Goal: Task Accomplishment & Management: Manage account settings

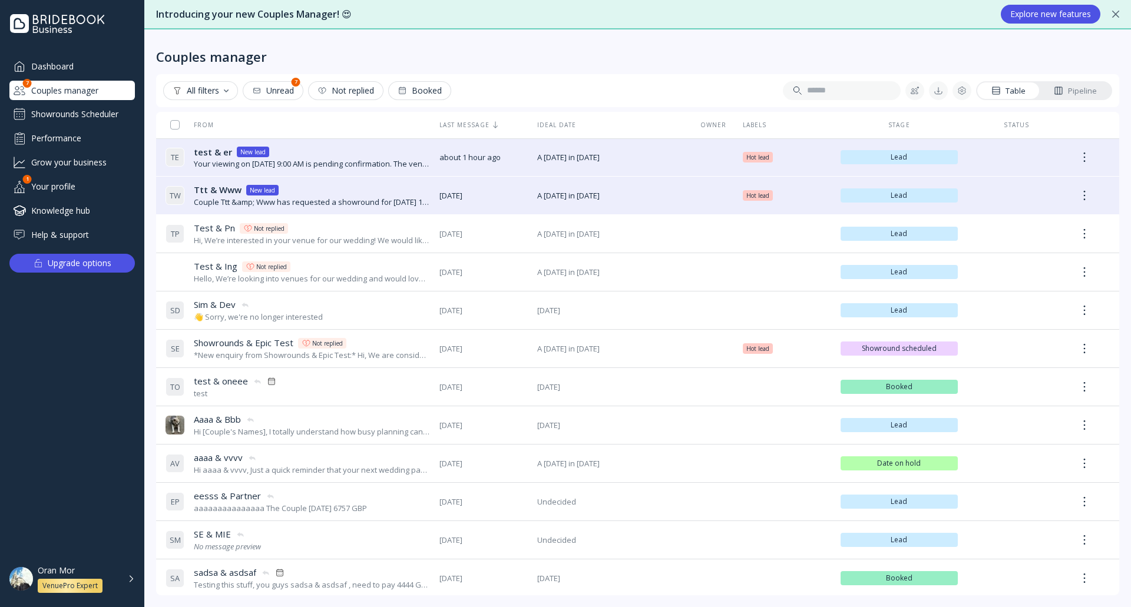
click at [1070, 91] on div "Pipeline" at bounding box center [1075, 90] width 43 height 11
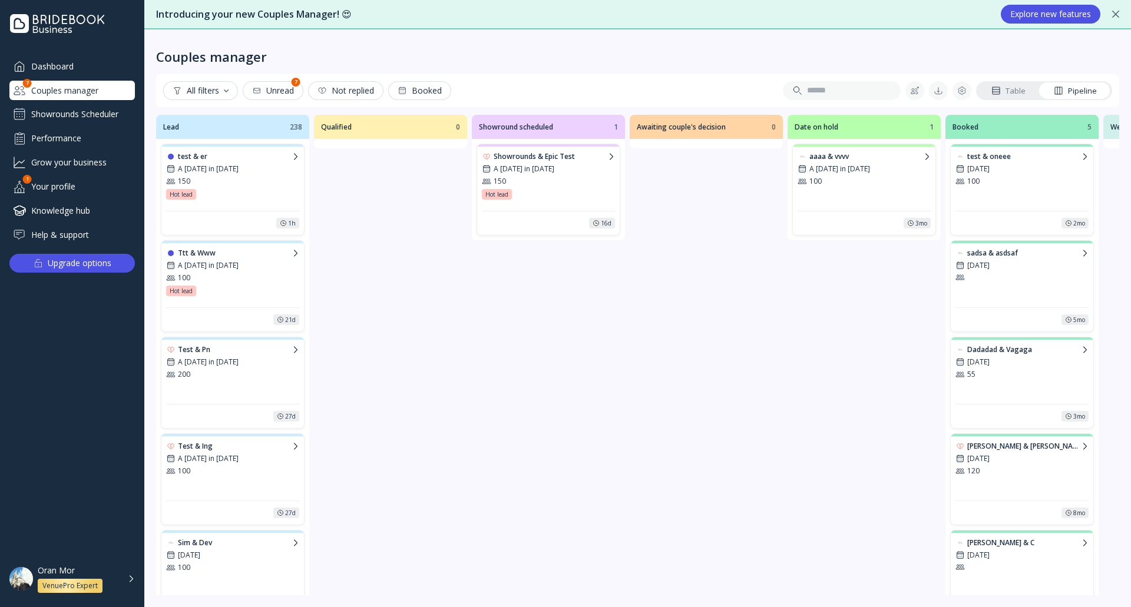
click at [90, 111] on div "Showrounds Scheduler" at bounding box center [71, 114] width 125 height 19
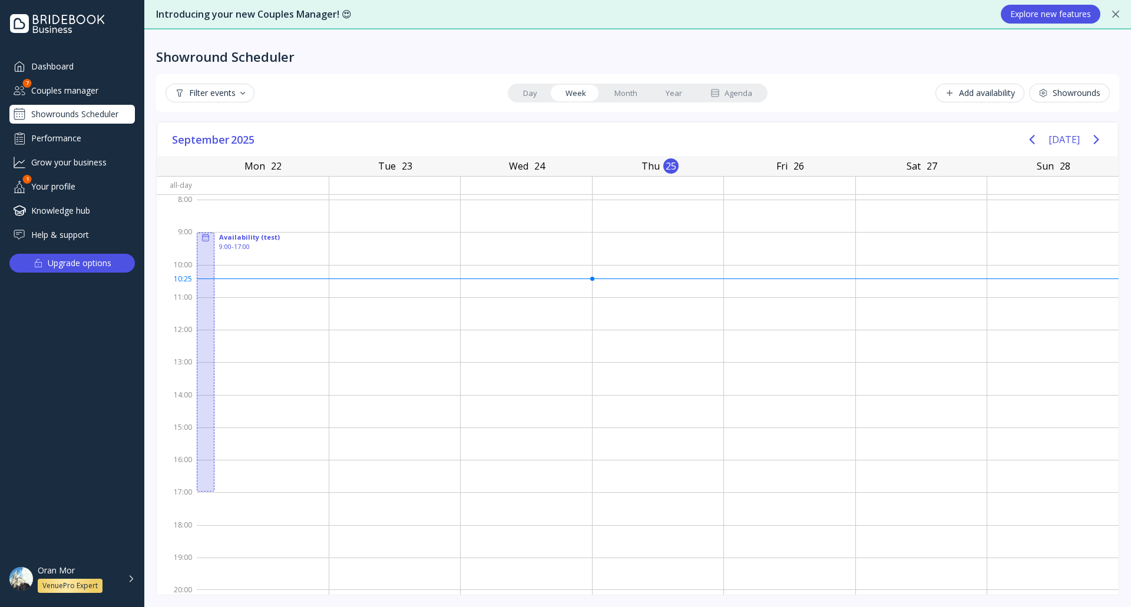
click at [99, 87] on div "Couples manager" at bounding box center [71, 90] width 125 height 19
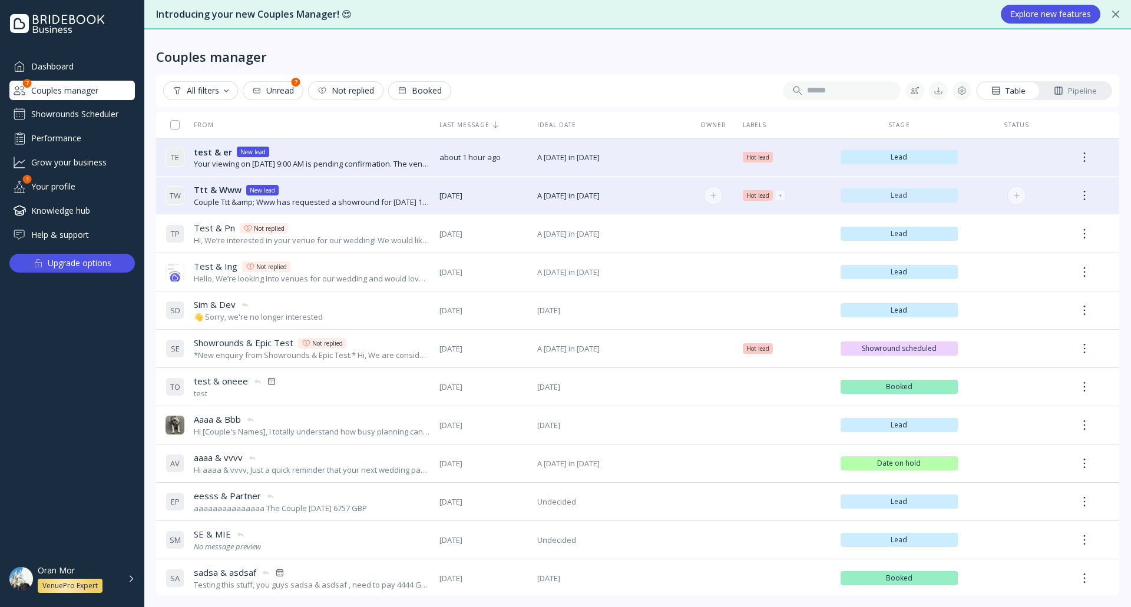
click at [907, 197] on span "Lead" at bounding box center [899, 195] width 108 height 9
click at [1089, 91] on div "Pipeline" at bounding box center [1075, 90] width 43 height 11
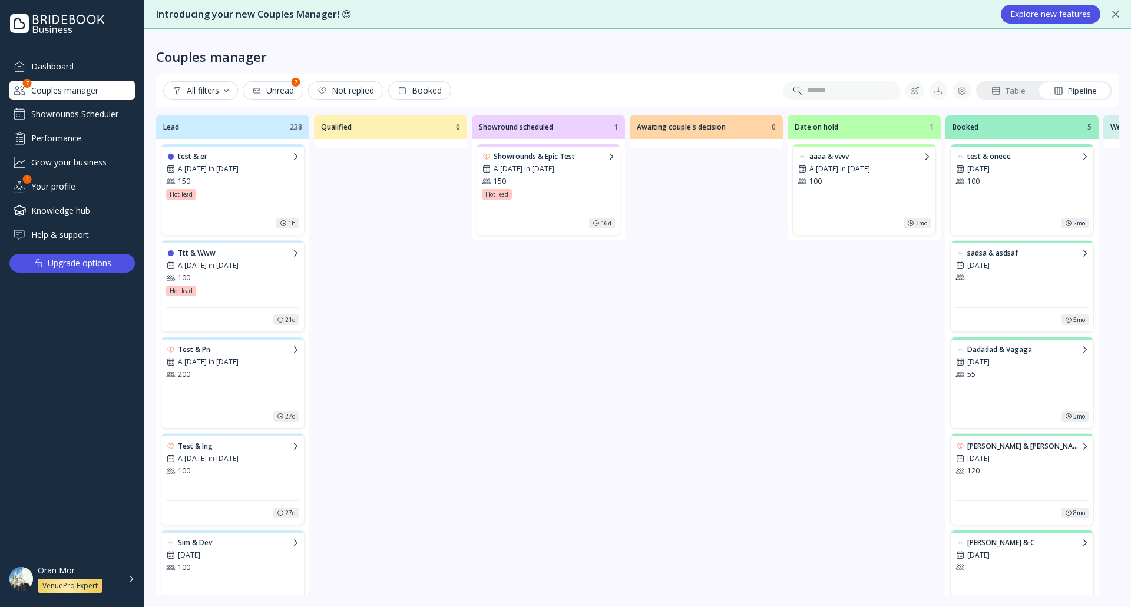
click at [563, 190] on div "Hot lead Hot lead Hot lead Hot lead" at bounding box center [548, 194] width 133 height 11
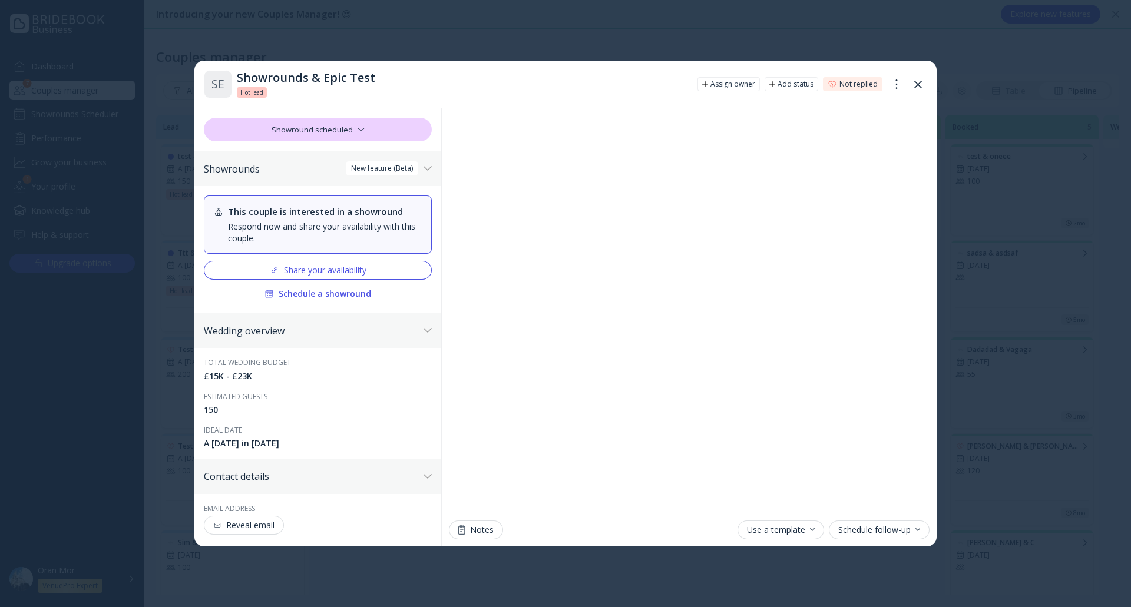
click at [921, 85] on icon at bounding box center [918, 85] width 8 height 8
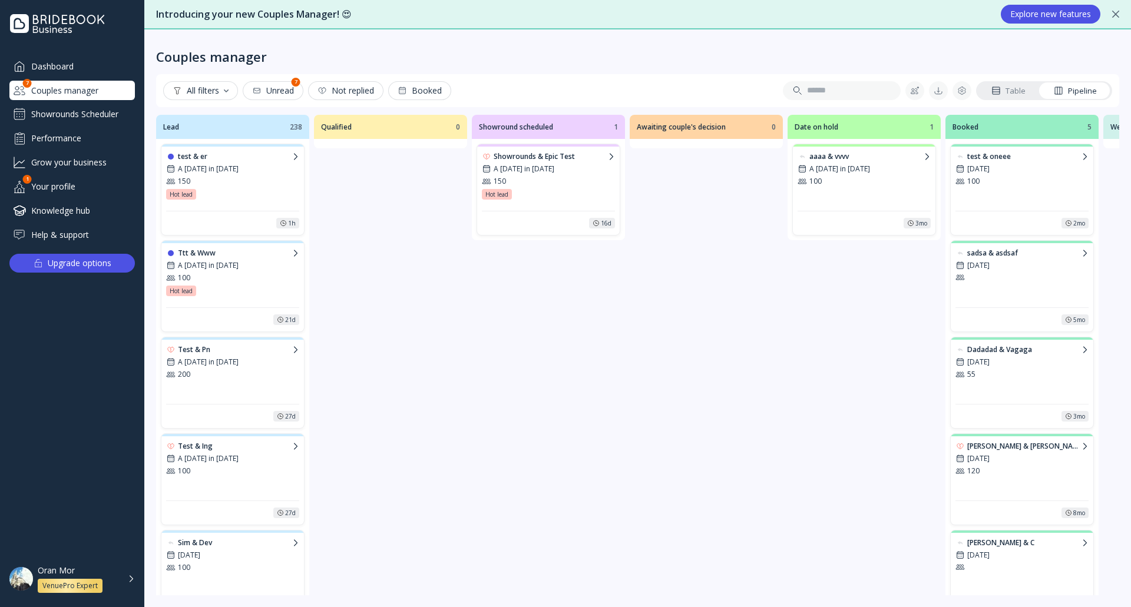
click at [1027, 90] on link "Table" at bounding box center [1008, 90] width 62 height 16
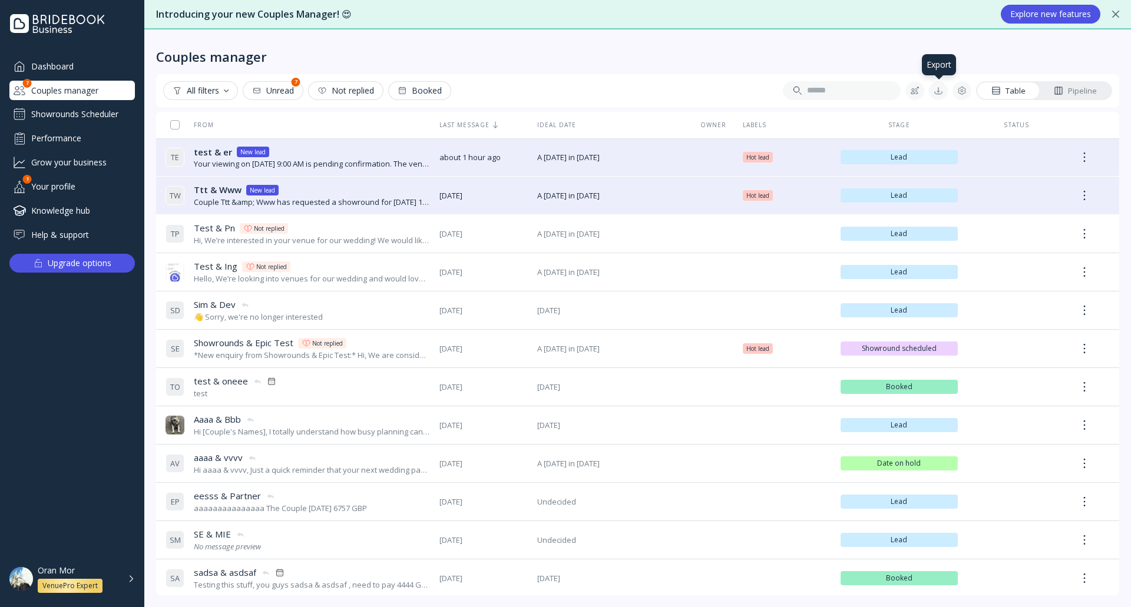
click at [935, 88] on div at bounding box center [938, 90] width 9 height 9
click at [525, 45] on div "Couples manager" at bounding box center [637, 46] width 963 height 35
click at [224, 93] on div "All filters" at bounding box center [201, 90] width 56 height 9
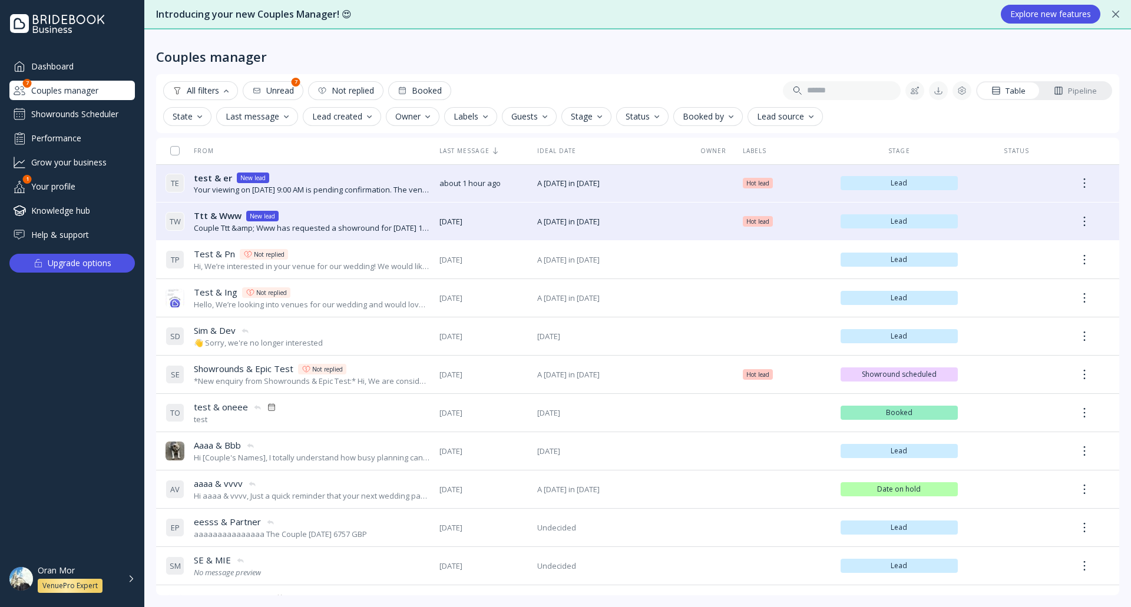
click at [190, 123] on button "State" at bounding box center [187, 116] width 48 height 19
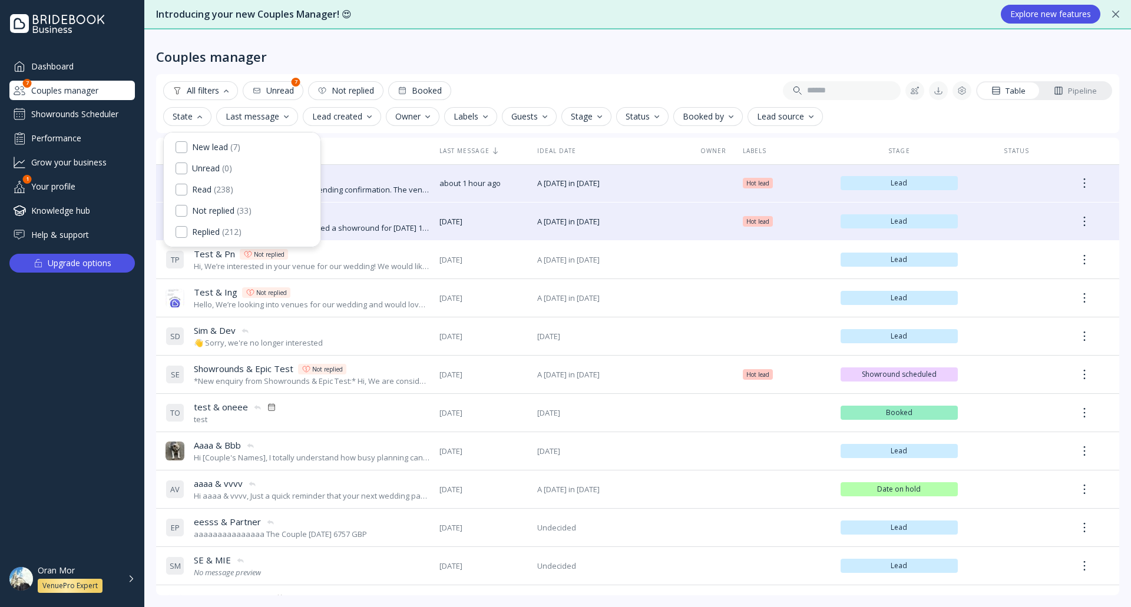
click at [190, 119] on div "State" at bounding box center [187, 116] width 29 height 9
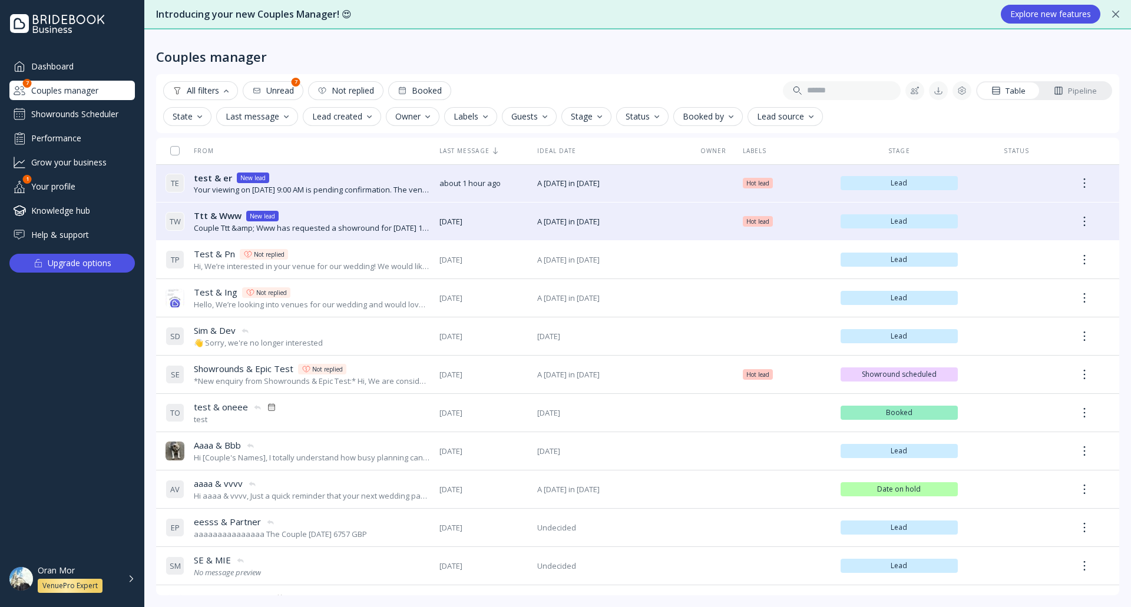
click at [577, 116] on div "Stage" at bounding box center [586, 116] width 31 height 9
click at [607, 72] on div "Couples manager All filters Unread 7 Not replied Booked Table Pipeline State La…" at bounding box center [637, 318] width 987 height 578
click at [217, 89] on div "All filters" at bounding box center [201, 90] width 56 height 9
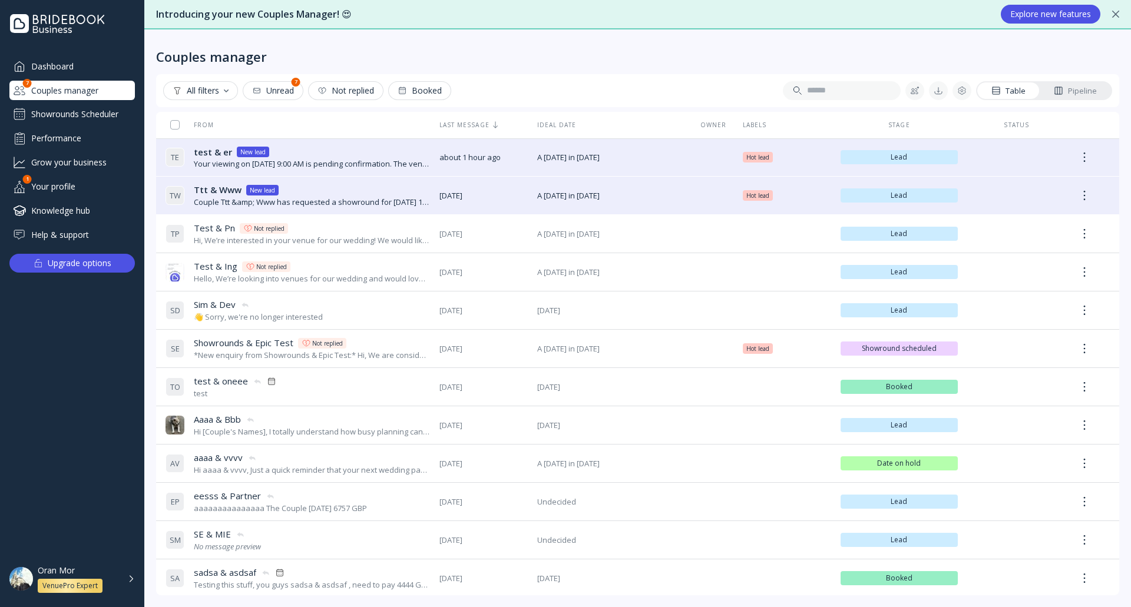
click at [217, 89] on div "All filters" at bounding box center [201, 90] width 56 height 9
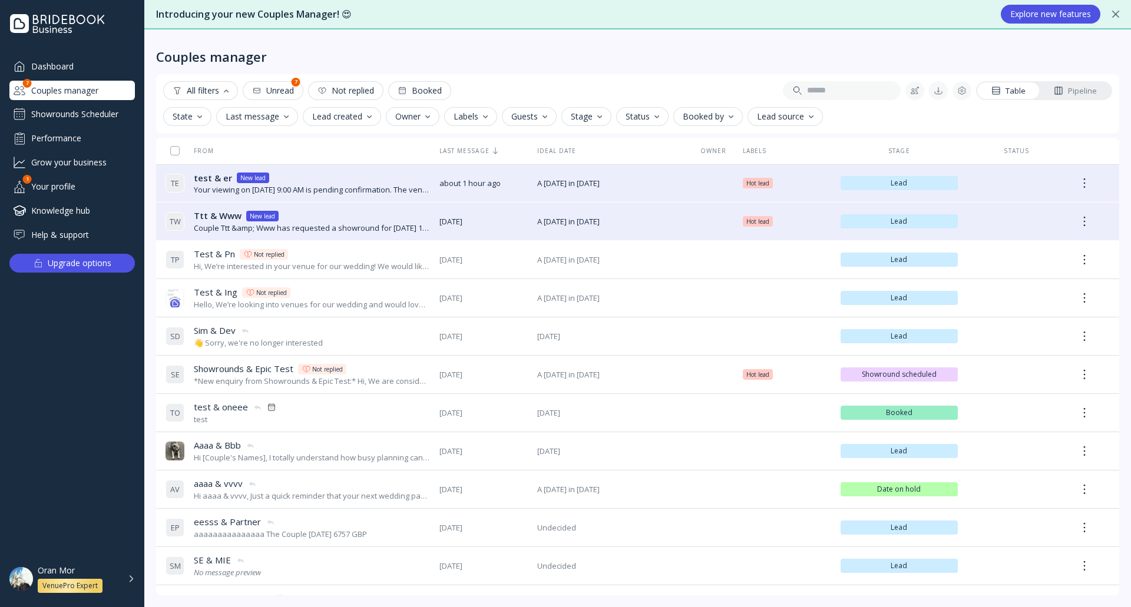
click at [194, 113] on div "State" at bounding box center [187, 116] width 29 height 9
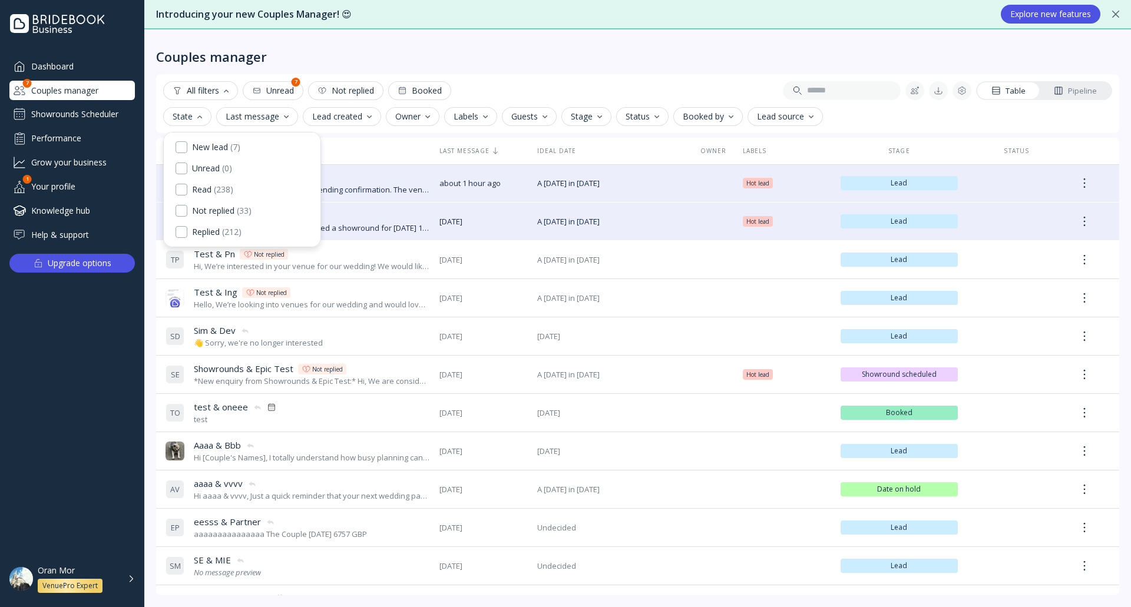
click at [194, 113] on div "State" at bounding box center [187, 116] width 29 height 9
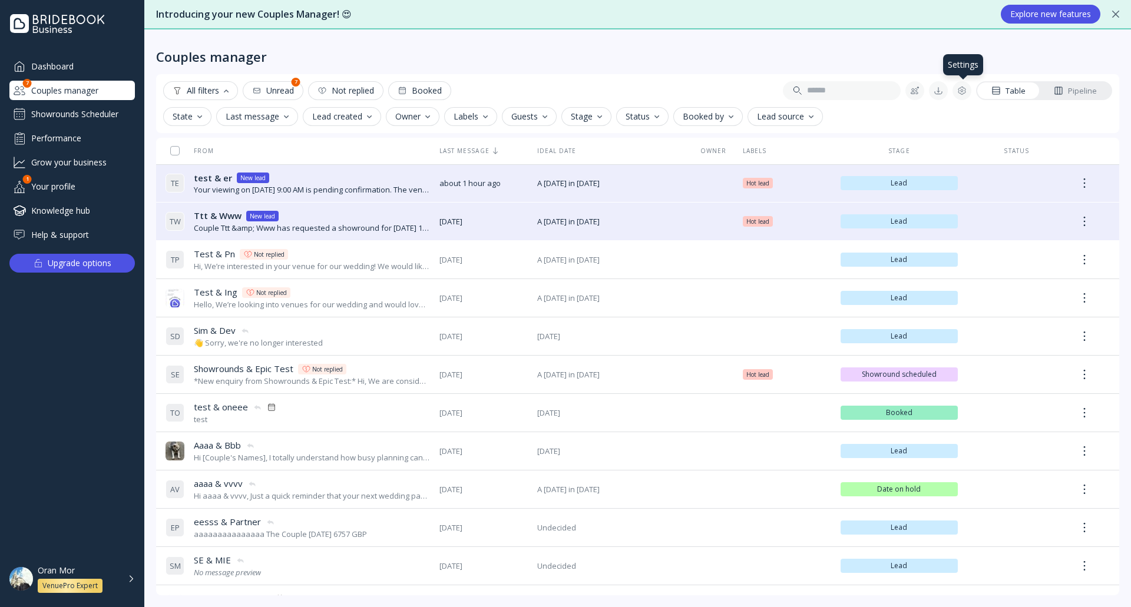
click at [964, 88] on div at bounding box center [961, 90] width 9 height 9
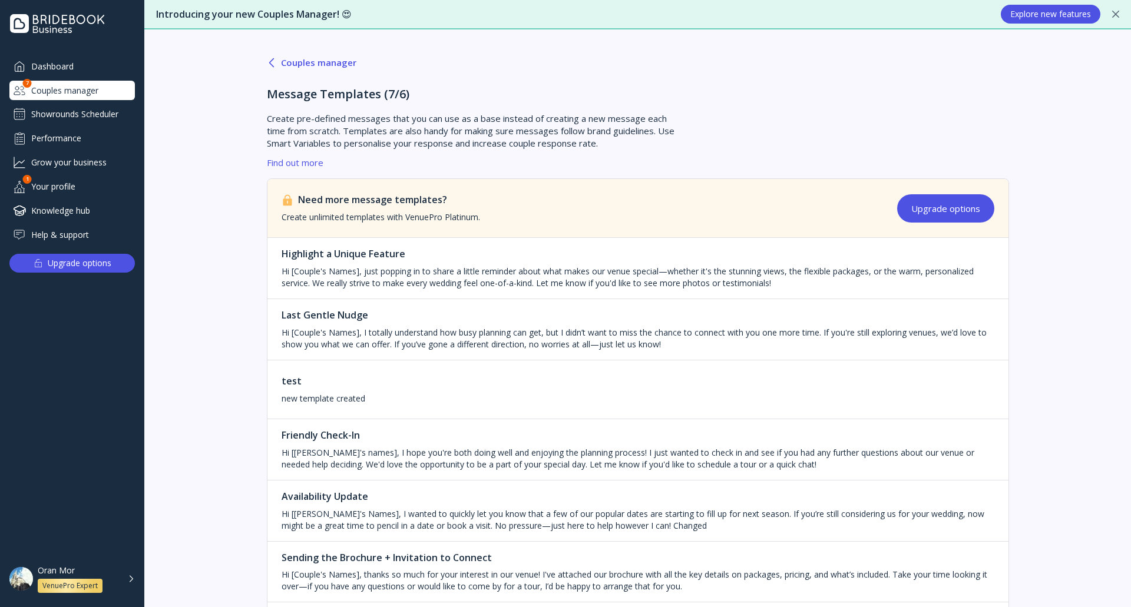
click at [325, 69] on button "Couples manager" at bounding box center [312, 62] width 90 height 28
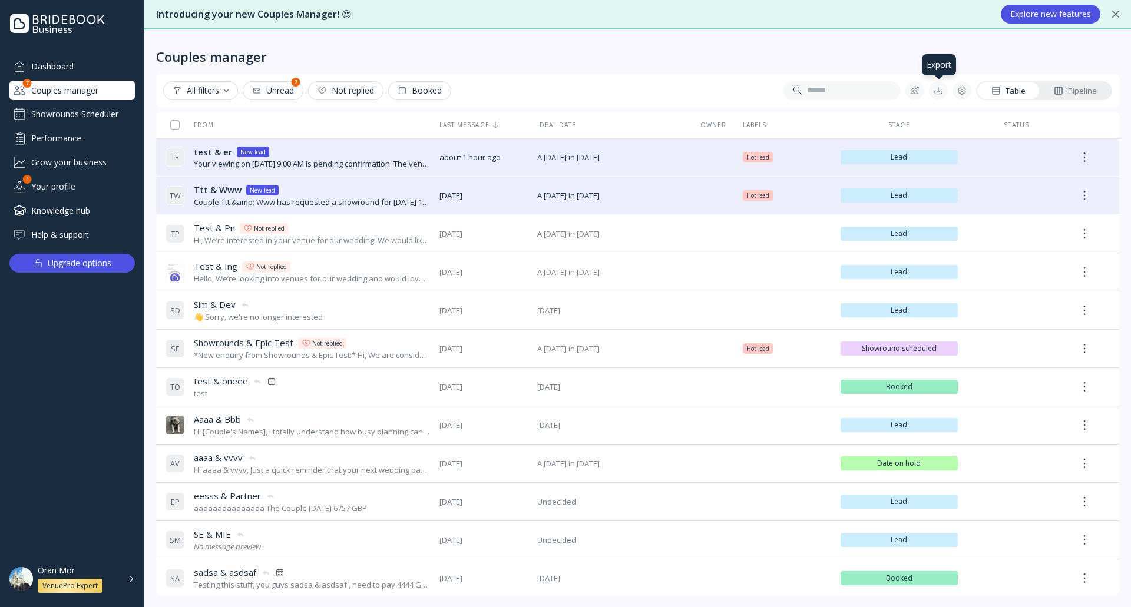
click at [939, 95] on button at bounding box center [938, 90] width 19 height 19
click at [679, 56] on div "Couples manager" at bounding box center [637, 46] width 963 height 35
click at [134, 581] on div "Oran Mor VenuePro Expert" at bounding box center [86, 580] width 97 height 28
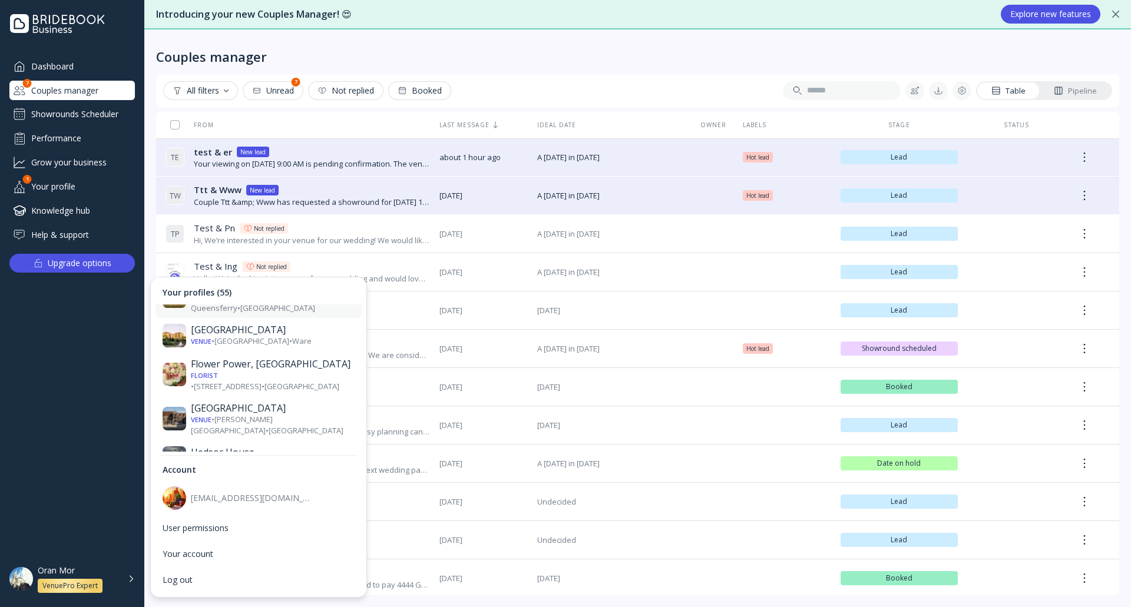
scroll to position [825, 0]
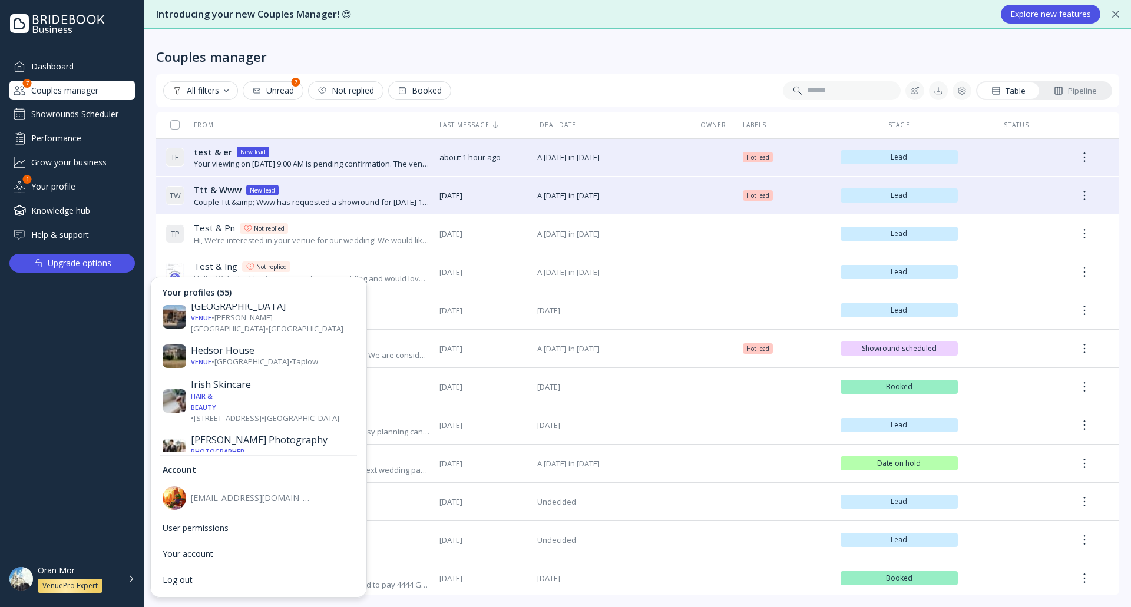
click at [270, 534] on div "Venue • [PERSON_NAME][GEOGRAPHIC_DATA] • [GEOGRAPHIC_DATA]" at bounding box center [273, 545] width 164 height 22
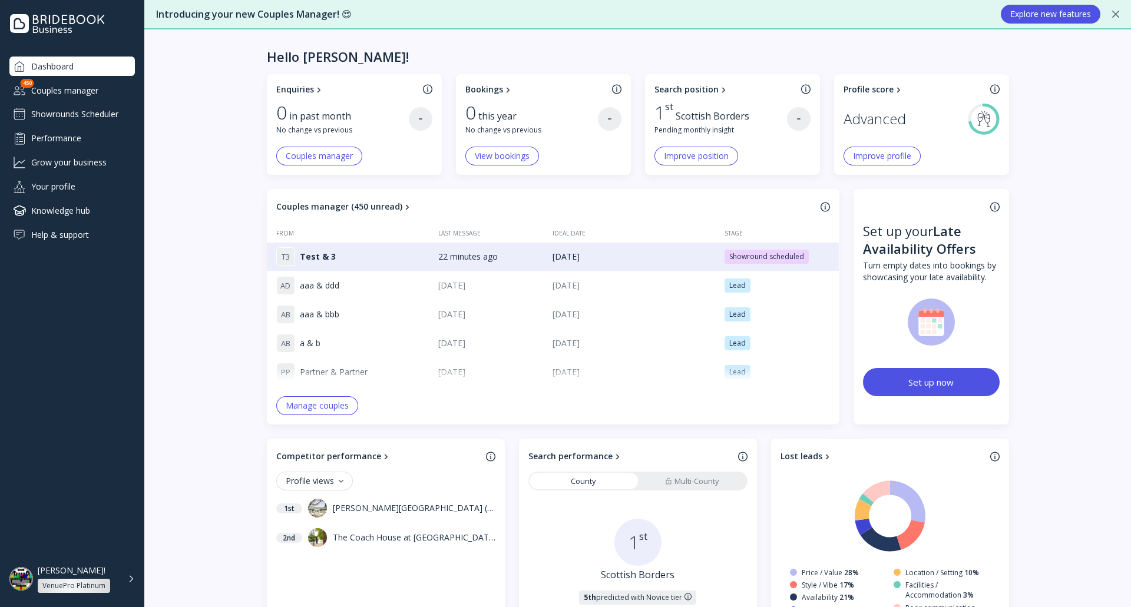
click at [77, 90] on div "Couples manager" at bounding box center [71, 90] width 125 height 19
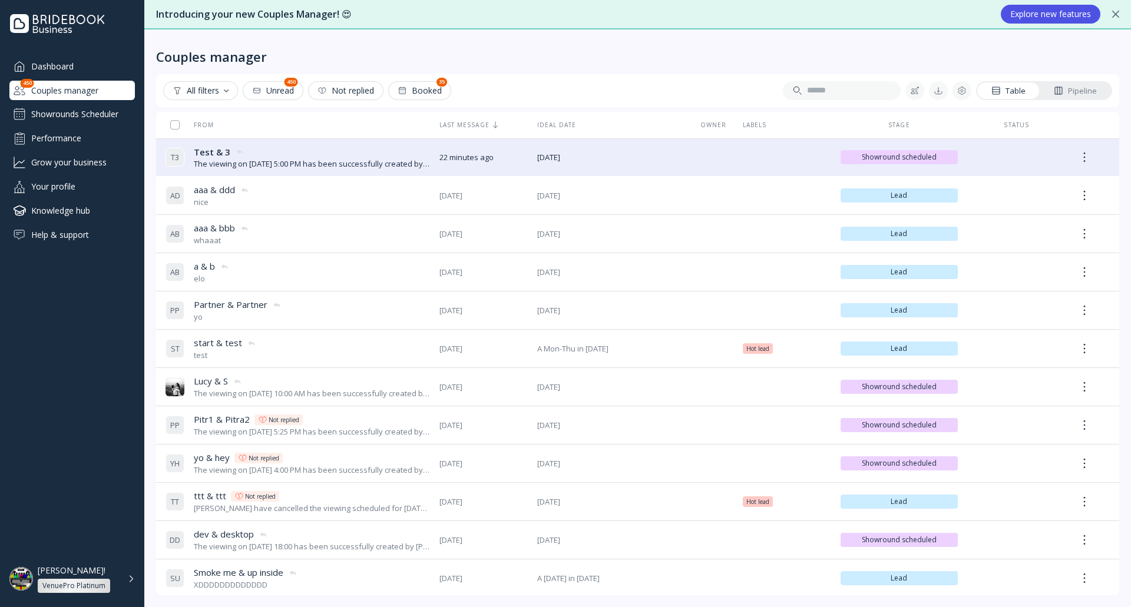
click at [1066, 91] on div "Pipeline" at bounding box center [1075, 90] width 43 height 11
click at [125, 586] on div "[PERSON_NAME]! VenuePro Platinum" at bounding box center [86, 580] width 97 height 28
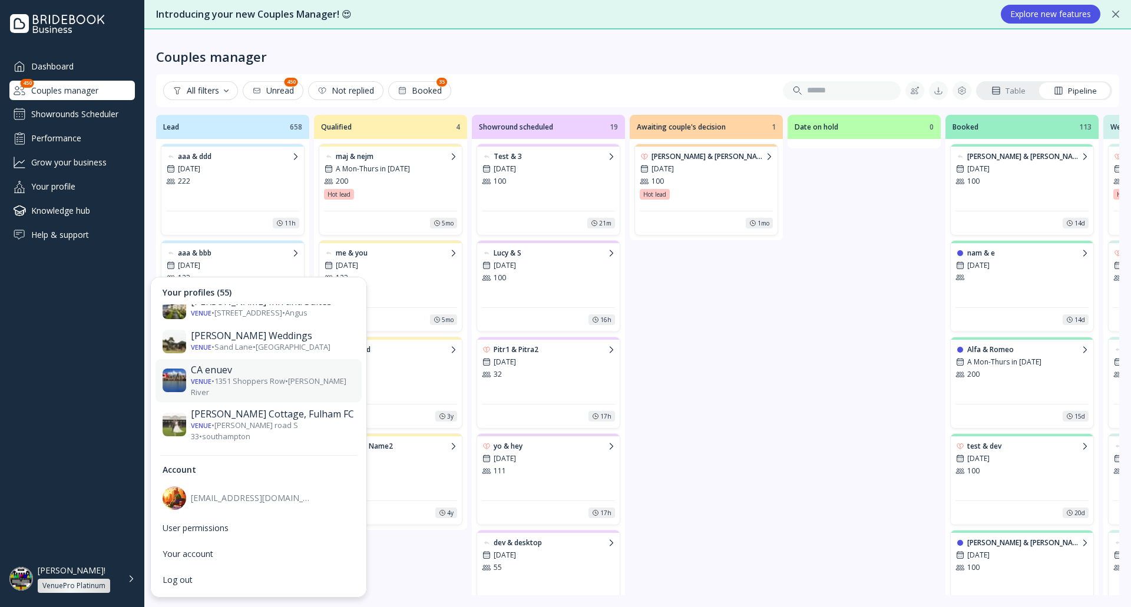
scroll to position [530, 0]
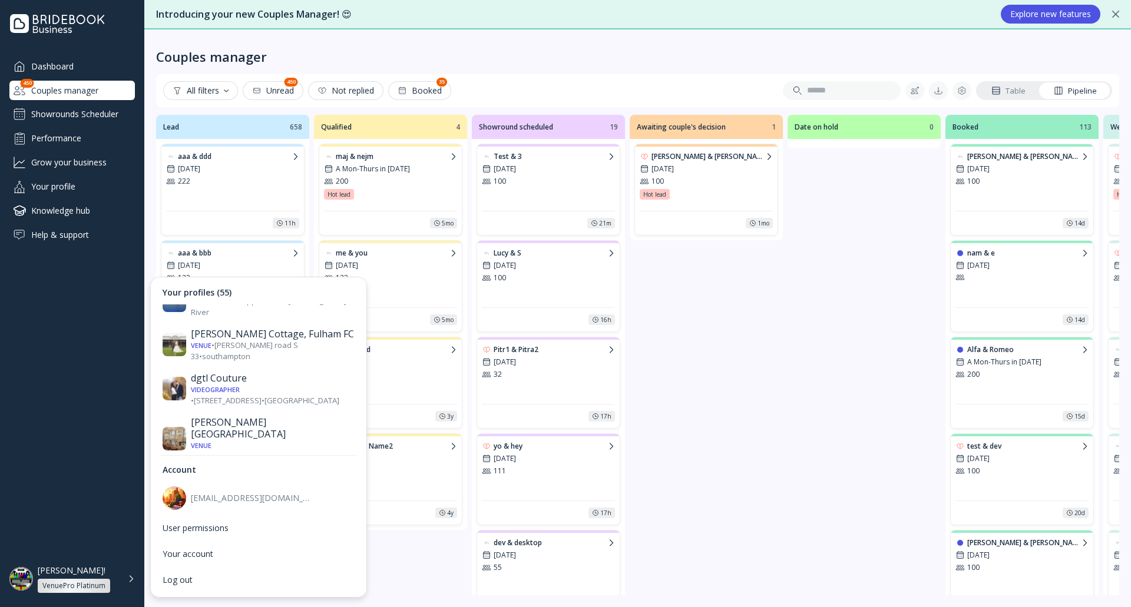
click at [746, 333] on div "Awaiting couple's decision Awaiting couple's decision 1 [PERSON_NAME] & [PERSON…" at bounding box center [706, 354] width 153 height 478
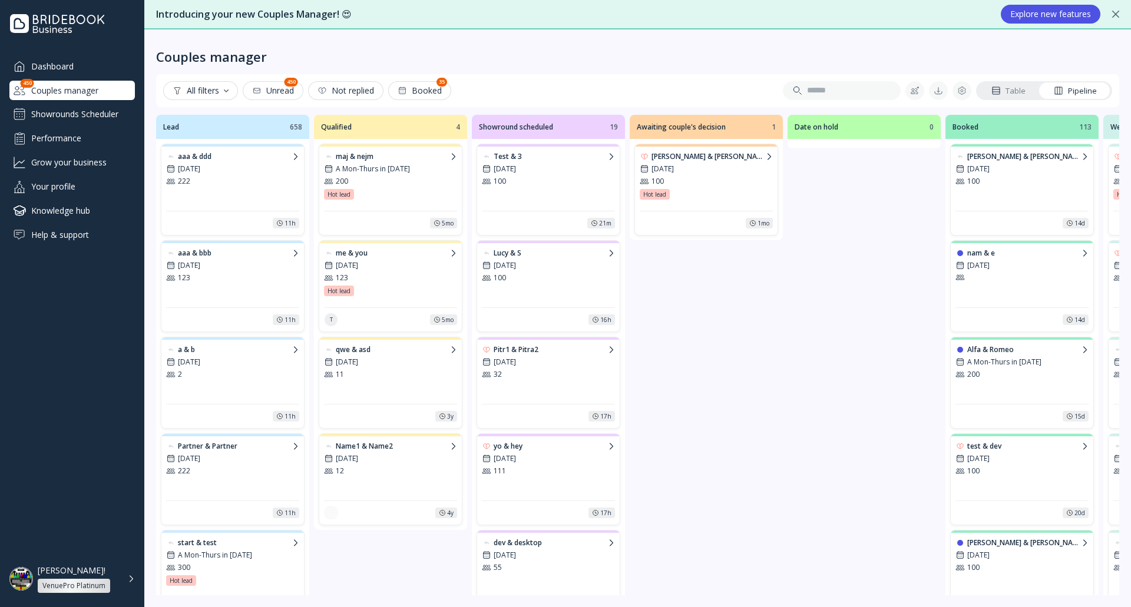
click at [55, 60] on div "Dashboard" at bounding box center [71, 66] width 125 height 19
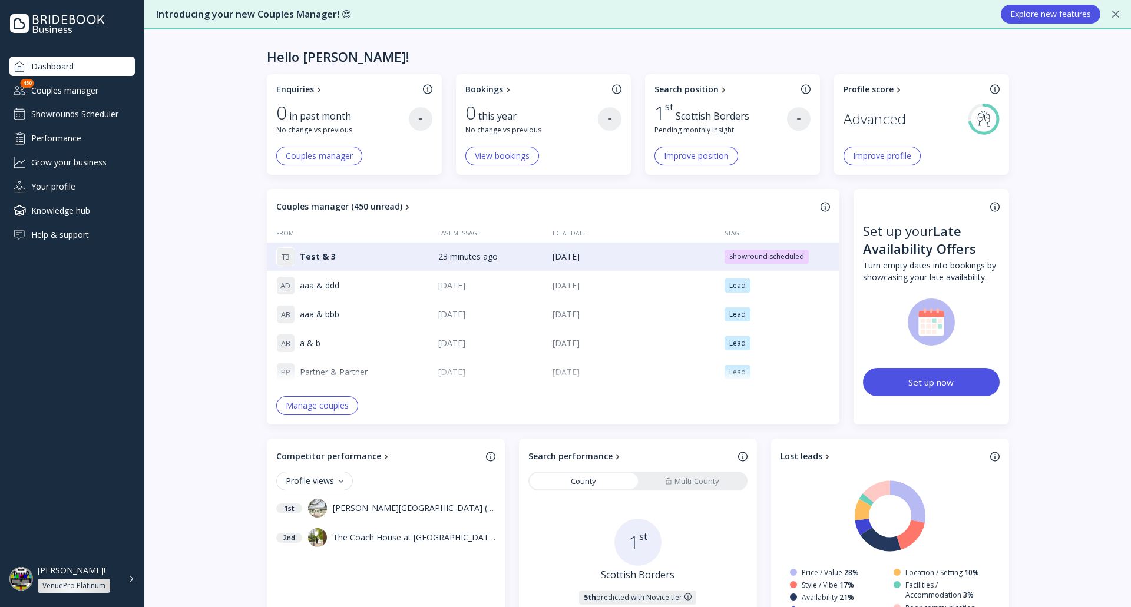
click at [130, 586] on div "[PERSON_NAME]! VenuePro Platinum" at bounding box center [86, 580] width 97 height 28
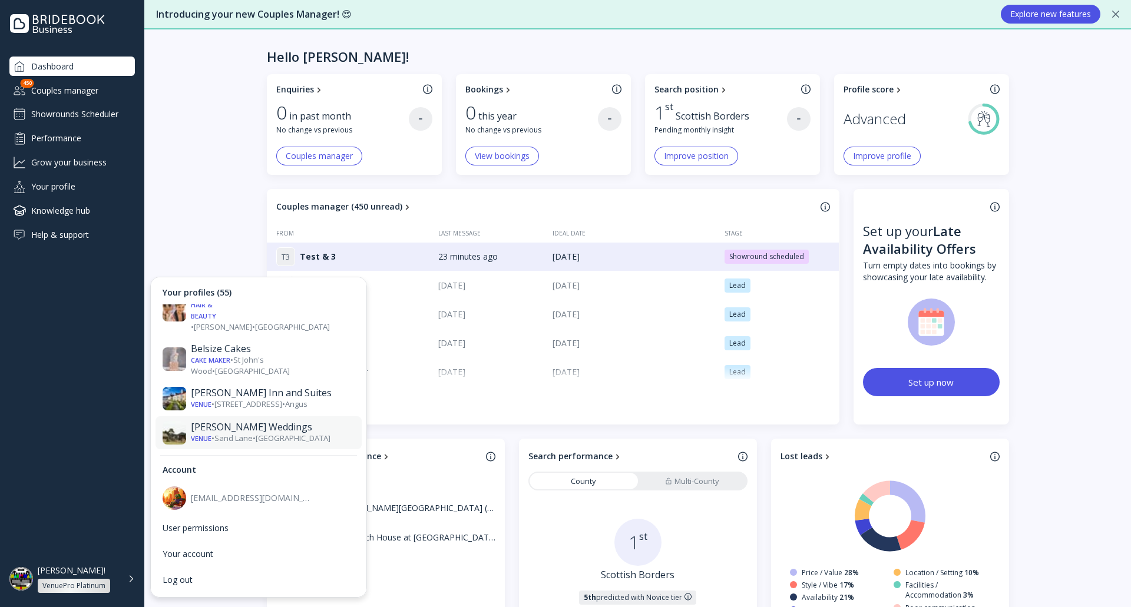
scroll to position [412, 0]
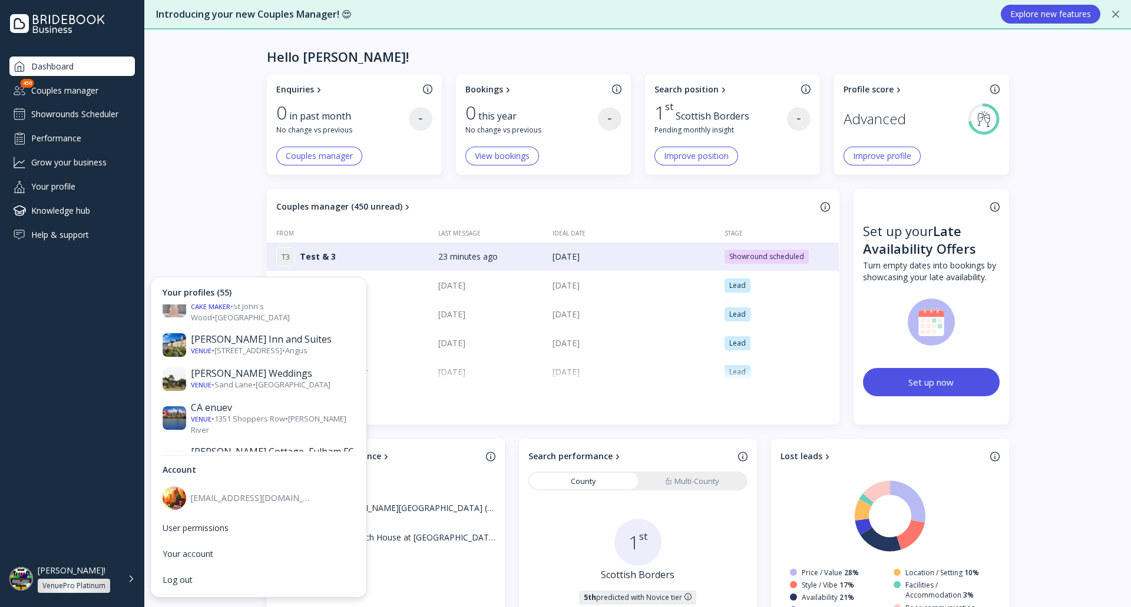
click at [272, 534] on div "[PERSON_NAME][GEOGRAPHIC_DATA]" at bounding box center [273, 546] width 164 height 24
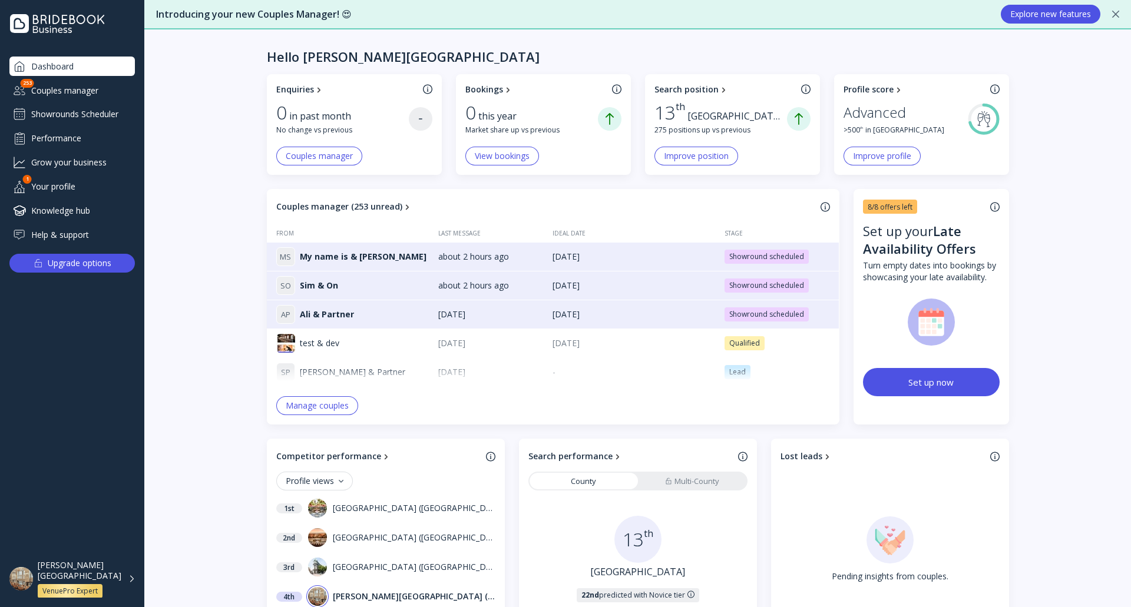
click at [97, 107] on div "Showrounds Scheduler" at bounding box center [71, 114] width 125 height 19
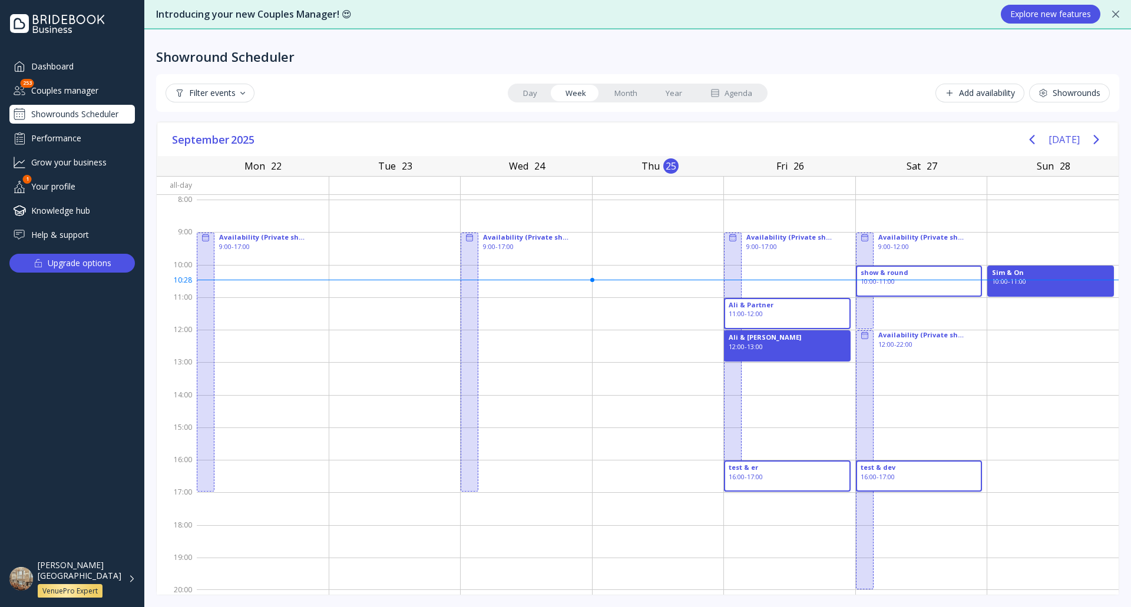
click at [108, 98] on div "Couples manager" at bounding box center [71, 90] width 125 height 19
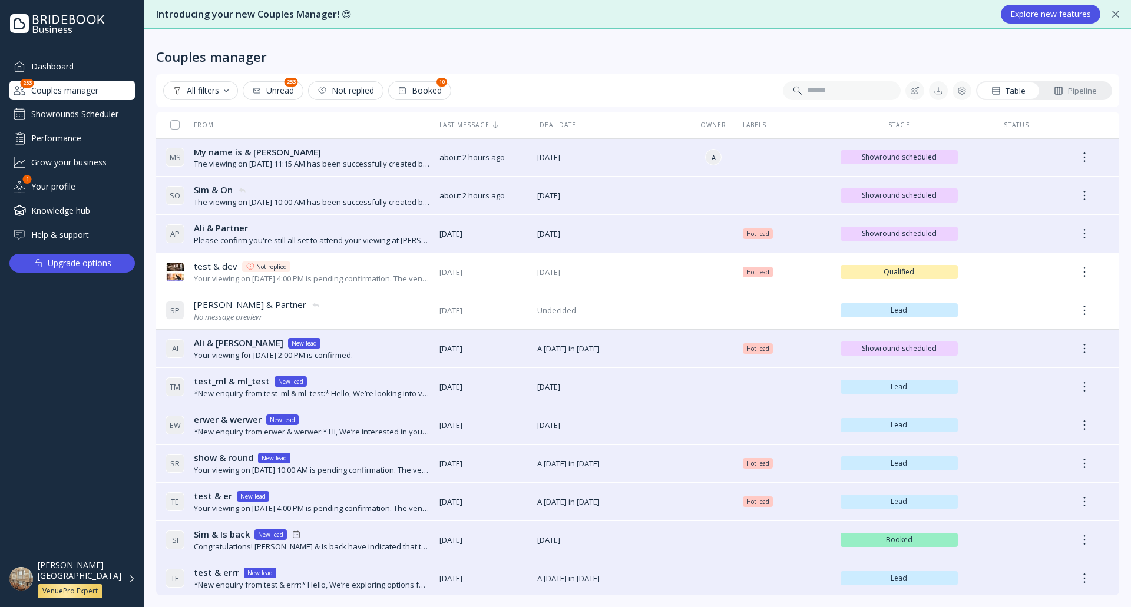
click at [1060, 95] on icon at bounding box center [1058, 90] width 9 height 9
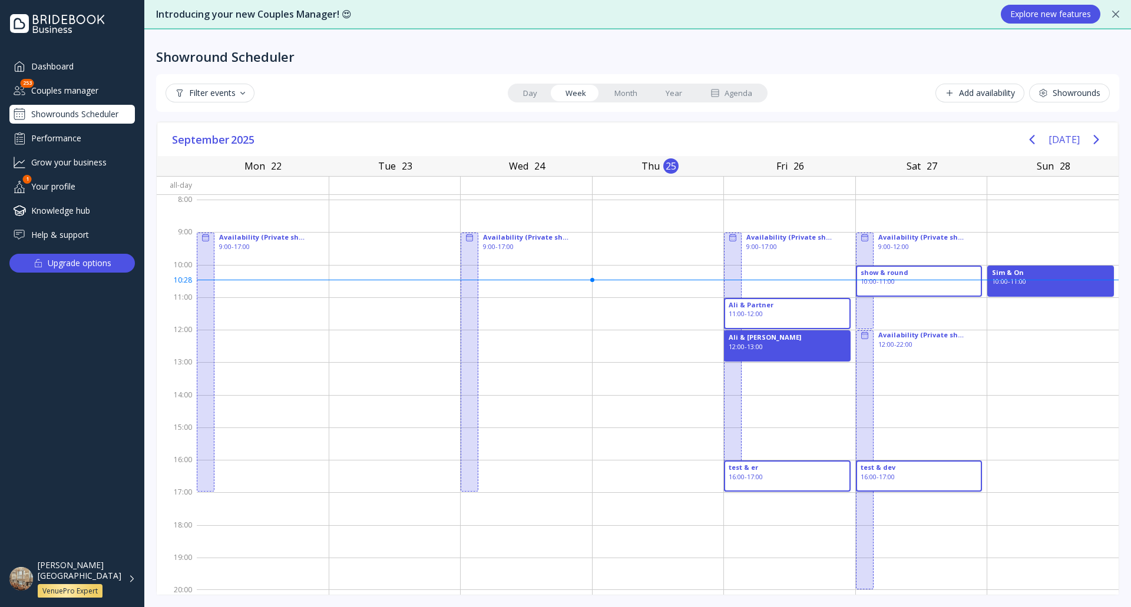
click at [74, 91] on div "Couples manager" at bounding box center [71, 90] width 125 height 19
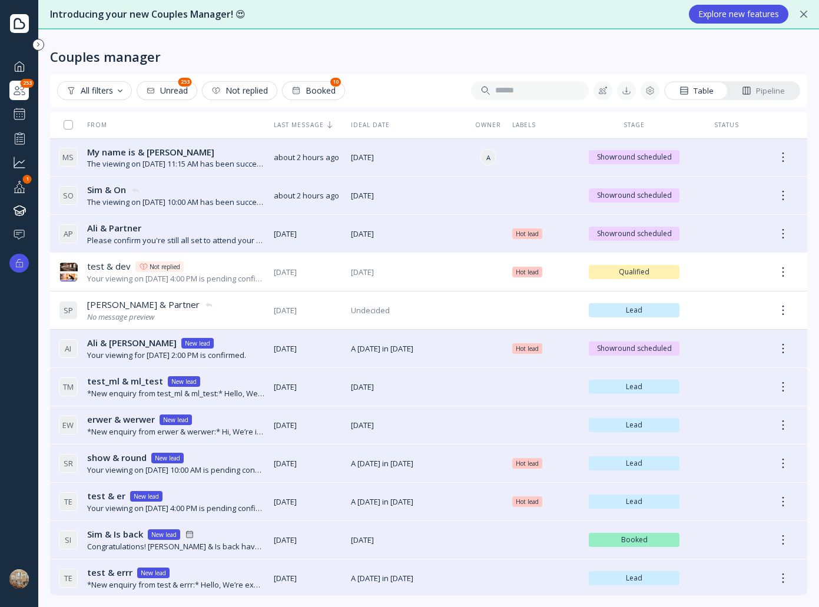
click at [771, 91] on div "Pipeline" at bounding box center [763, 90] width 43 height 11
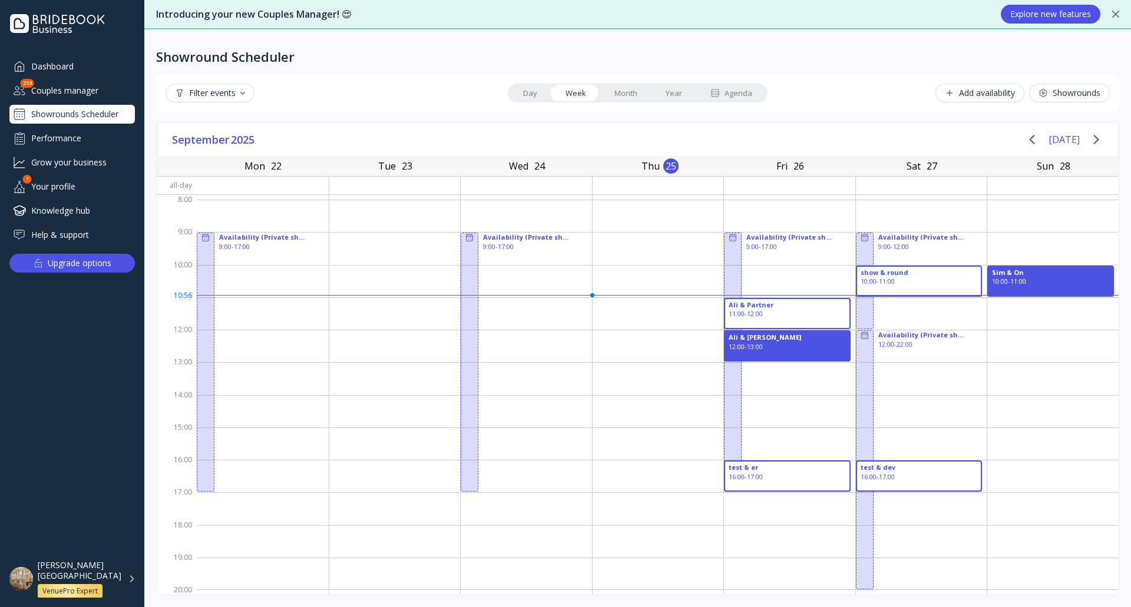
click at [81, 192] on div "Your profile" at bounding box center [71, 186] width 125 height 19
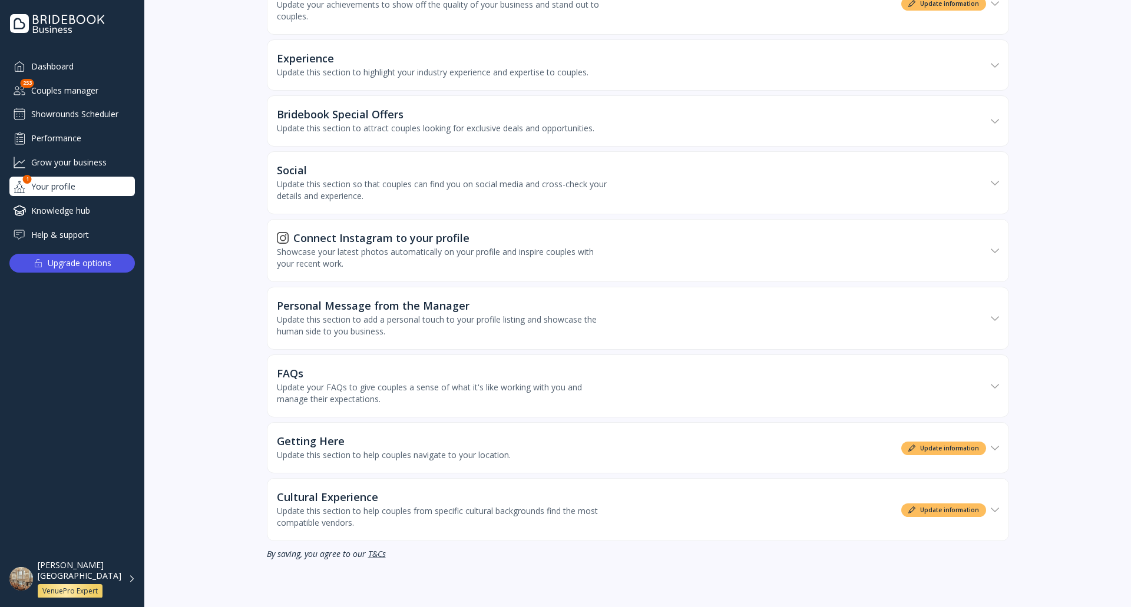
scroll to position [818, 0]
click at [467, 454] on div "Update this section to help couples navigate to your location." at bounding box center [394, 456] width 234 height 12
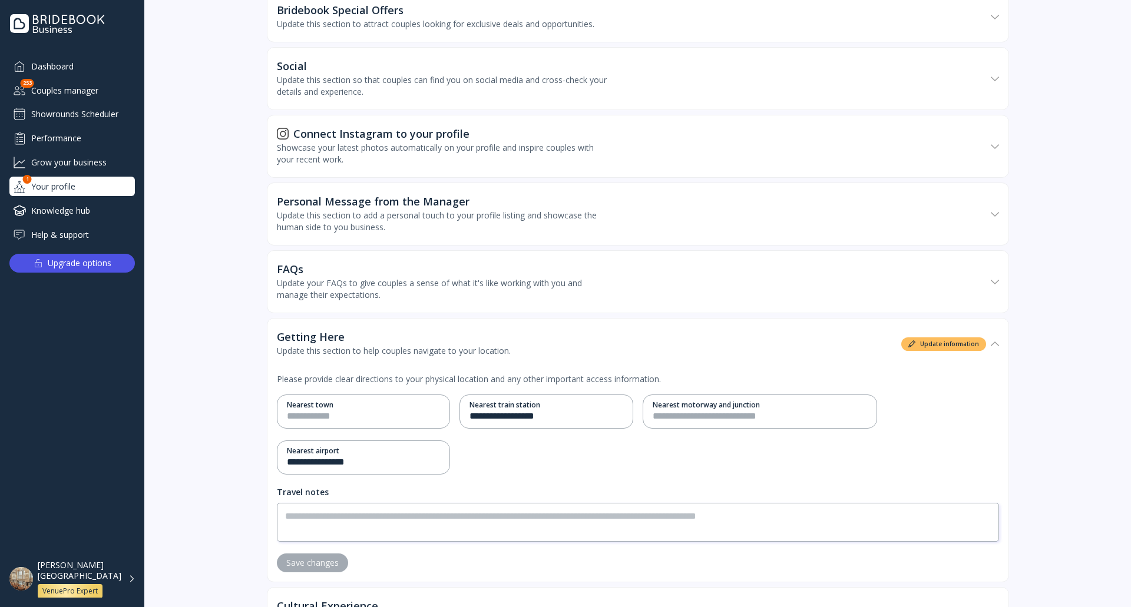
scroll to position [1031, 0]
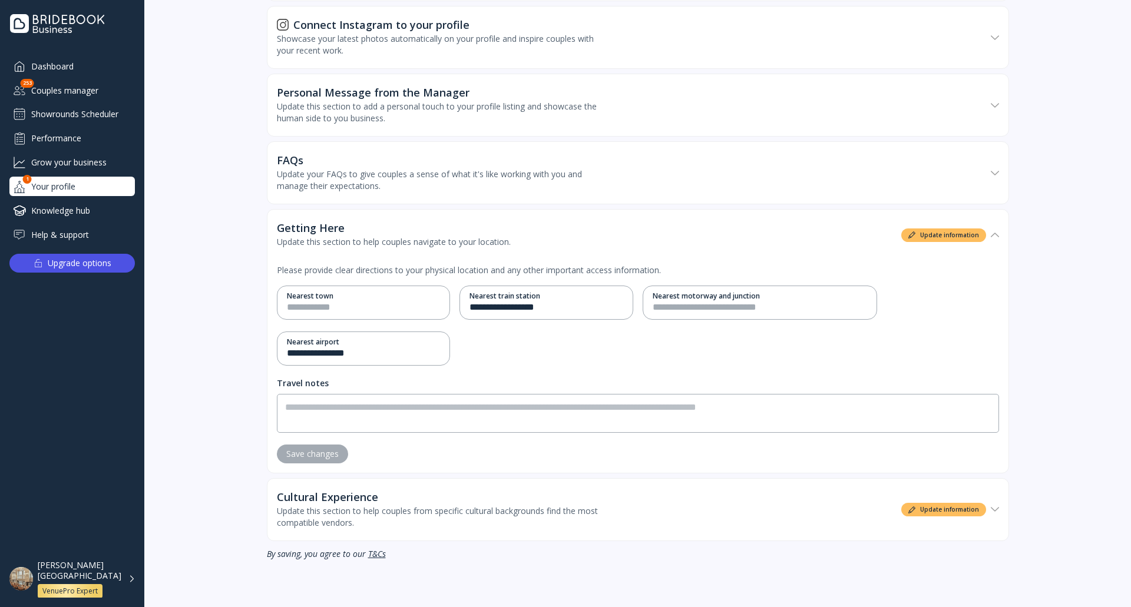
click at [444, 243] on div "Update this section to help couples navigate to your location." at bounding box center [394, 242] width 234 height 12
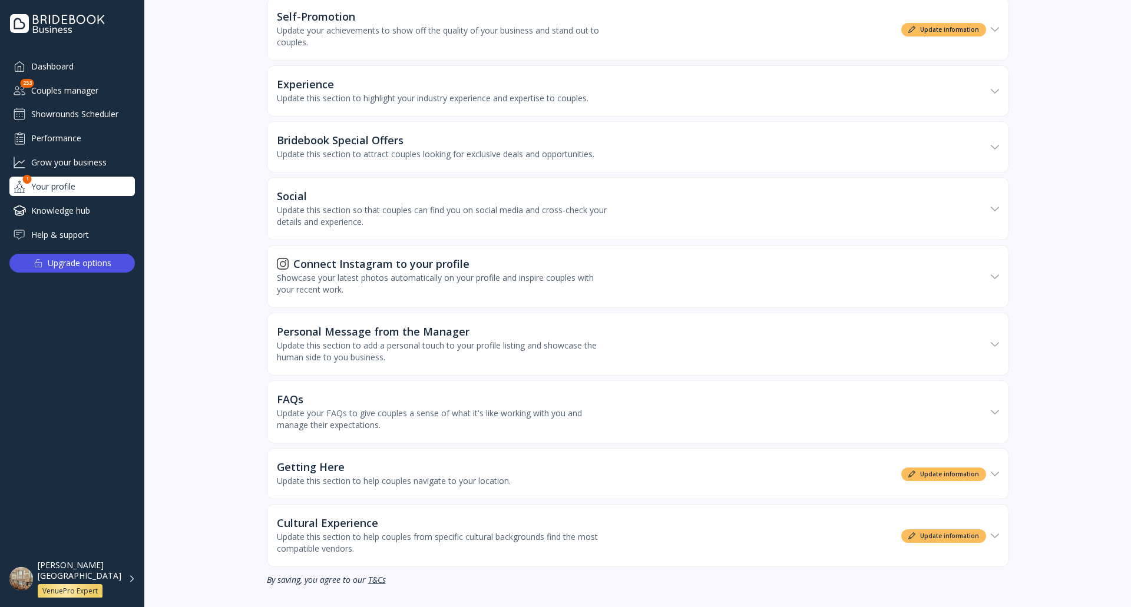
scroll to position [759, 0]
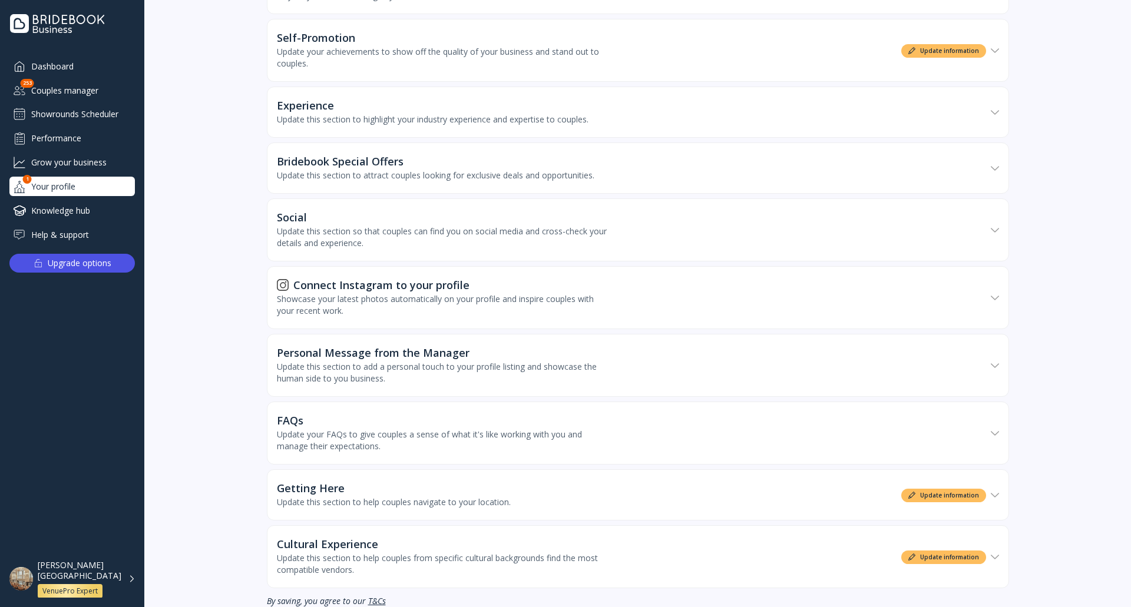
click at [478, 249] on div "Update this section so that couples can find you on social media and cross-chec…" at bounding box center [442, 238] width 330 height 24
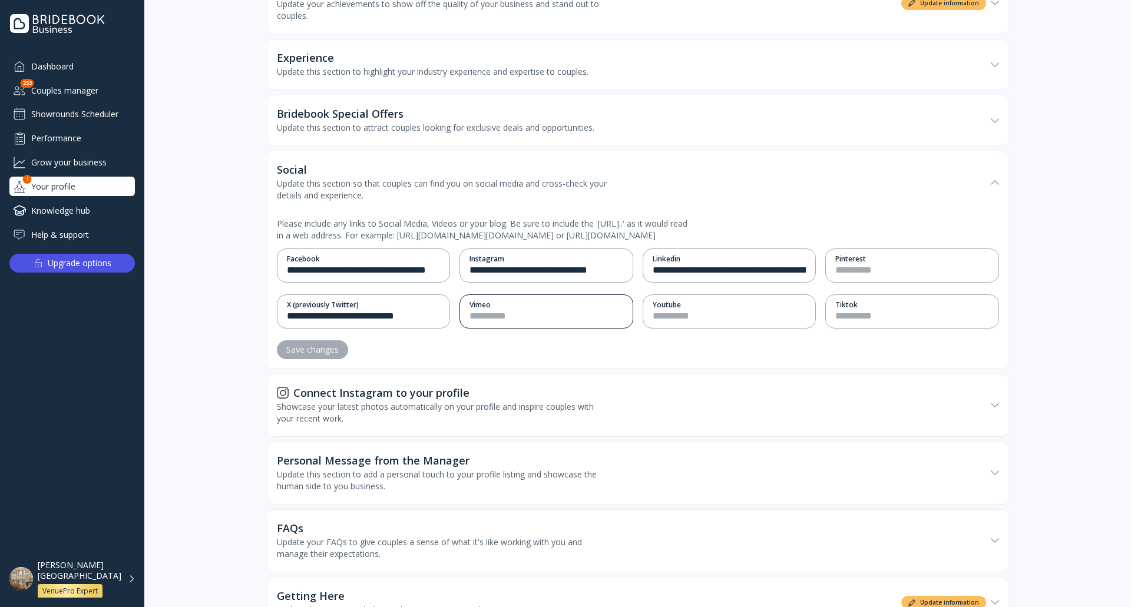
scroll to position [877, 0]
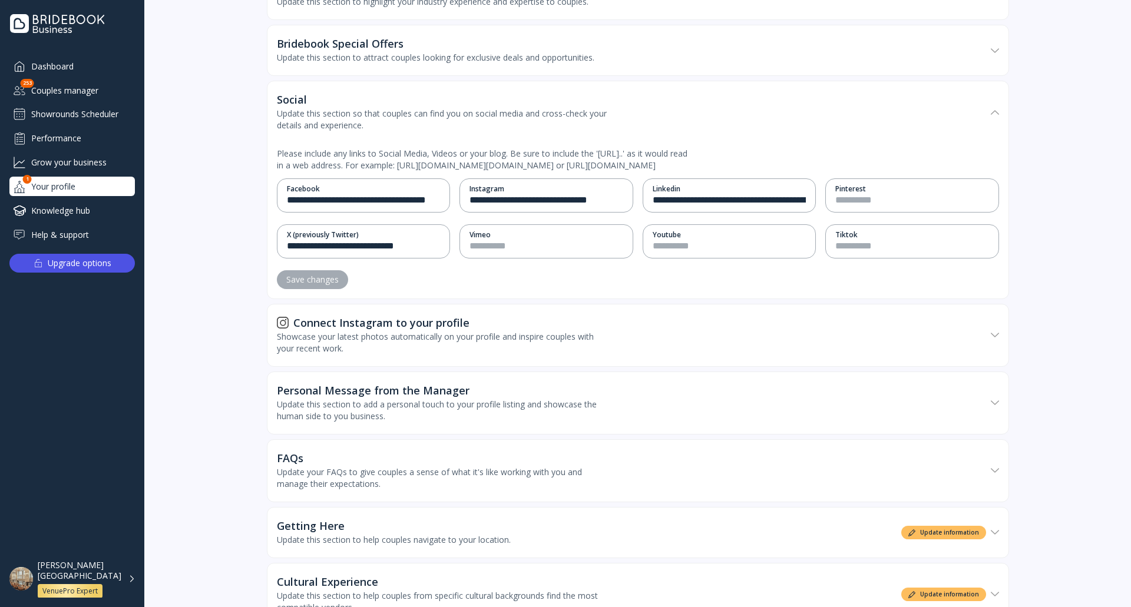
click at [458, 143] on div "Social Update this section so that couples can find you on social media and cro…" at bounding box center [631, 112] width 709 height 61
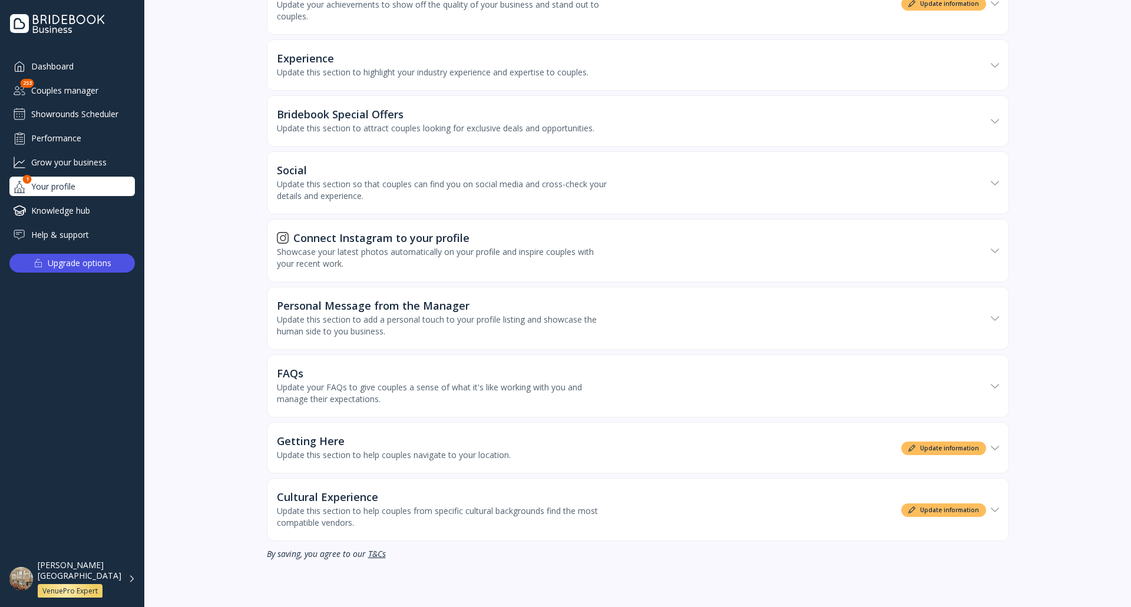
click at [423, 514] on div "Update this section to help couples from specific cultural backgrounds find the…" at bounding box center [442, 517] width 330 height 24
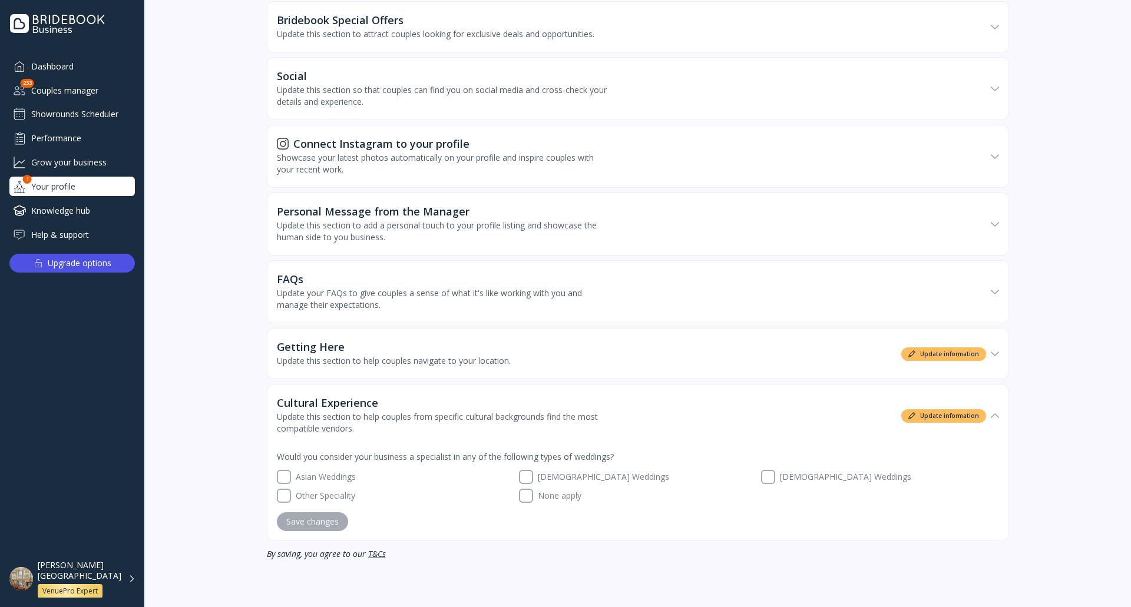
click at [419, 418] on div "Update this section to help couples from specific cultural backgrounds find the…" at bounding box center [442, 423] width 330 height 24
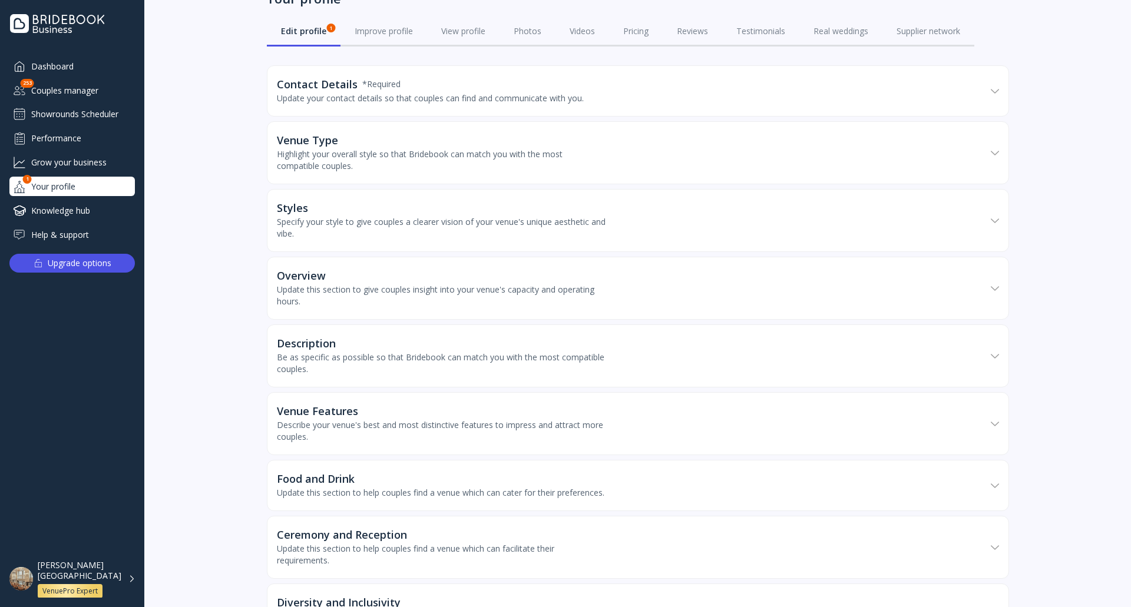
scroll to position [52, 0]
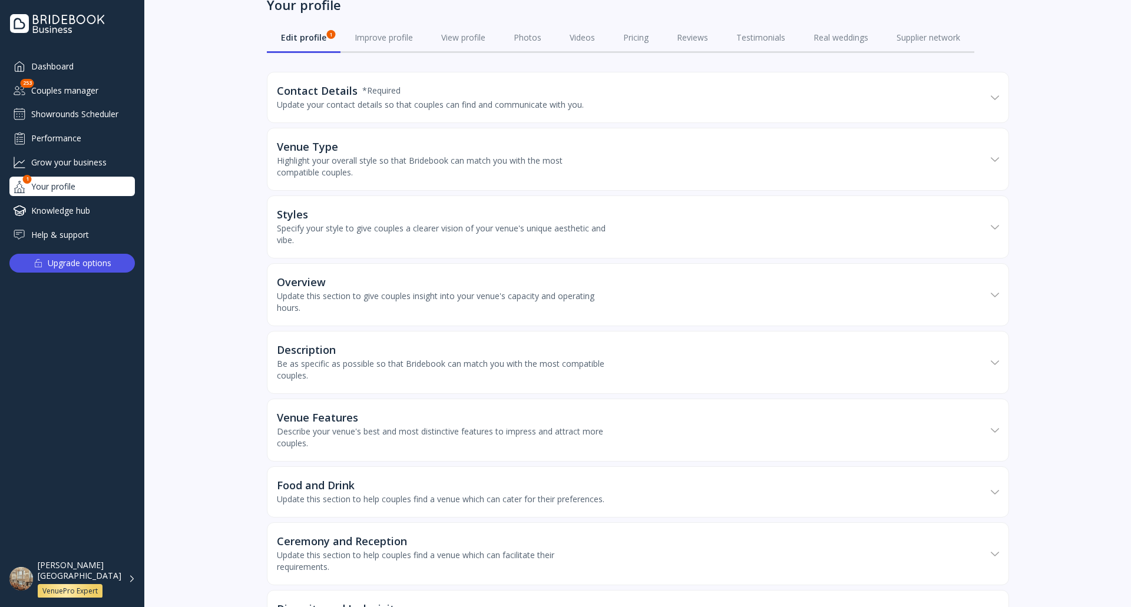
click at [374, 105] on div "Update your contact details so that couples can find and communicate with you." at bounding box center [430, 105] width 307 height 12
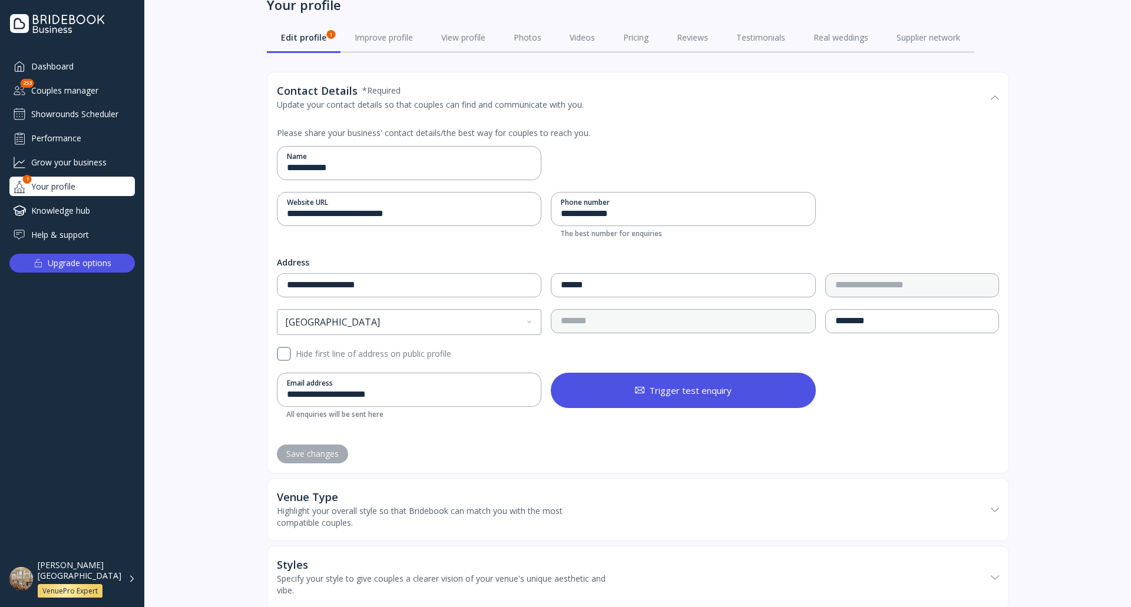
click at [374, 105] on div "Update your contact details so that couples can find and communicate with you." at bounding box center [430, 105] width 307 height 12
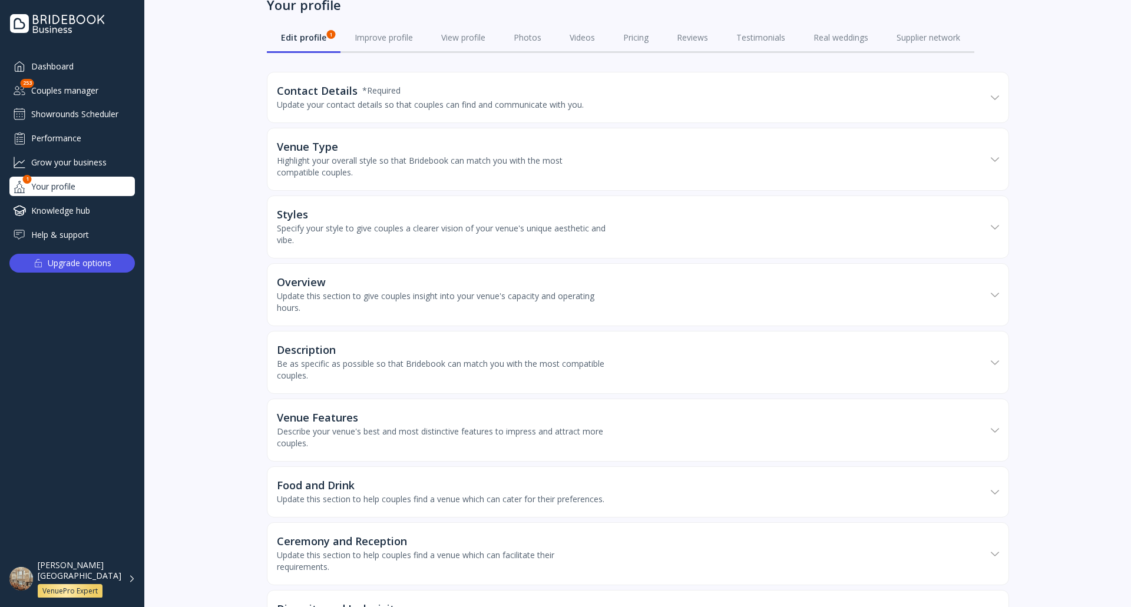
click at [375, 170] on div "Highlight your overall style so that Bridebook can match you with the most comp…" at bounding box center [442, 167] width 330 height 24
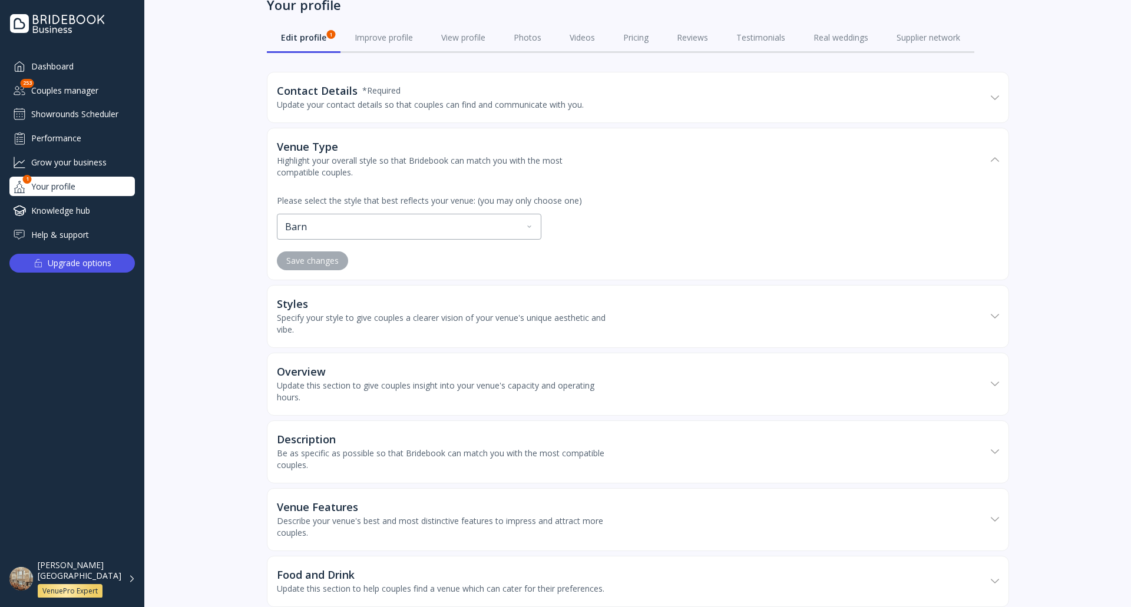
click at [375, 170] on div "Highlight your overall style so that Bridebook can match you with the most comp…" at bounding box center [442, 167] width 330 height 24
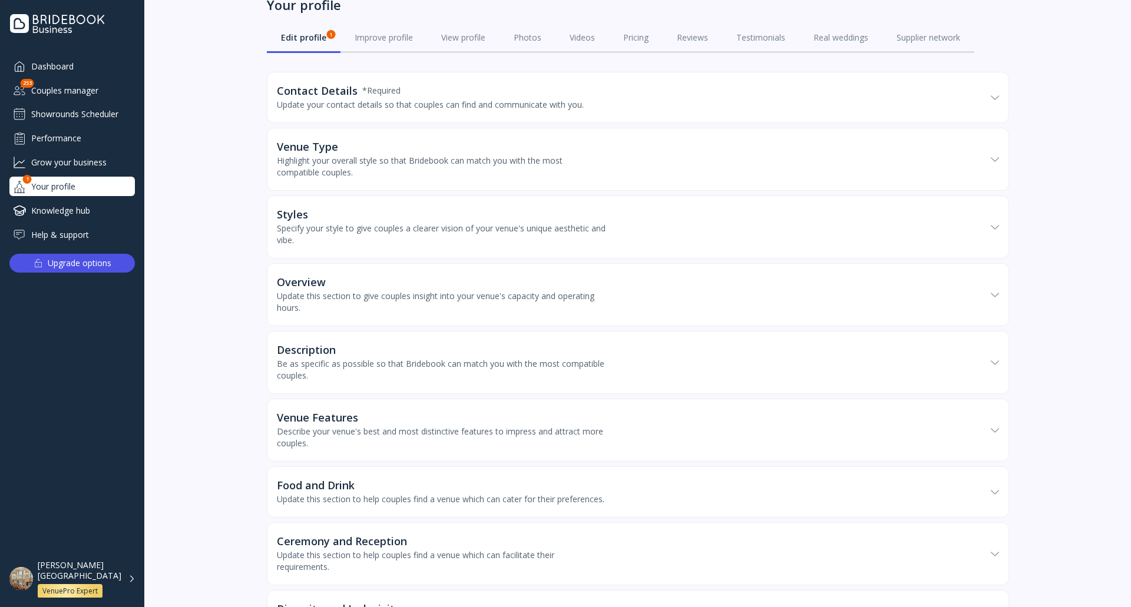
click at [369, 289] on div "Overview Update this section to give couples insight into your venue's capacity…" at bounding box center [442, 295] width 330 height 38
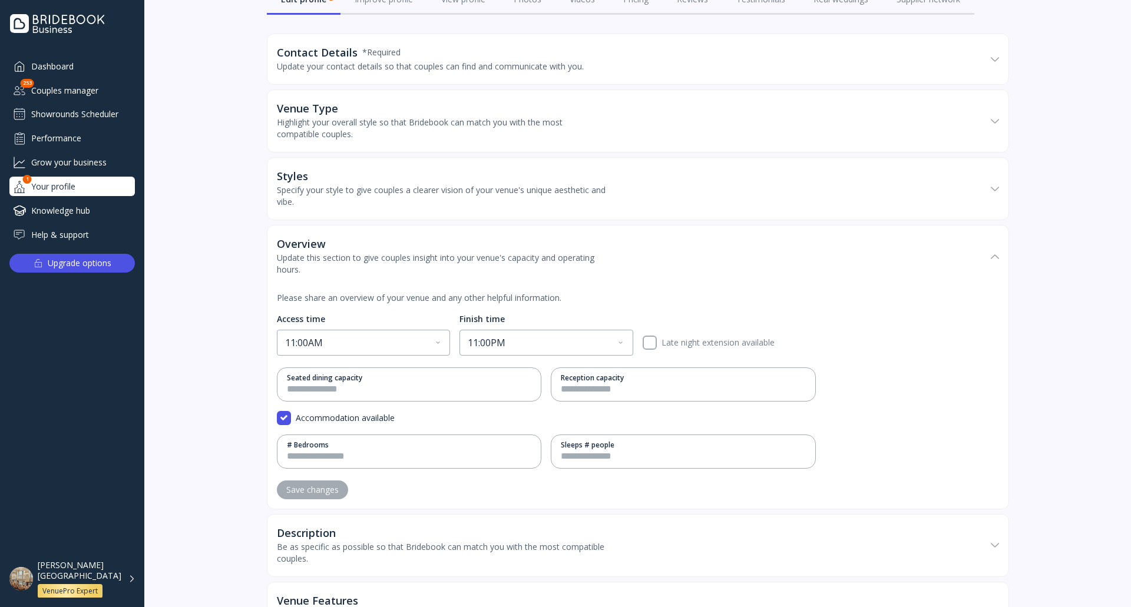
scroll to position [111, 0]
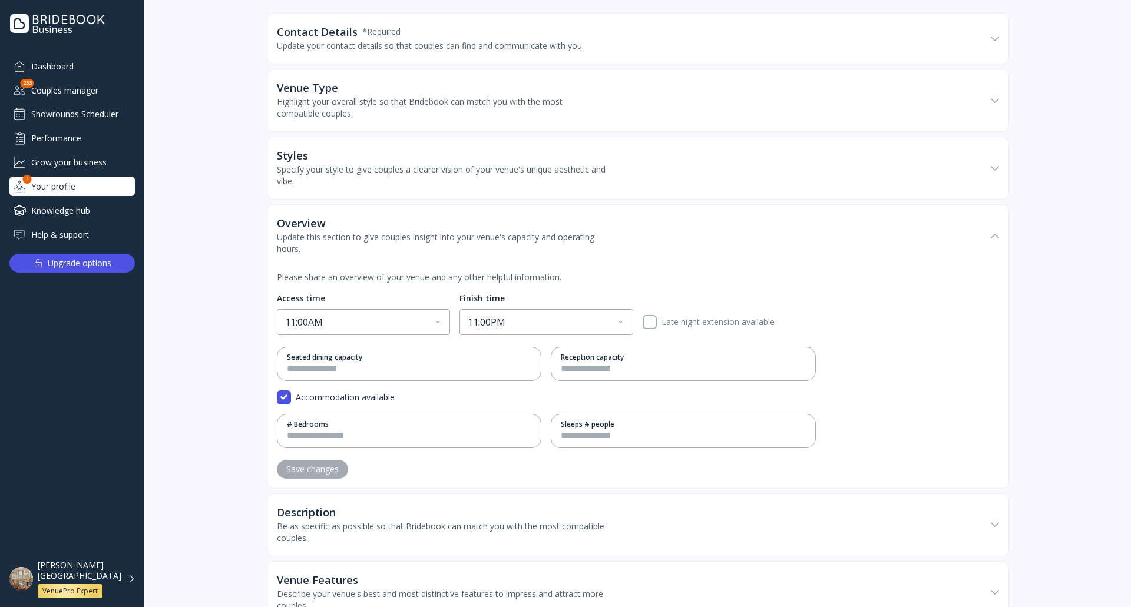
click at [368, 249] on div "Update this section to give couples insight into your venue's capacity and oper…" at bounding box center [442, 244] width 330 height 24
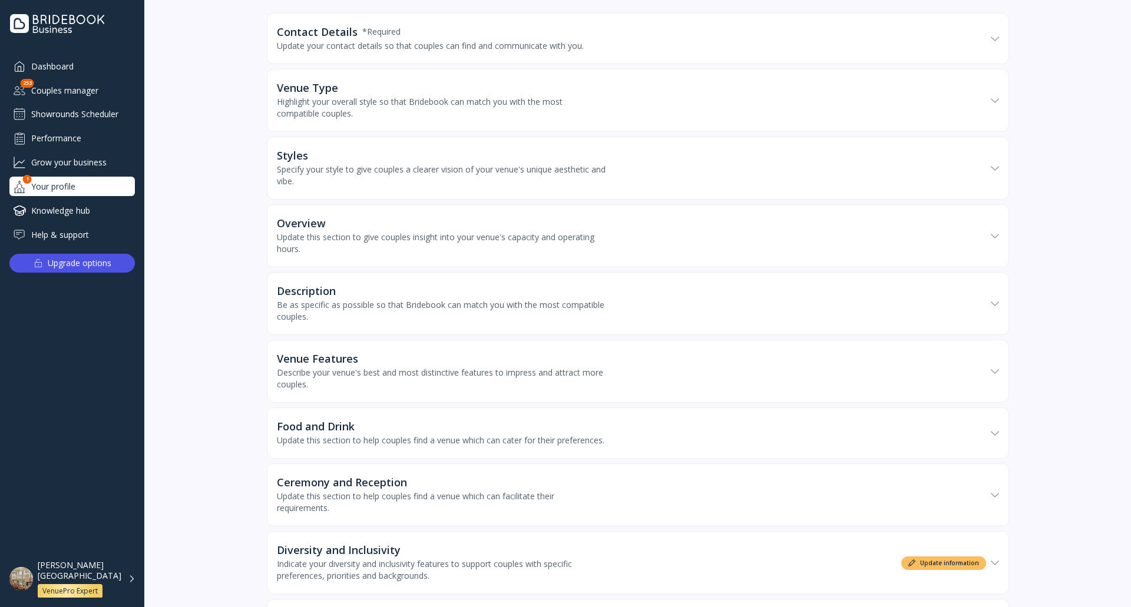
click at [370, 314] on div "Be as specific as possible so that Bridebook can match you with the most compat…" at bounding box center [442, 311] width 330 height 24
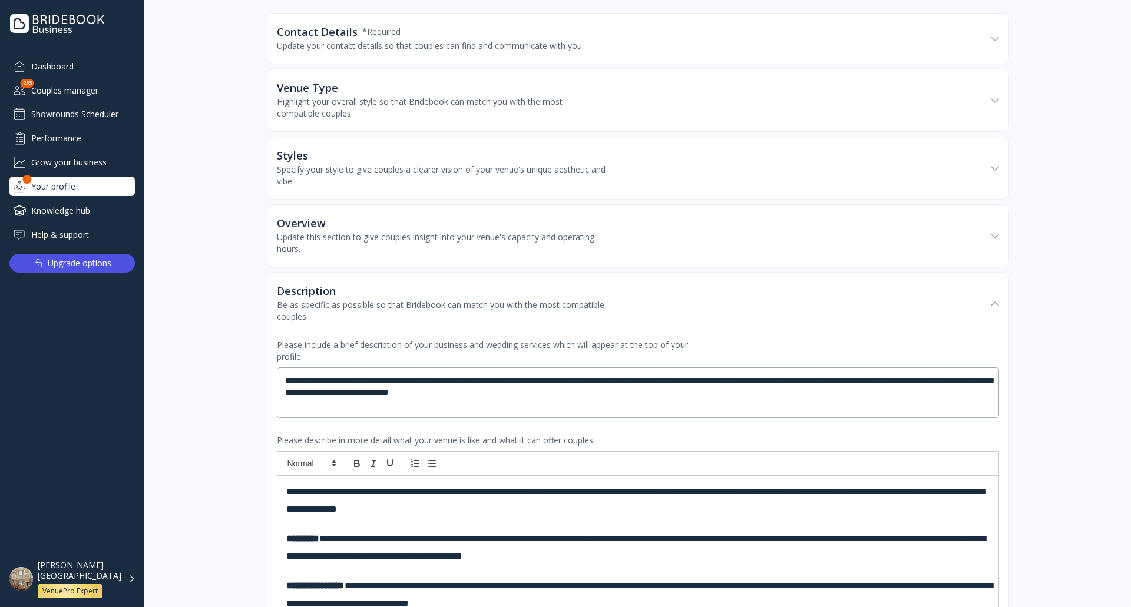
click at [369, 314] on div "Be as specific as possible so that Bridebook can match you with the most compat…" at bounding box center [442, 311] width 330 height 24
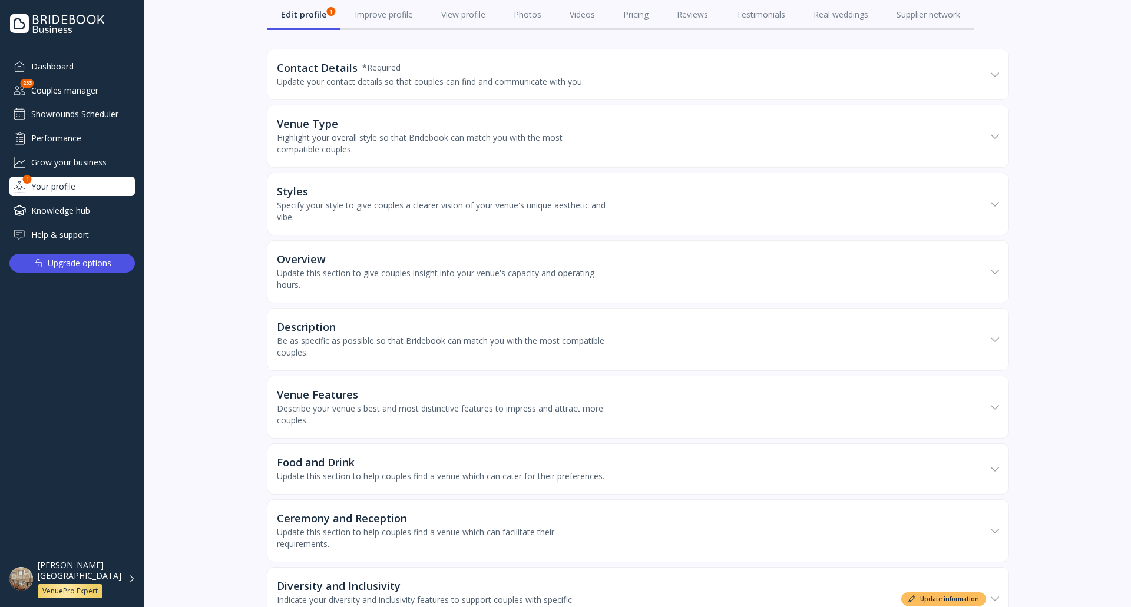
scroll to position [0, 0]
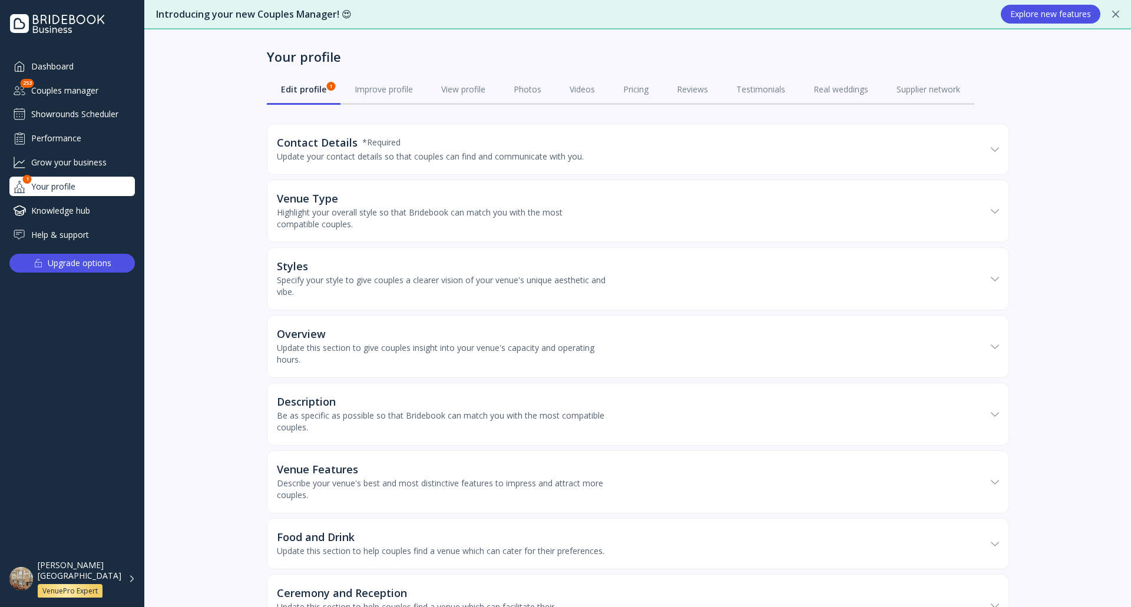
click at [95, 135] on div "Performance" at bounding box center [71, 137] width 125 height 19
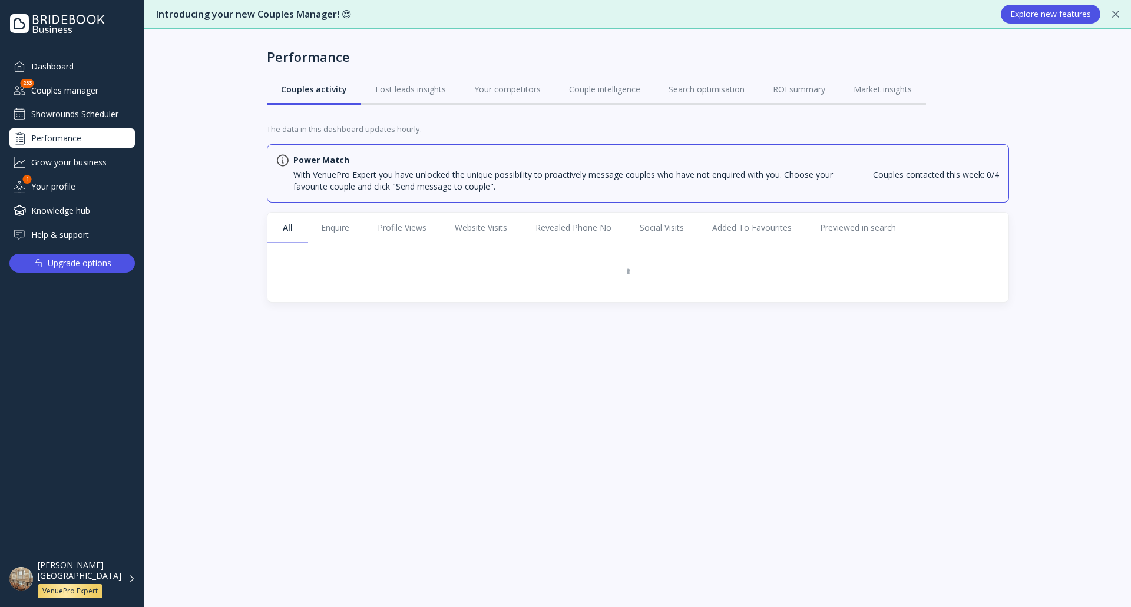
click at [106, 157] on div "Grow your business" at bounding box center [71, 162] width 125 height 19
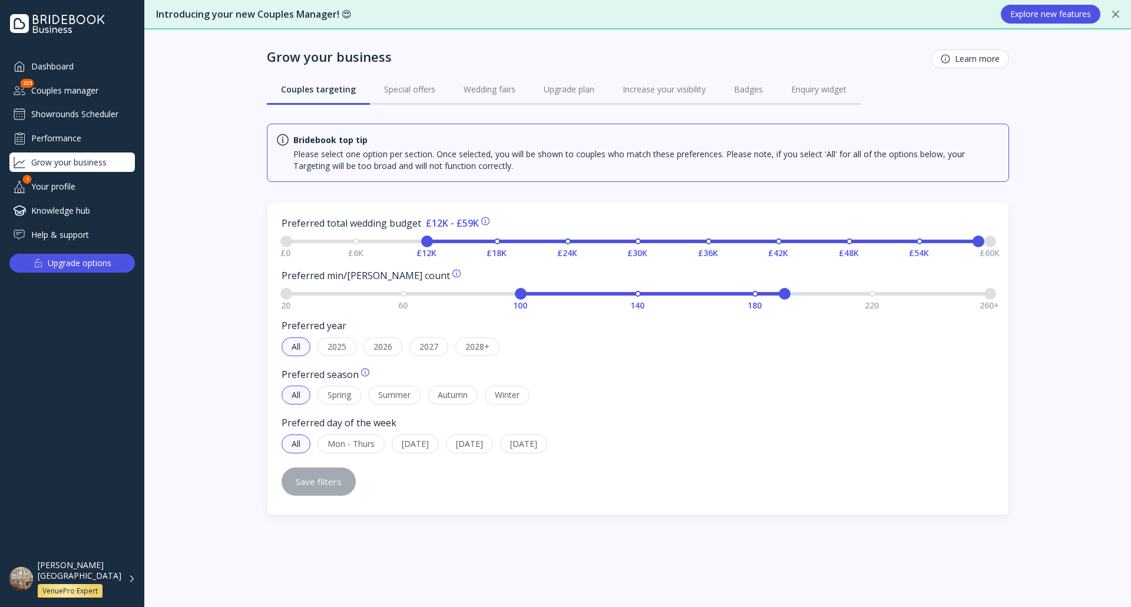
click at [81, 196] on div "Your profile" at bounding box center [71, 186] width 125 height 19
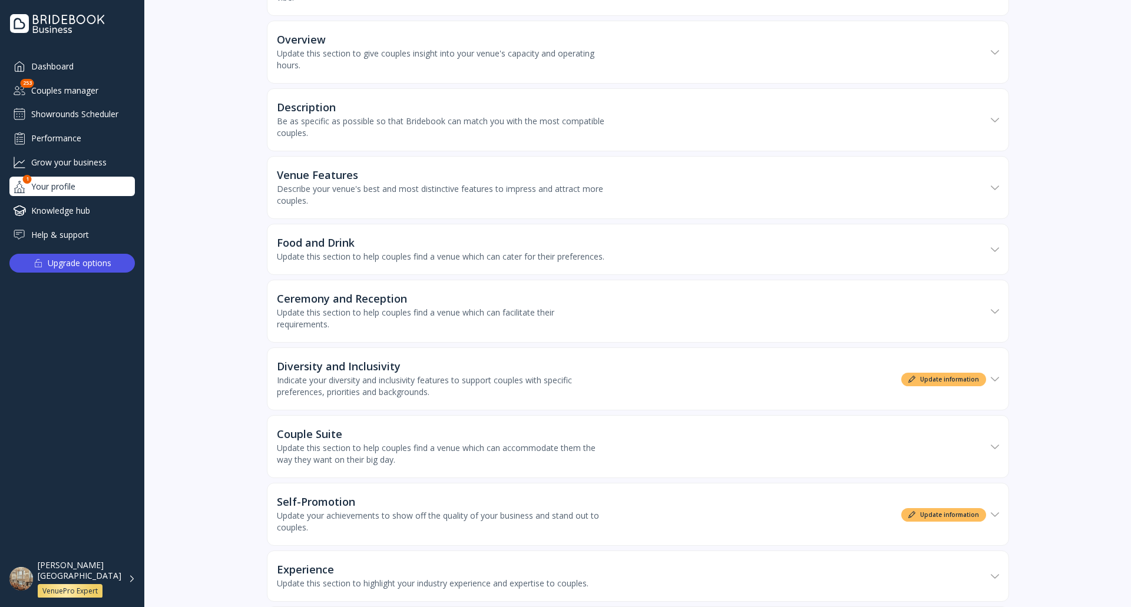
scroll to position [471, 0]
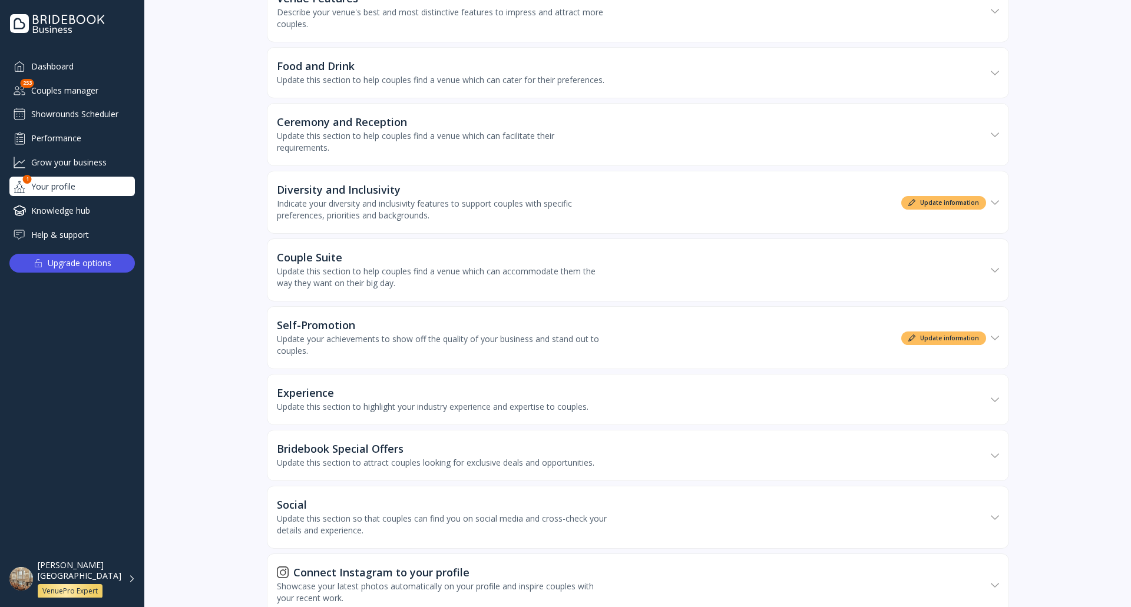
click at [435, 331] on div "Self-Promotion" at bounding box center [442, 325] width 330 height 12
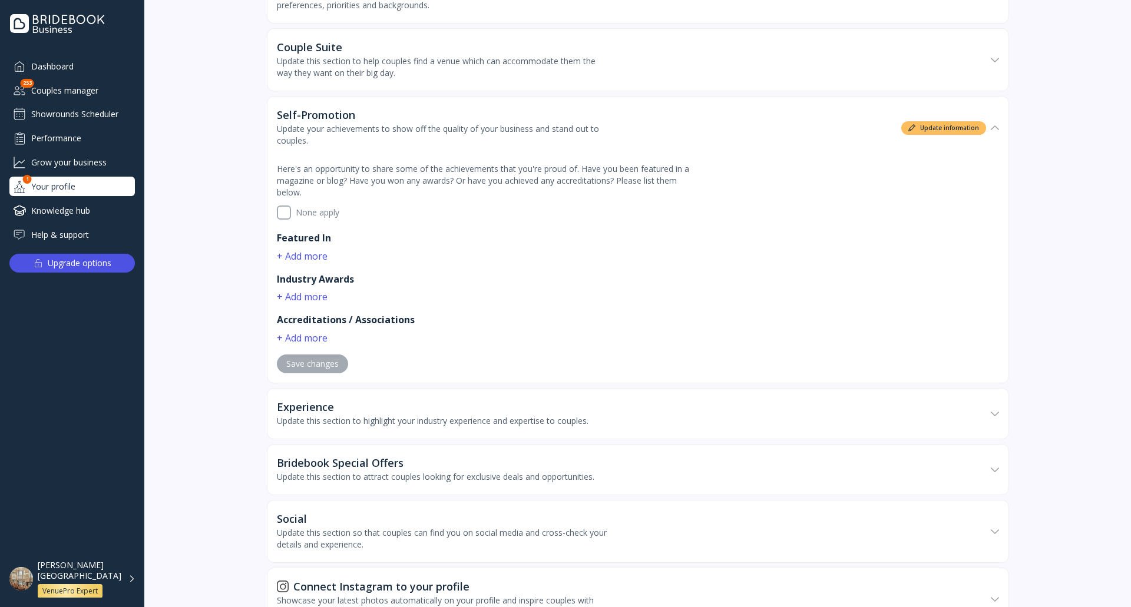
scroll to position [766, 0]
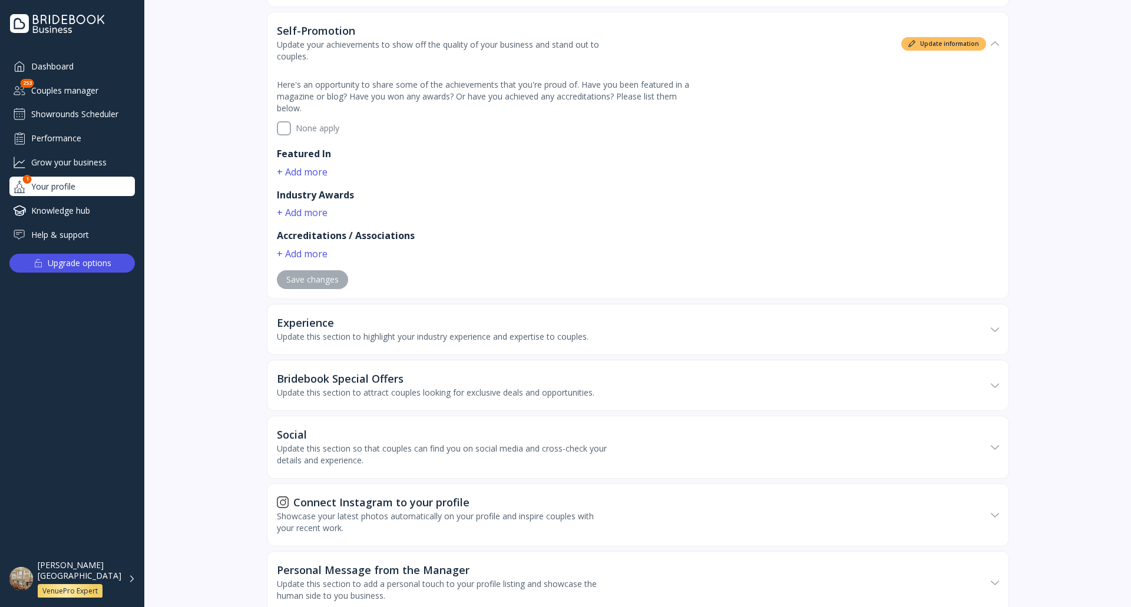
click at [434, 341] on div "Experience Update this section to highlight your industry experience and expert…" at bounding box center [433, 330] width 312 height 26
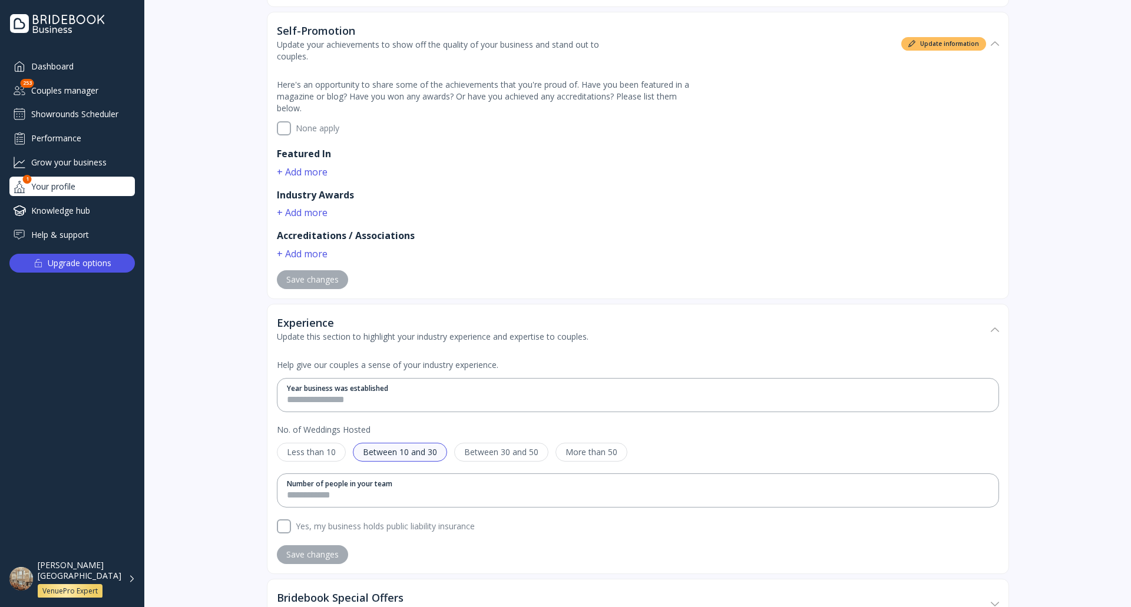
click at [434, 341] on div "Experience Update this section to highlight your industry experience and expert…" at bounding box center [433, 330] width 312 height 26
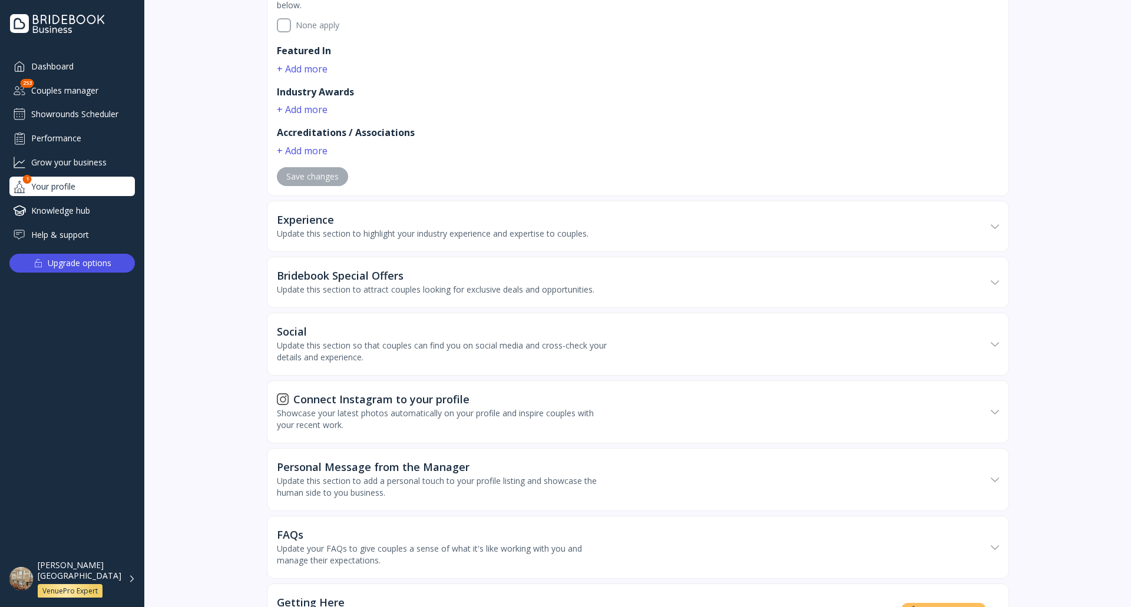
scroll to position [884, 0]
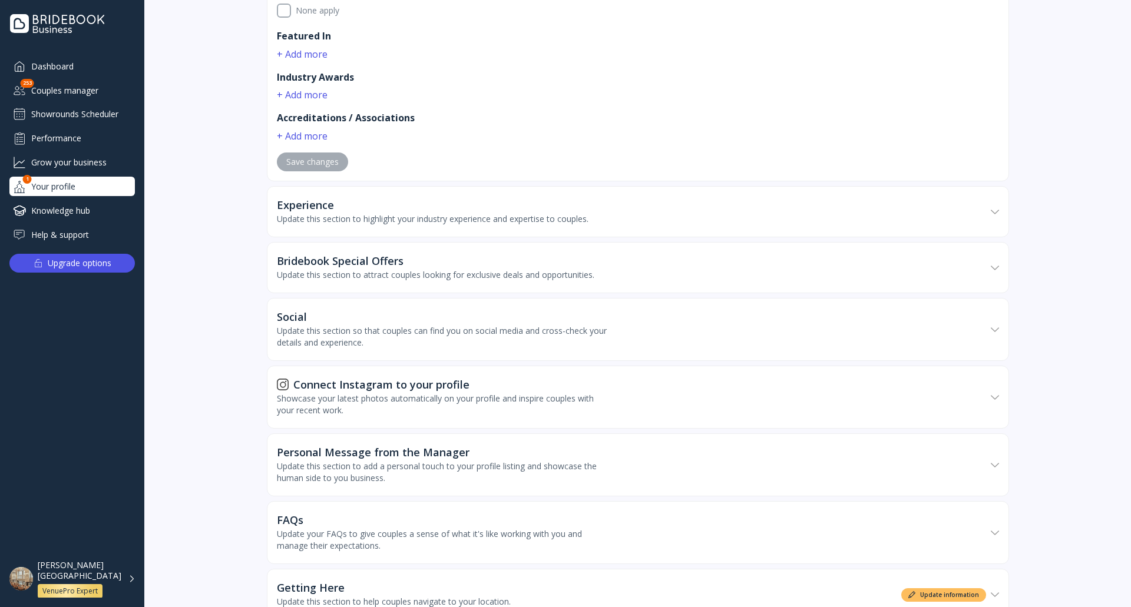
click at [434, 341] on div "Update this section so that couples can find you on social media and cross-chec…" at bounding box center [442, 337] width 330 height 24
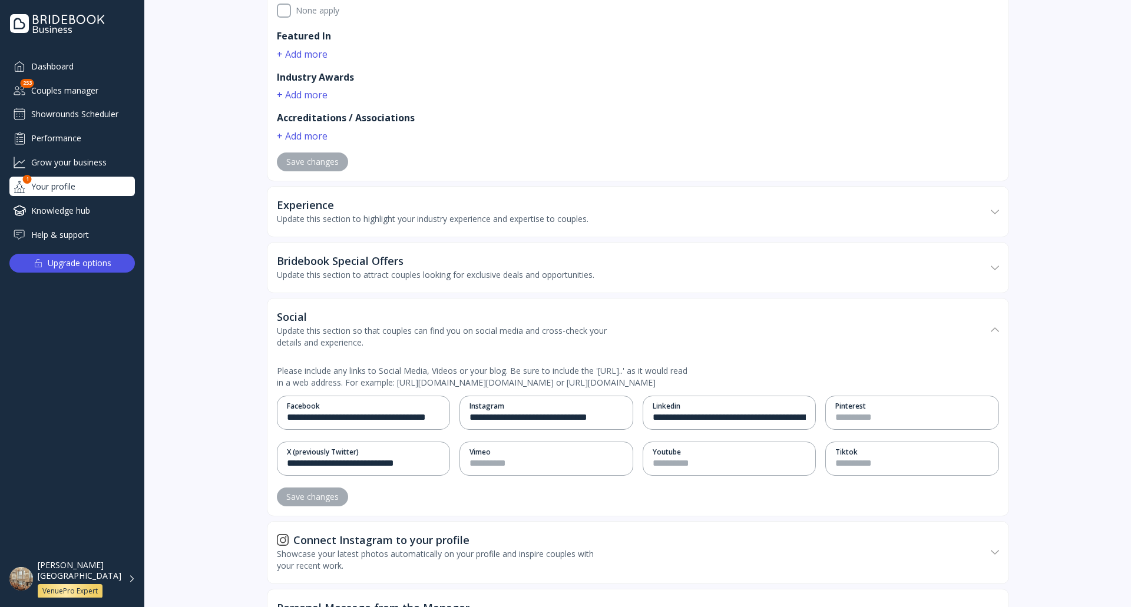
click at [434, 341] on div "Update this section so that couples can find you on social media and cross-chec…" at bounding box center [442, 337] width 330 height 24
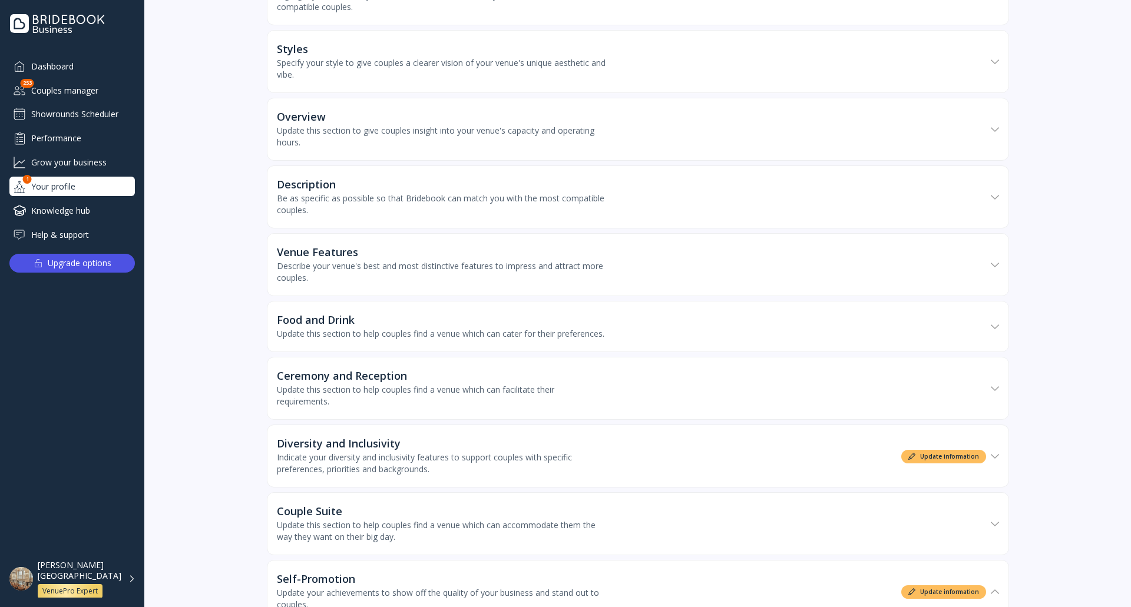
scroll to position [0, 0]
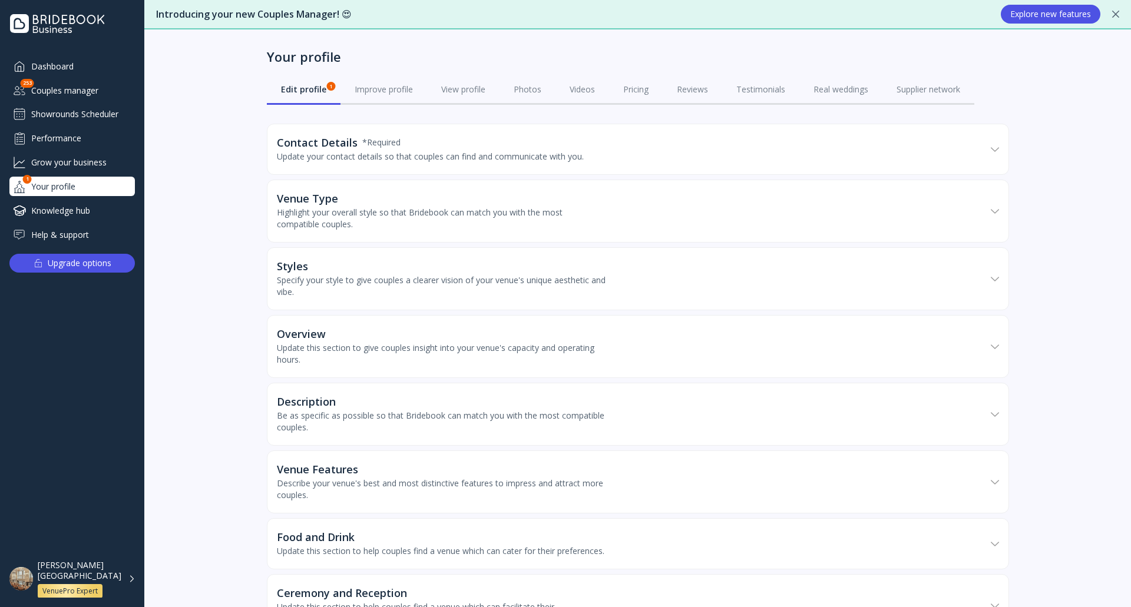
click at [88, 92] on div "Couples manager" at bounding box center [71, 90] width 125 height 19
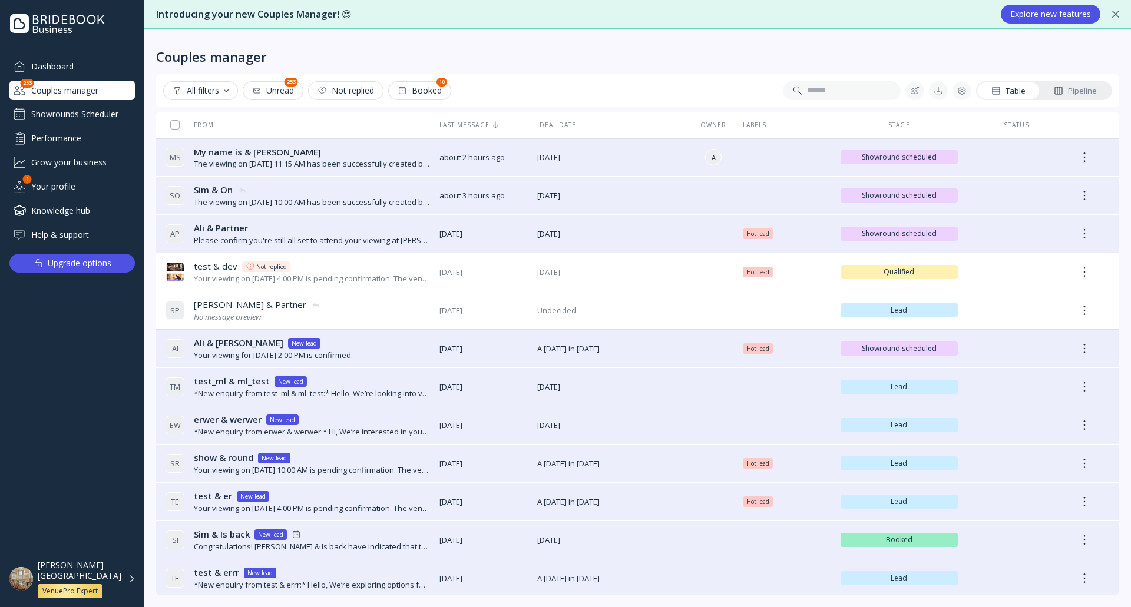
click at [116, 117] on div "Showrounds Scheduler" at bounding box center [71, 114] width 125 height 19
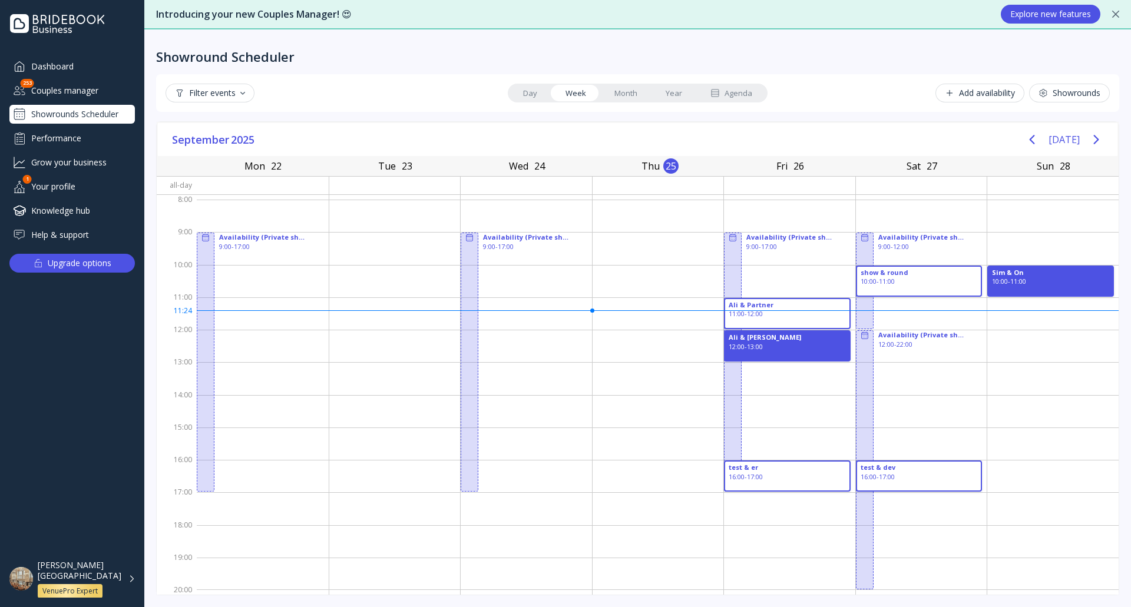
click at [586, 95] on link "Week" at bounding box center [575, 93] width 49 height 16
click at [1095, 141] on icon "Next page" at bounding box center [1096, 140] width 14 height 14
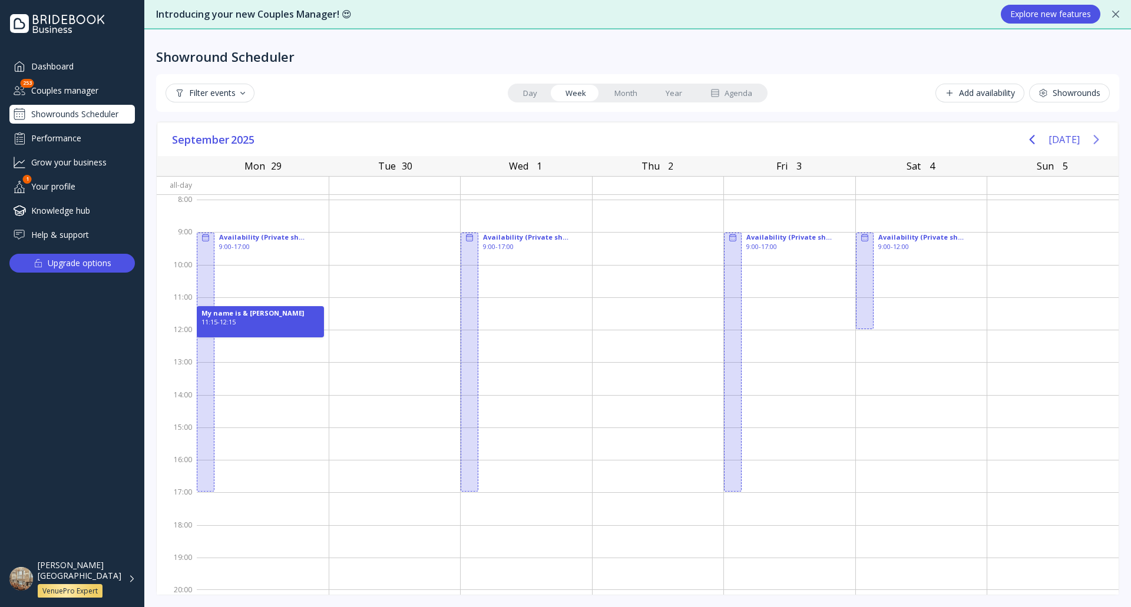
click at [1095, 141] on icon "Next page" at bounding box center [1096, 140] width 14 height 14
click at [1034, 141] on icon "Previous page" at bounding box center [1032, 140] width 14 height 14
click at [673, 94] on link "Year" at bounding box center [674, 93] width 45 height 16
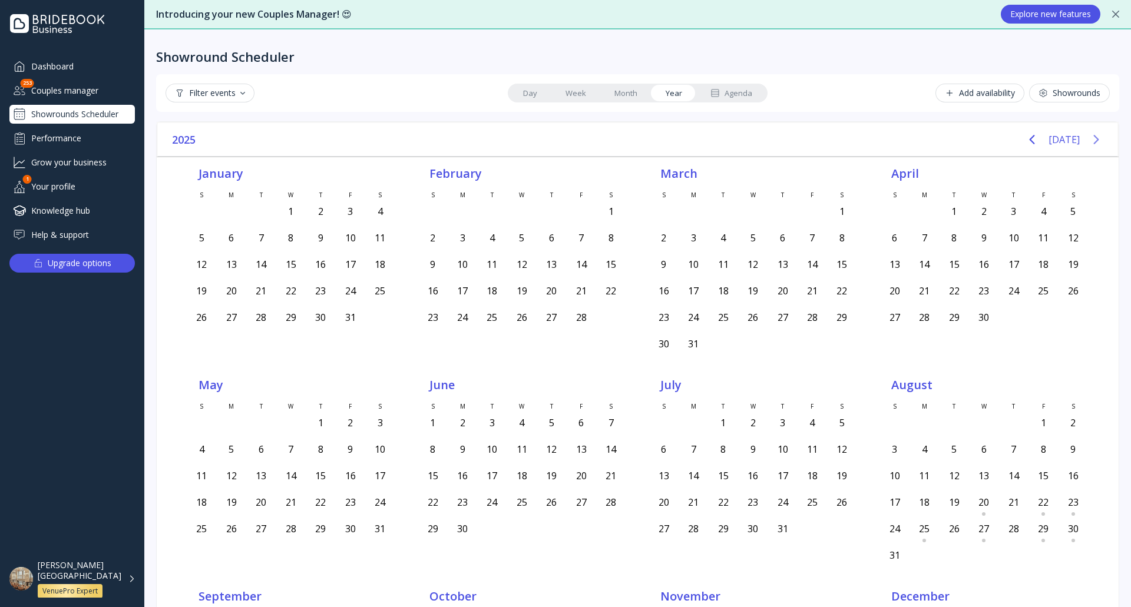
click at [1093, 140] on icon "Next page" at bounding box center [1095, 139] width 5 height 9
click at [986, 94] on div "Add availability" at bounding box center [980, 92] width 70 height 9
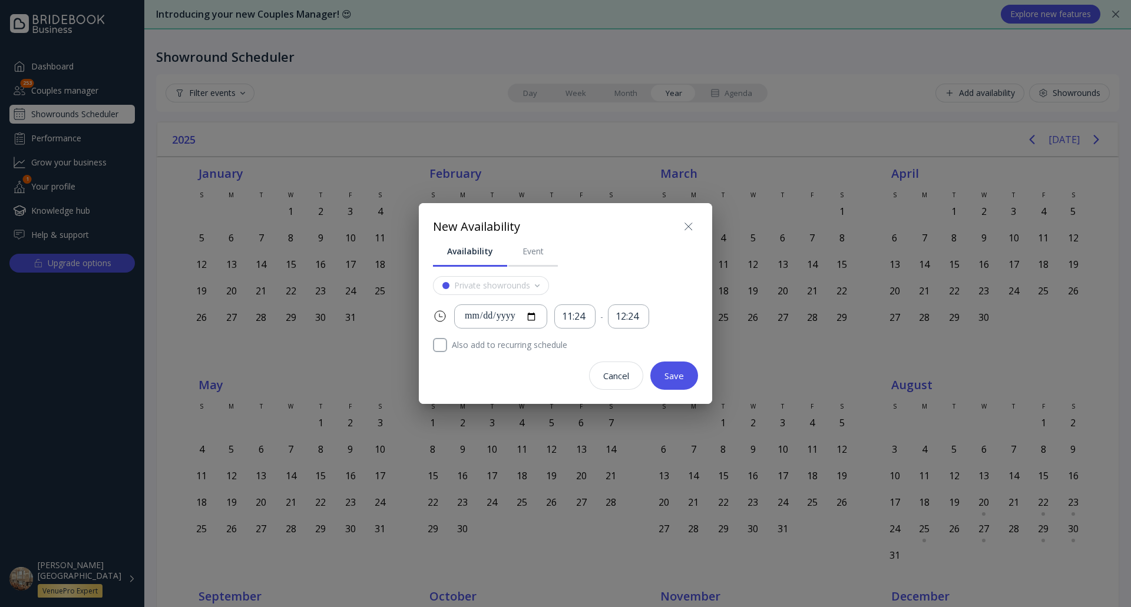
click at [696, 226] on button at bounding box center [688, 226] width 19 height 19
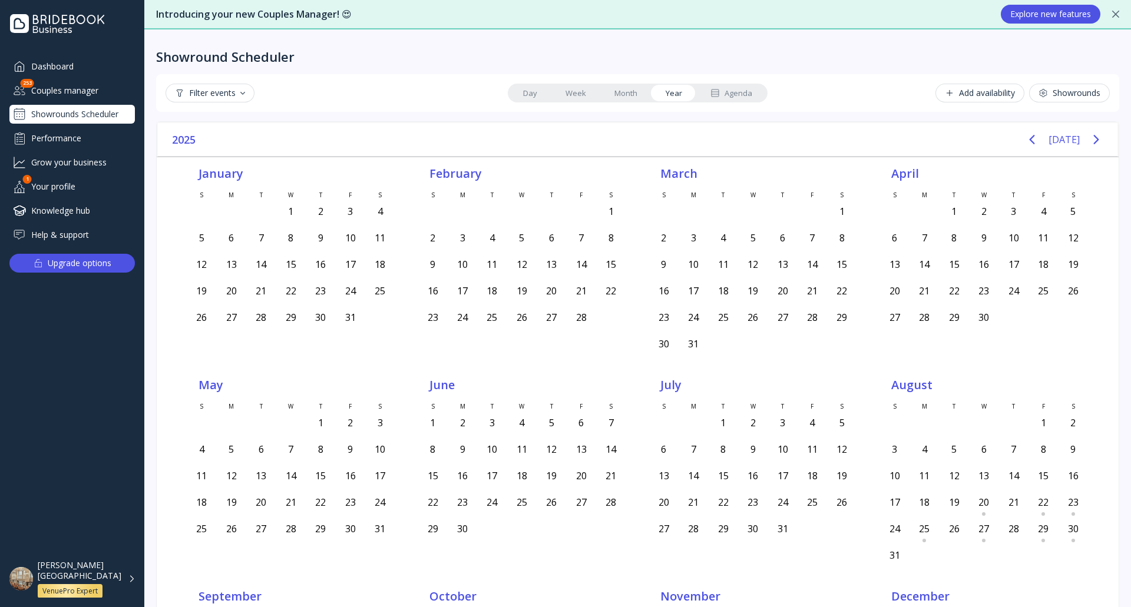
click at [622, 93] on link "Month" at bounding box center [625, 93] width 51 height 16
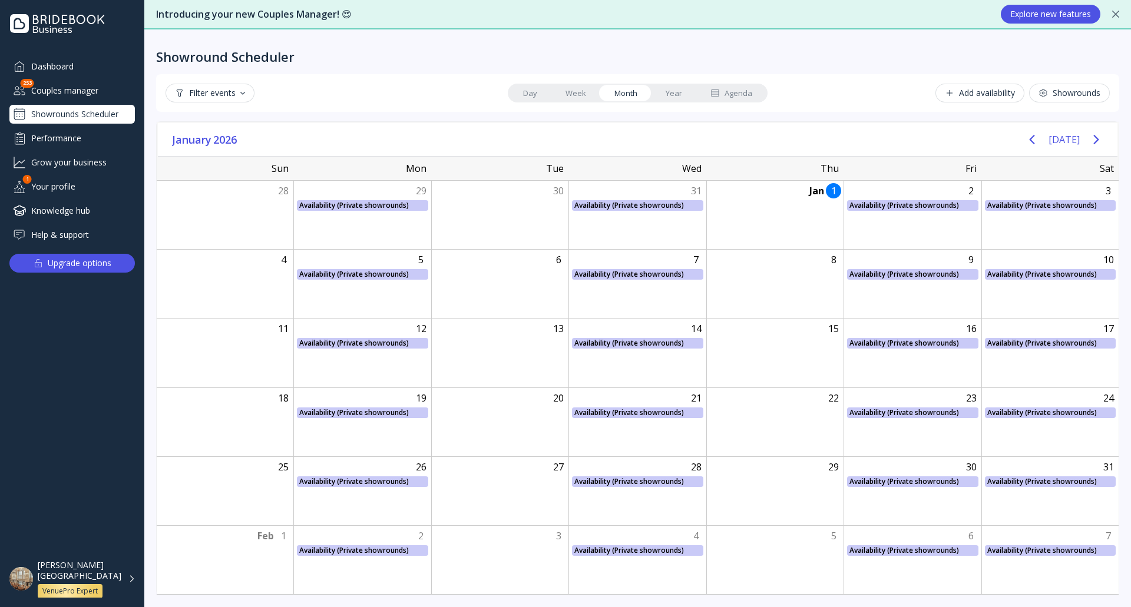
click at [978, 95] on div "Add availability" at bounding box center [980, 92] width 70 height 9
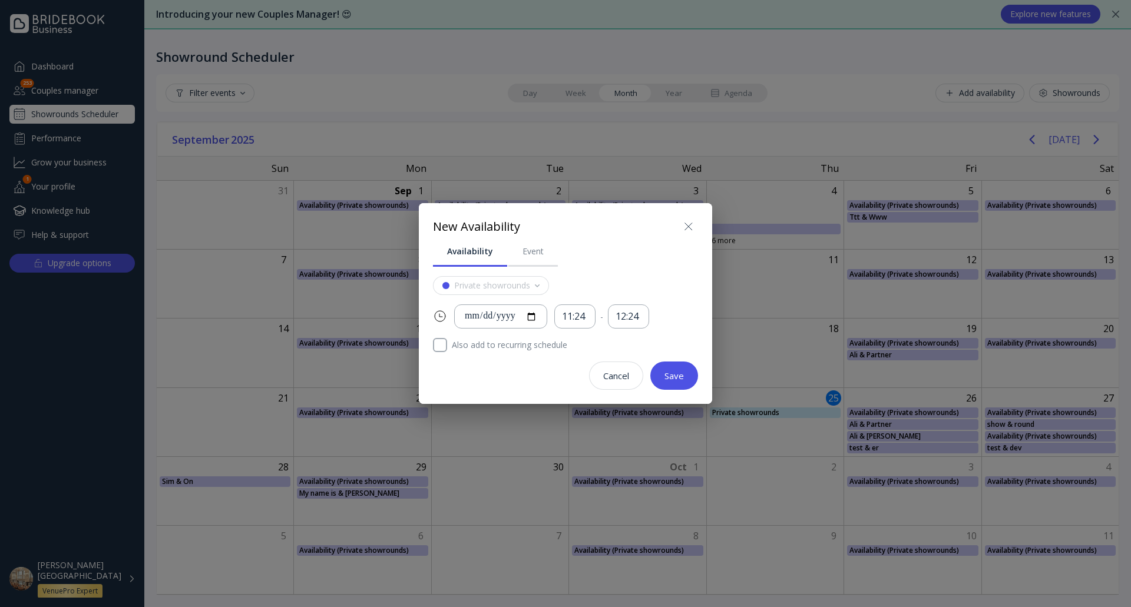
click at [688, 229] on icon at bounding box center [689, 227] width 14 height 14
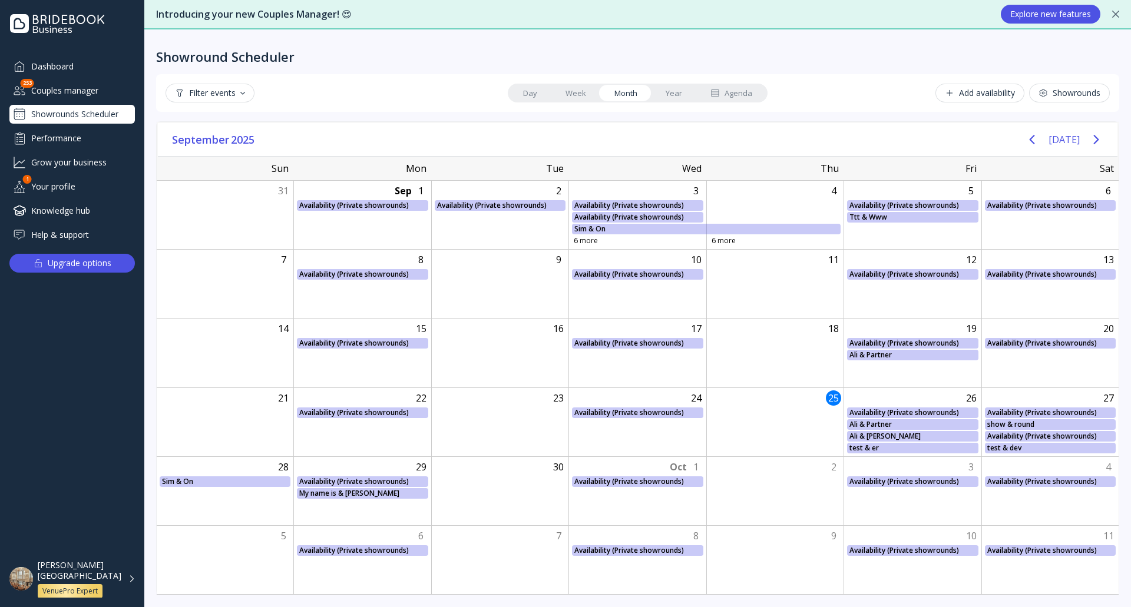
click at [668, 91] on link "Year" at bounding box center [674, 93] width 45 height 16
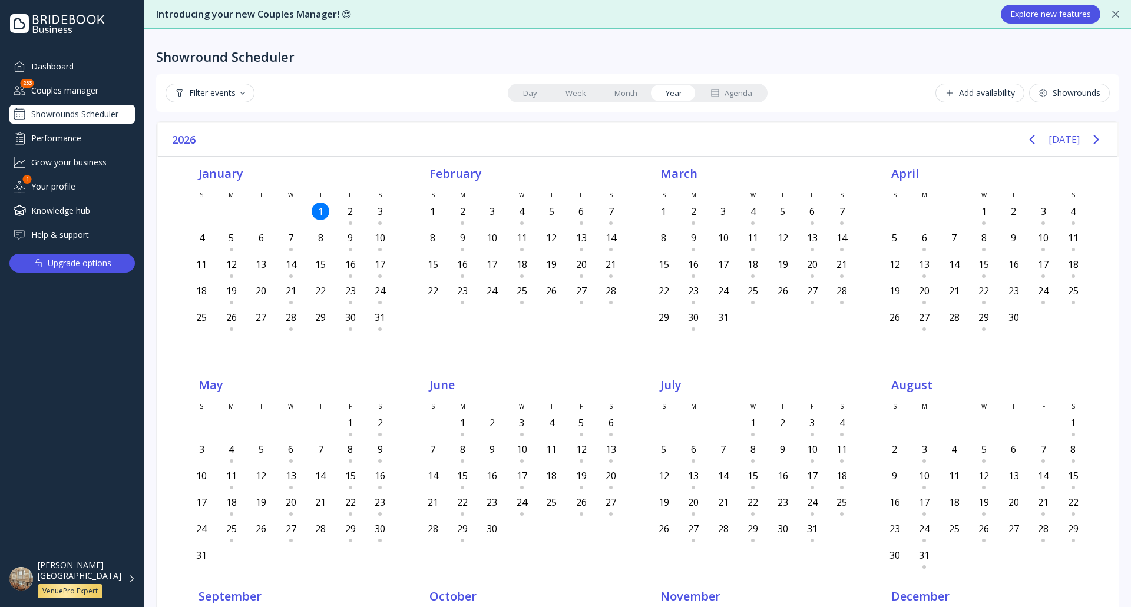
click at [624, 98] on link "Month" at bounding box center [625, 93] width 51 height 16
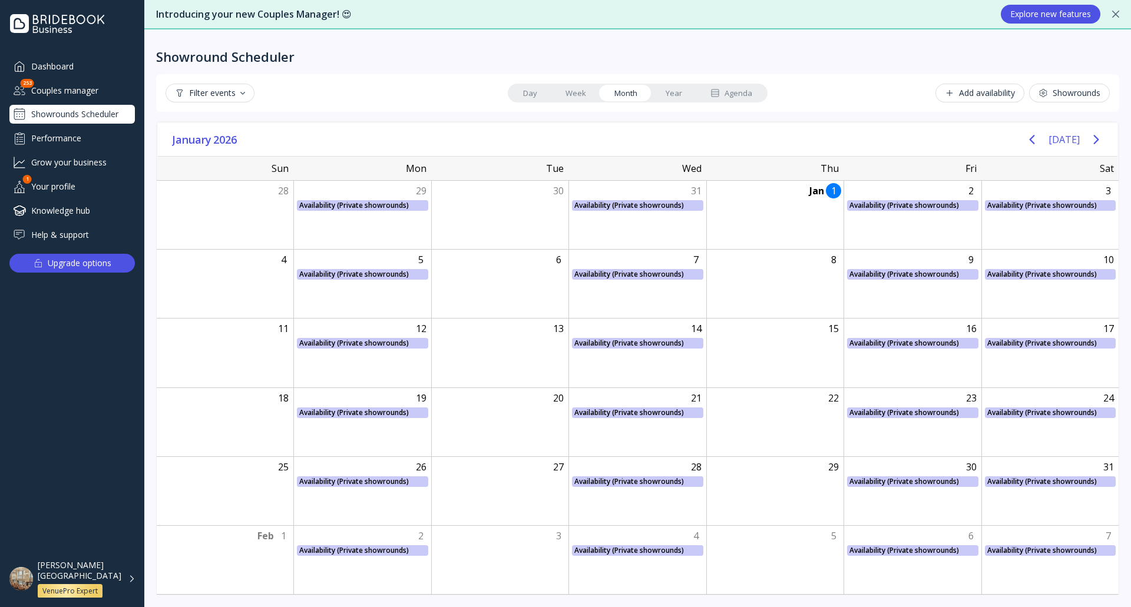
click at [680, 95] on link "Year" at bounding box center [674, 93] width 45 height 16
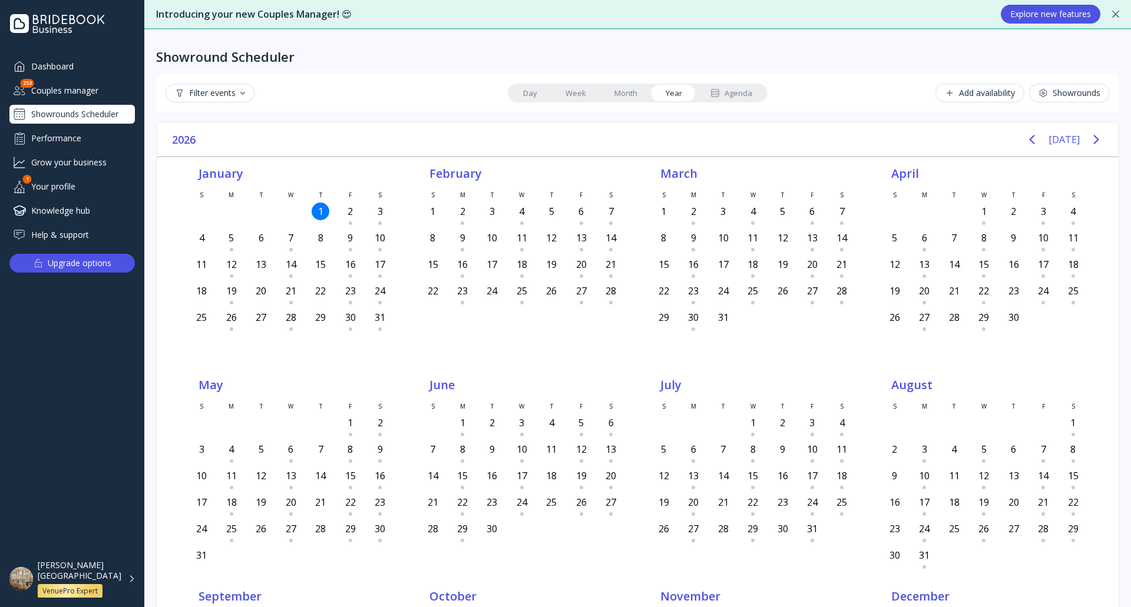
click at [629, 92] on link "Month" at bounding box center [625, 93] width 51 height 16
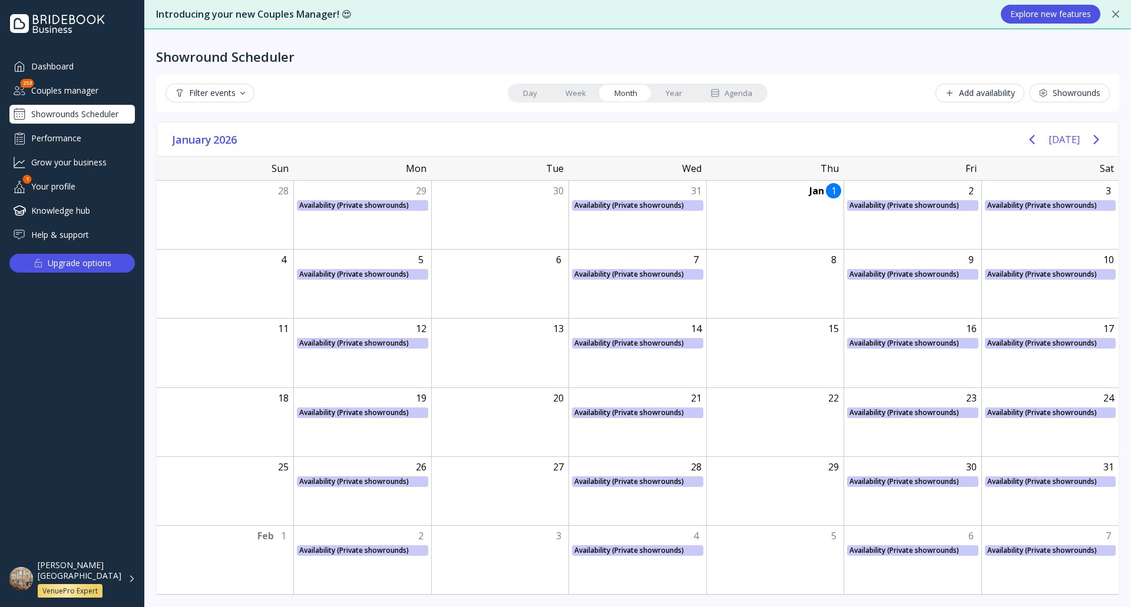
click at [1001, 90] on div "Add availability" at bounding box center [980, 92] width 70 height 9
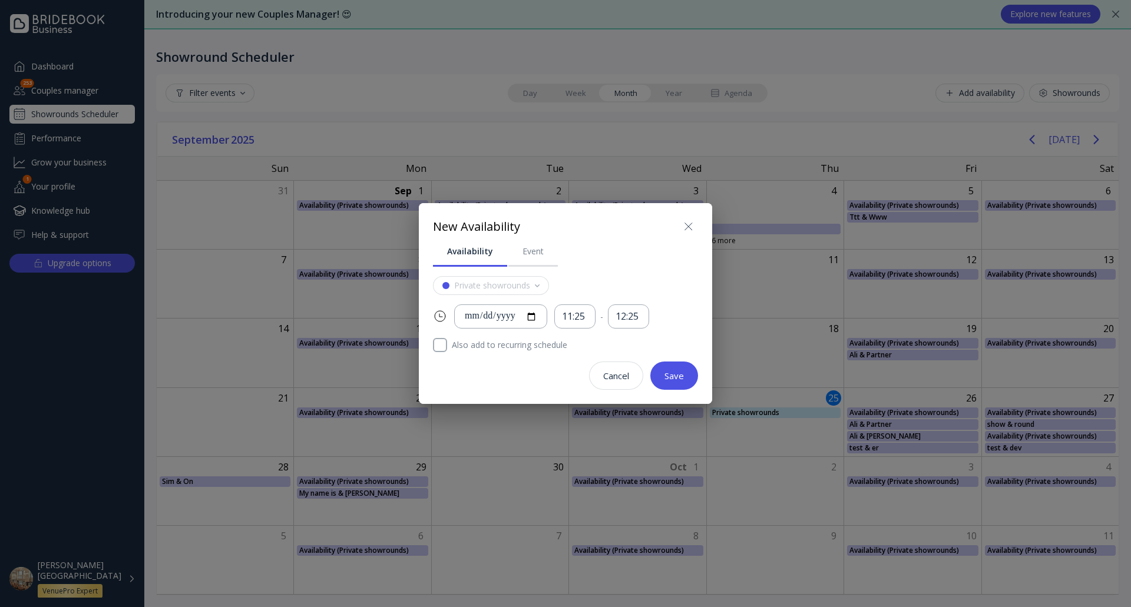
click at [689, 228] on icon at bounding box center [689, 227] width 14 height 14
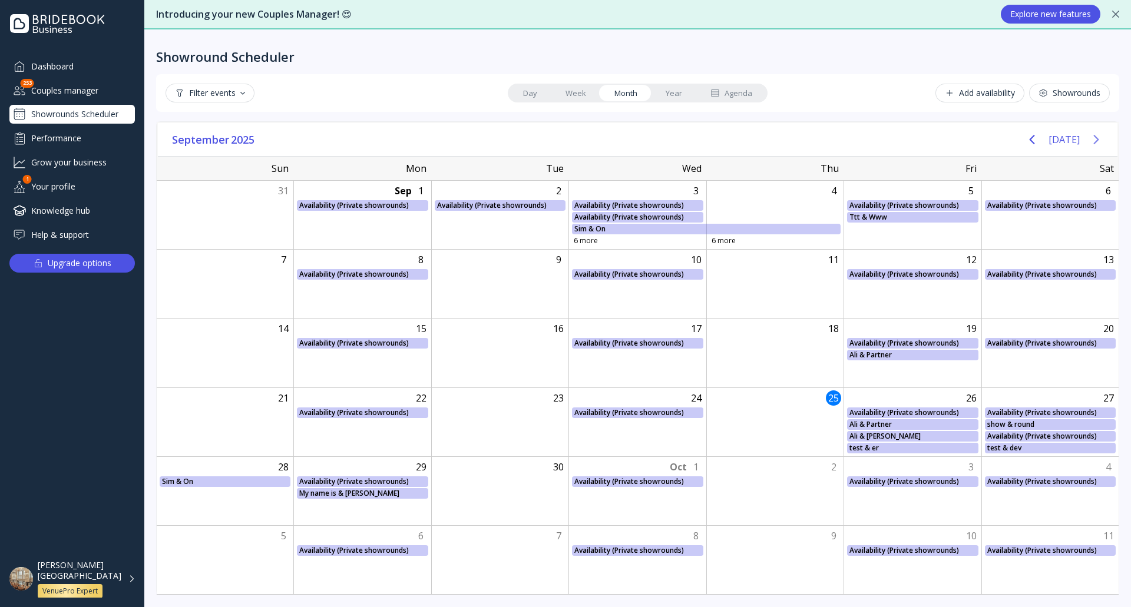
click at [1096, 138] on icon "Next page" at bounding box center [1095, 139] width 5 height 9
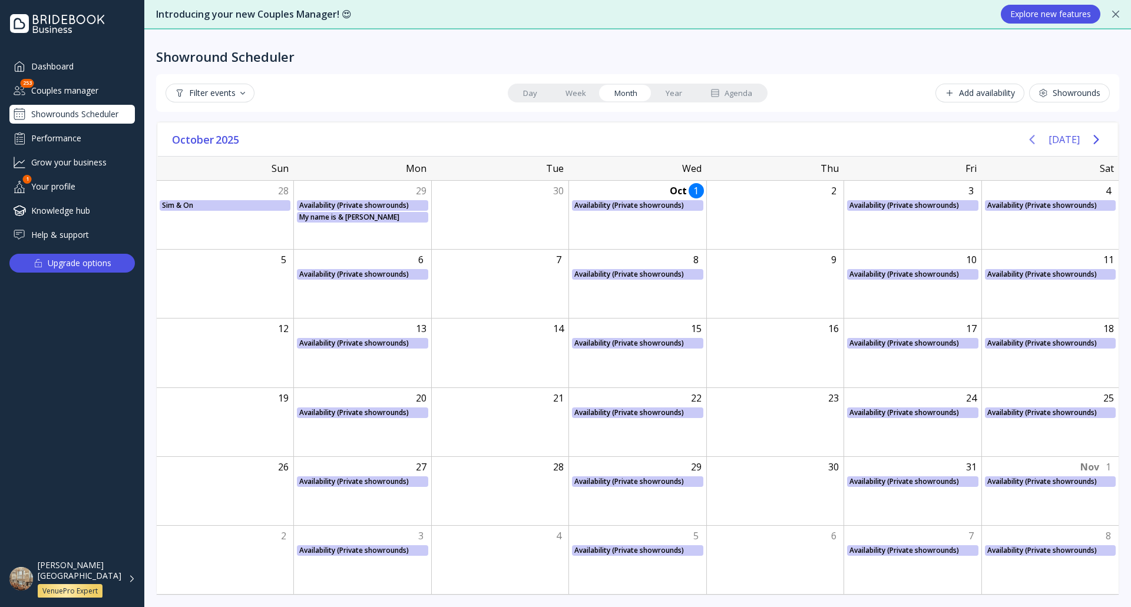
click at [1035, 143] on icon "Previous page" at bounding box center [1032, 139] width 5 height 9
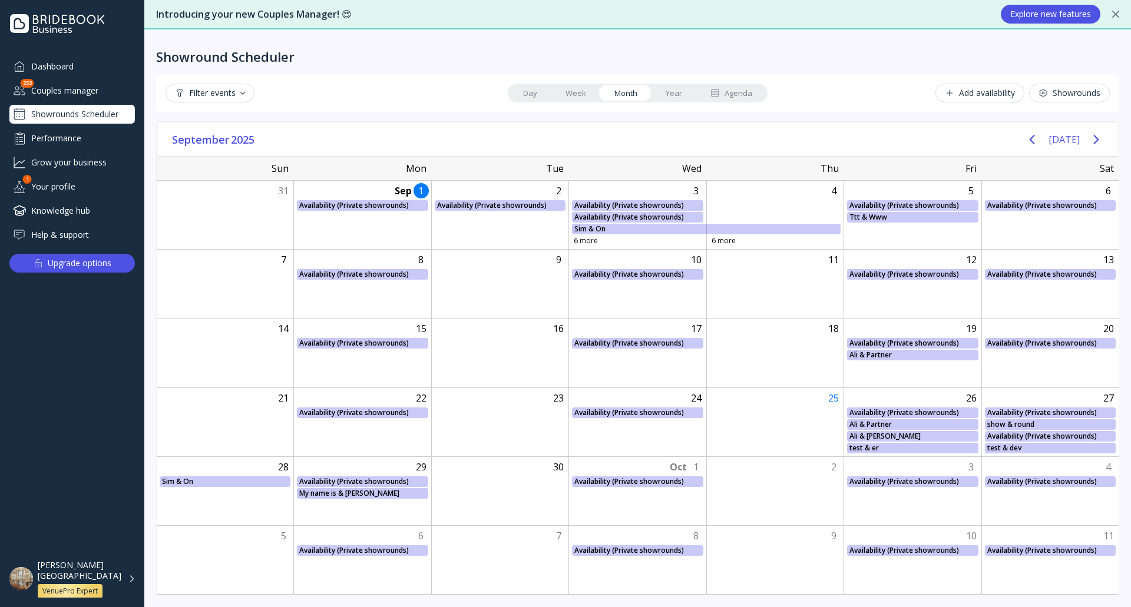
click at [587, 91] on link "Week" at bounding box center [575, 93] width 49 height 16
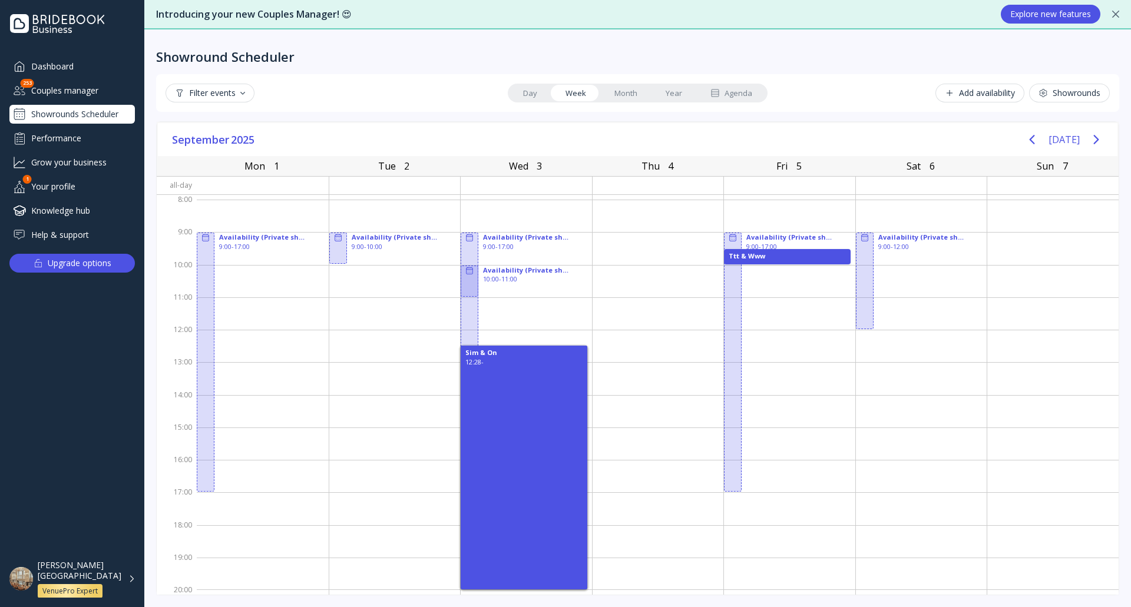
click at [980, 94] on div "Add availability" at bounding box center [980, 92] width 70 height 9
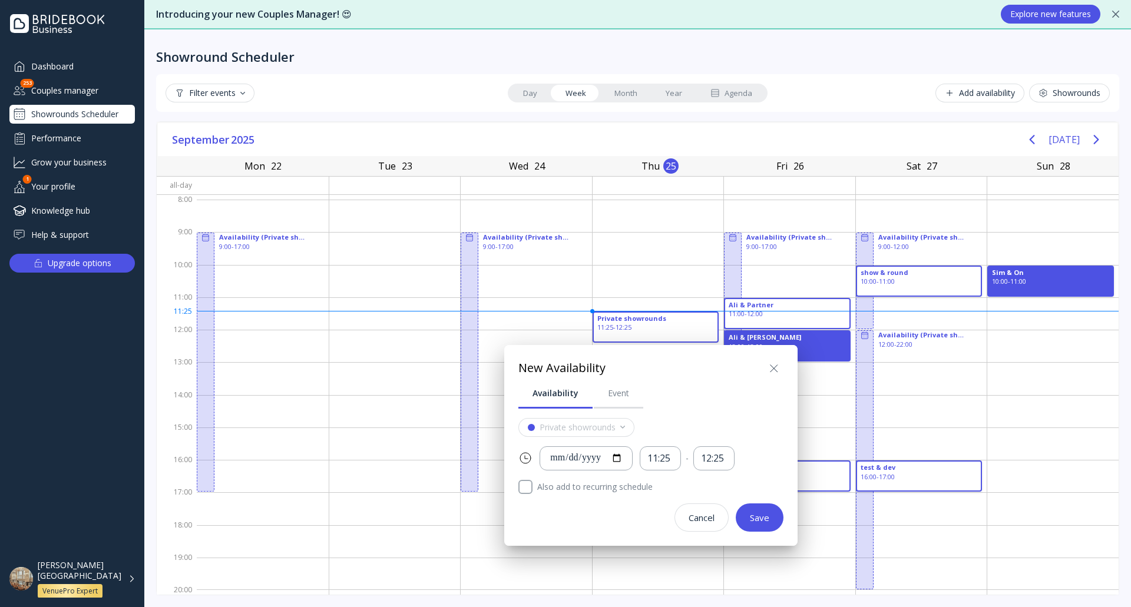
click at [776, 371] on icon at bounding box center [774, 369] width 14 height 14
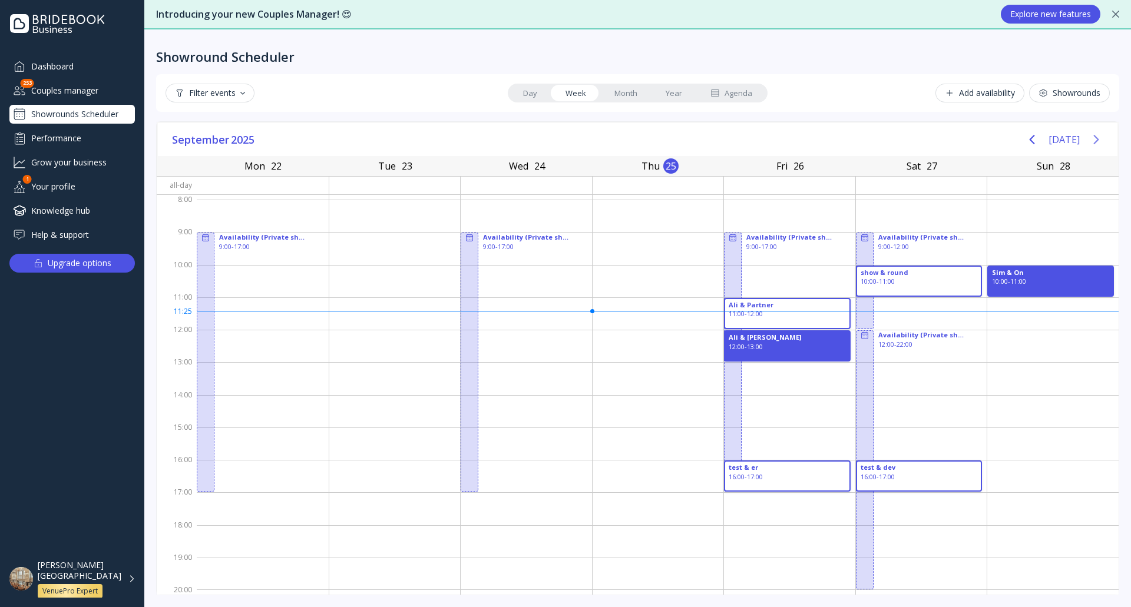
click at [1093, 138] on icon "Next page" at bounding box center [1096, 140] width 14 height 14
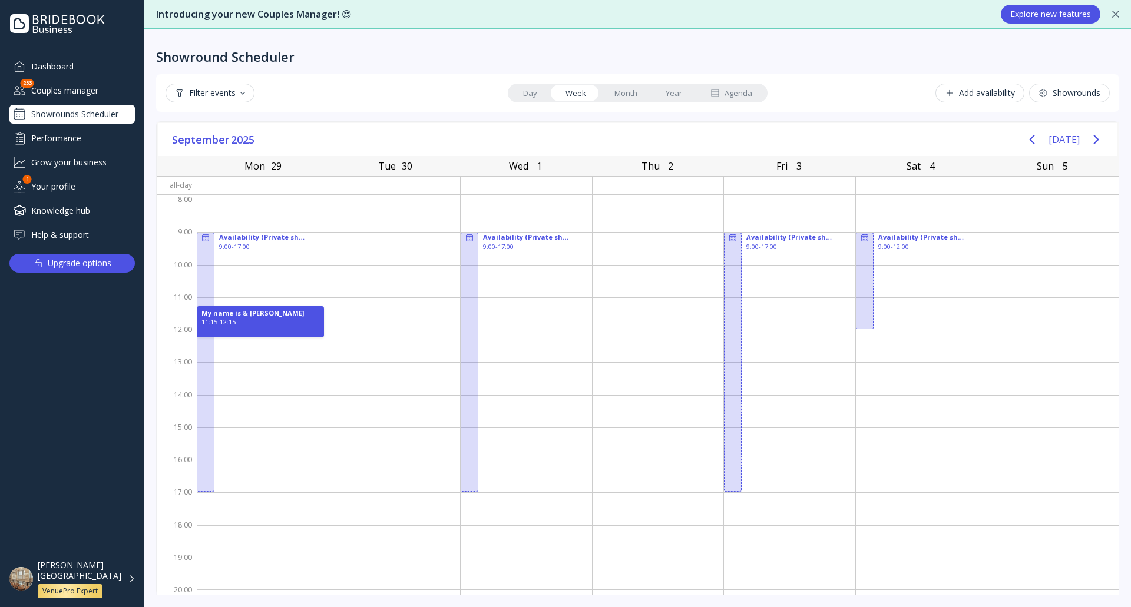
click at [1001, 89] on div "Add availability" at bounding box center [980, 92] width 70 height 9
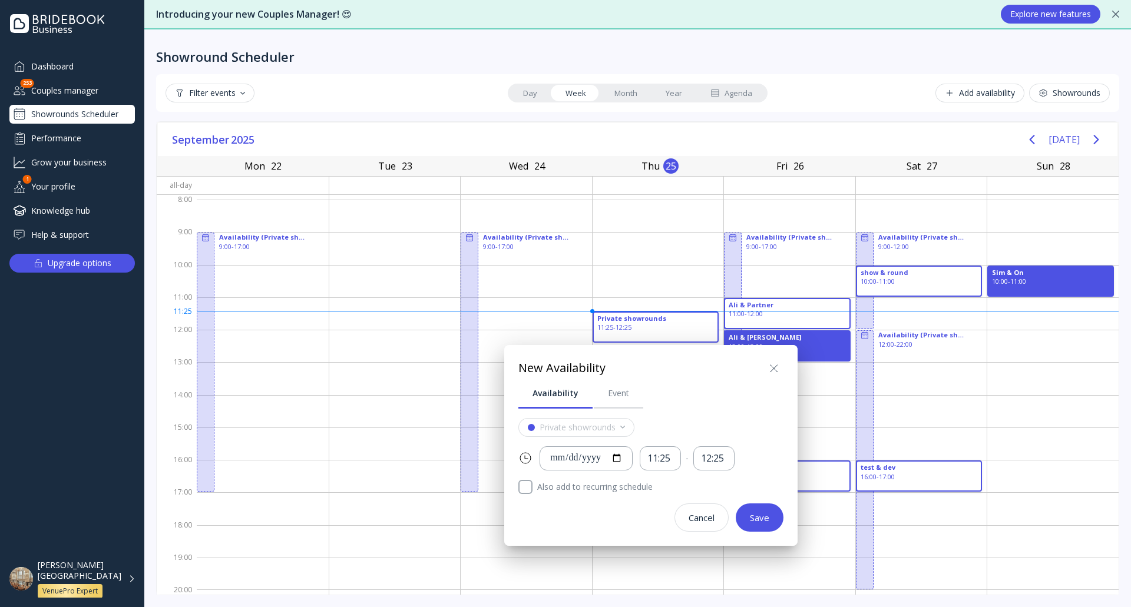
click at [781, 369] on icon at bounding box center [774, 369] width 14 height 14
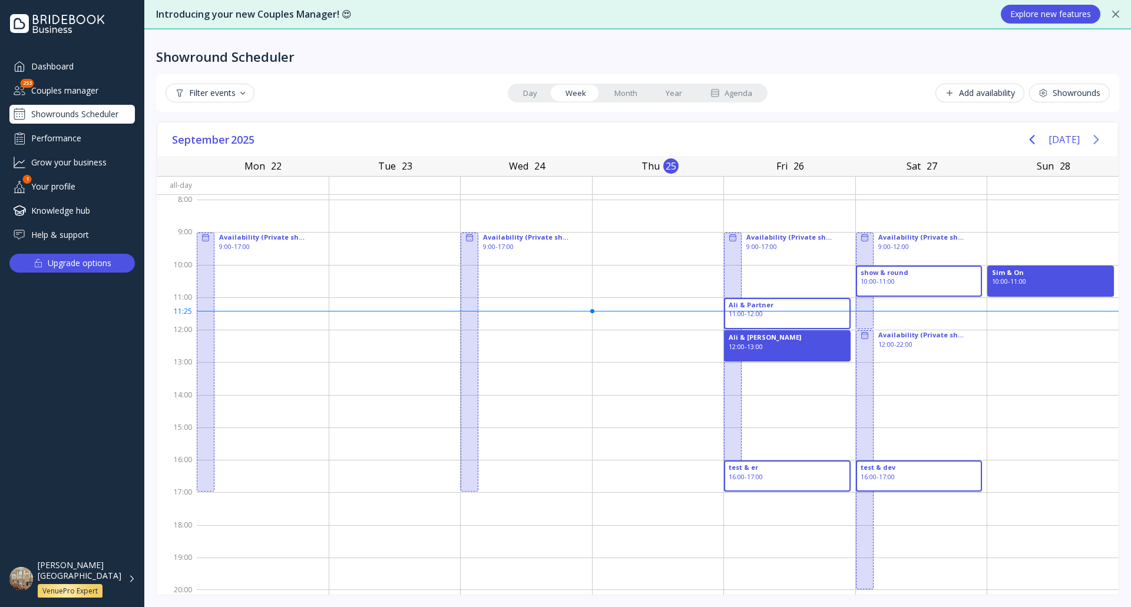
click at [1101, 136] on icon "Next page" at bounding box center [1096, 140] width 14 height 14
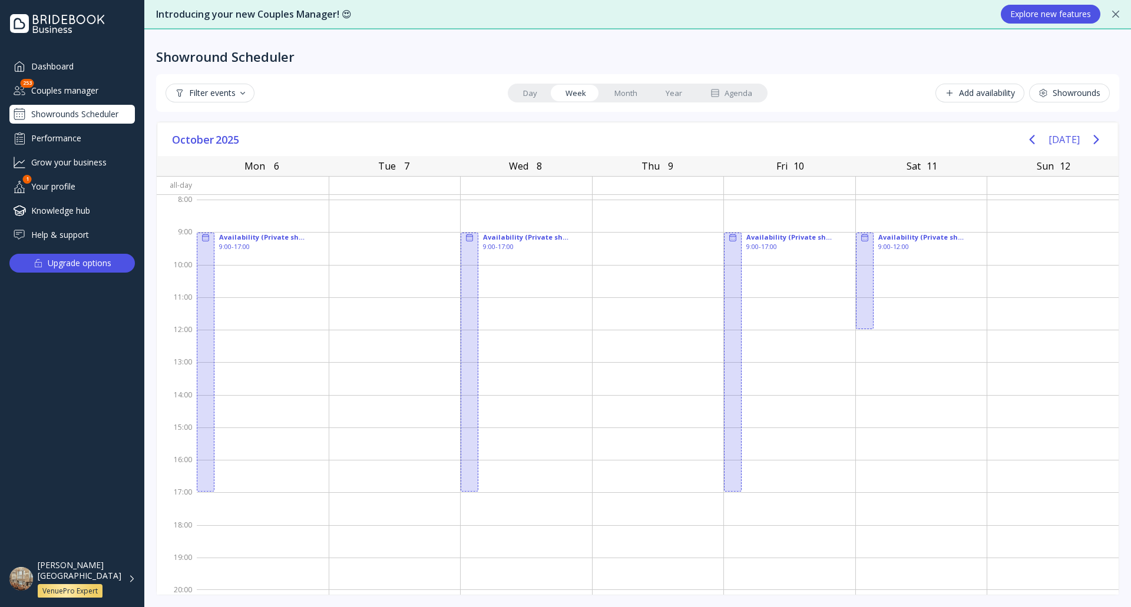
click at [955, 85] on button "Add availability" at bounding box center [980, 93] width 89 height 19
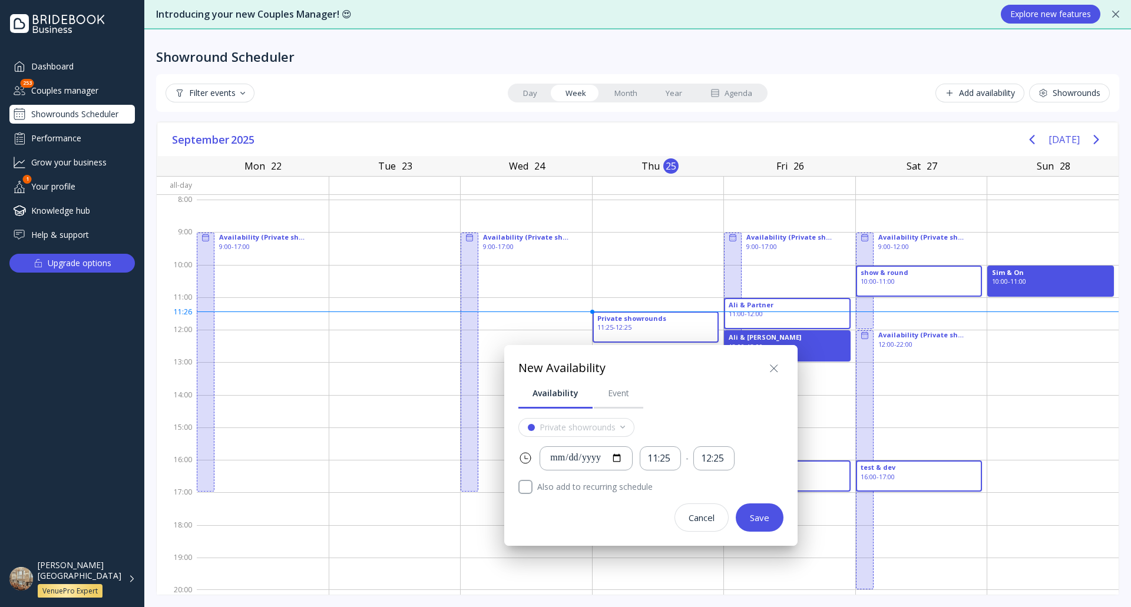
click at [775, 371] on icon at bounding box center [774, 369] width 14 height 14
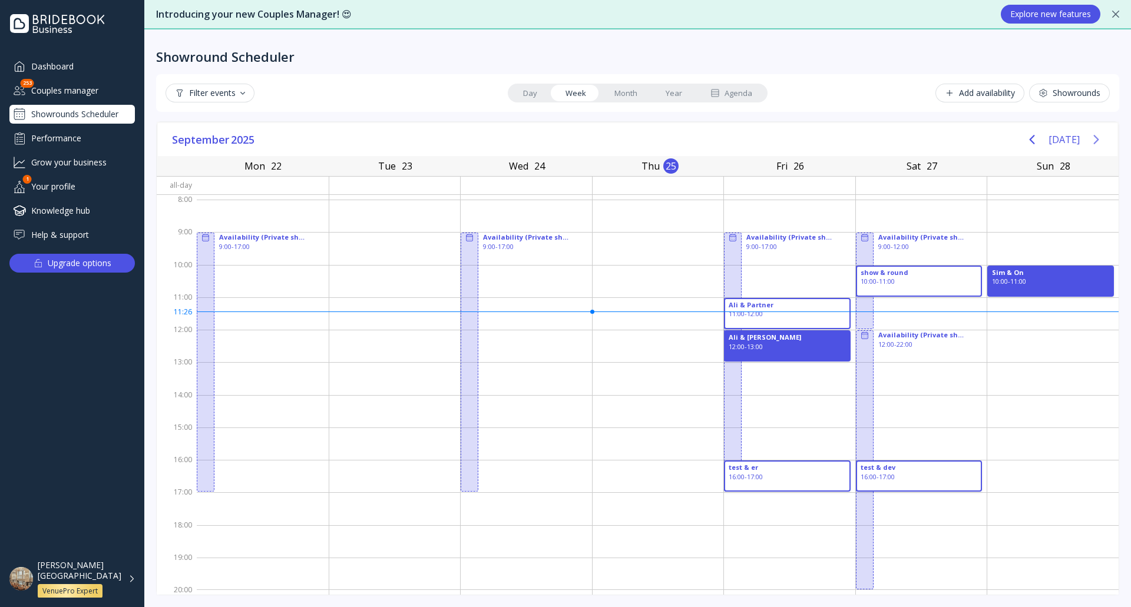
click at [1102, 137] on icon "Next page" at bounding box center [1096, 140] width 14 height 14
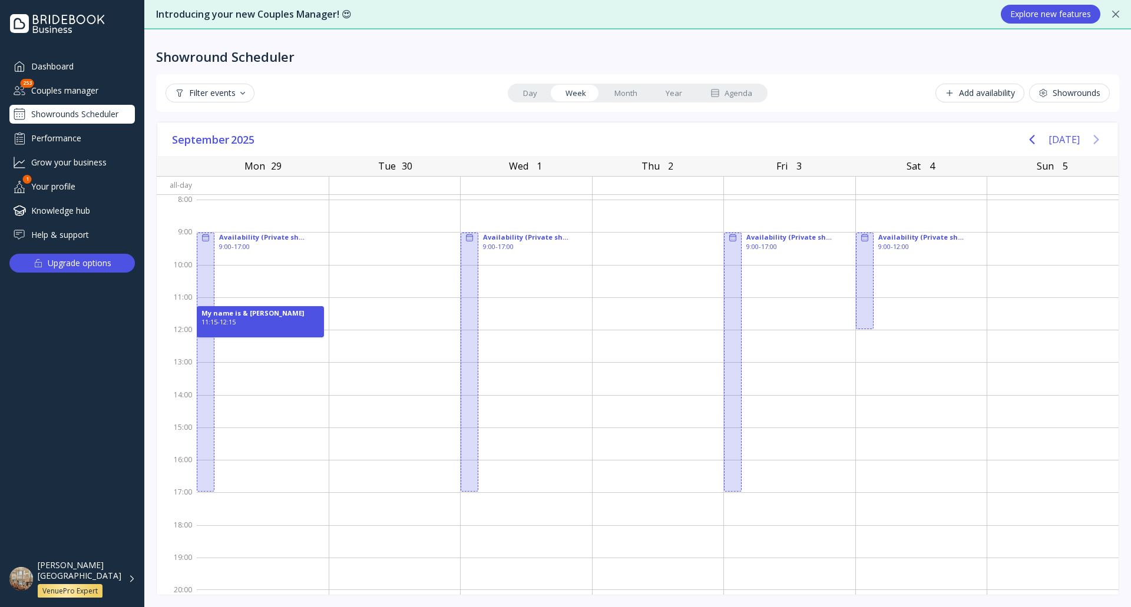
click at [1102, 137] on icon "Next page" at bounding box center [1096, 140] width 14 height 14
click at [971, 86] on button "Add availability" at bounding box center [980, 93] width 89 height 19
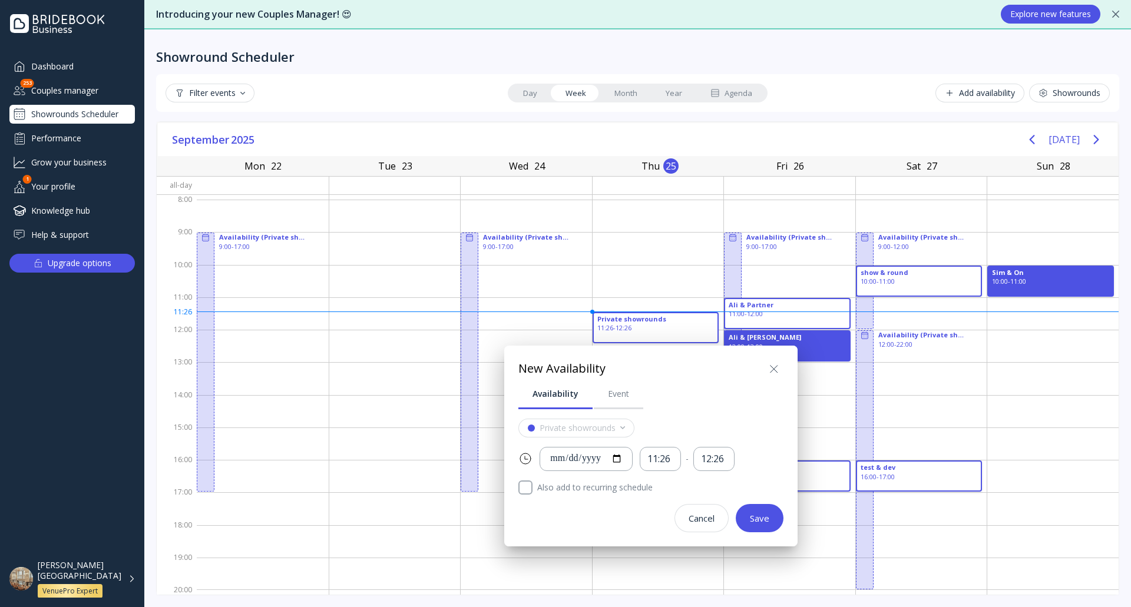
click at [534, 100] on div at bounding box center [566, 304] width 1320 height 796
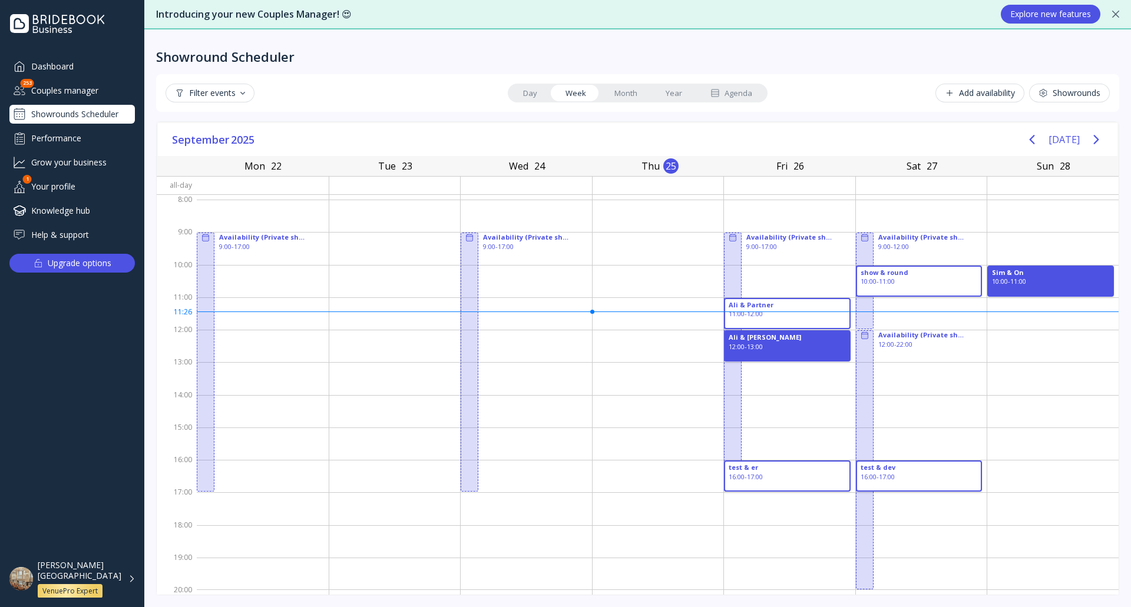
click at [536, 89] on link "Day" at bounding box center [530, 93] width 42 height 16
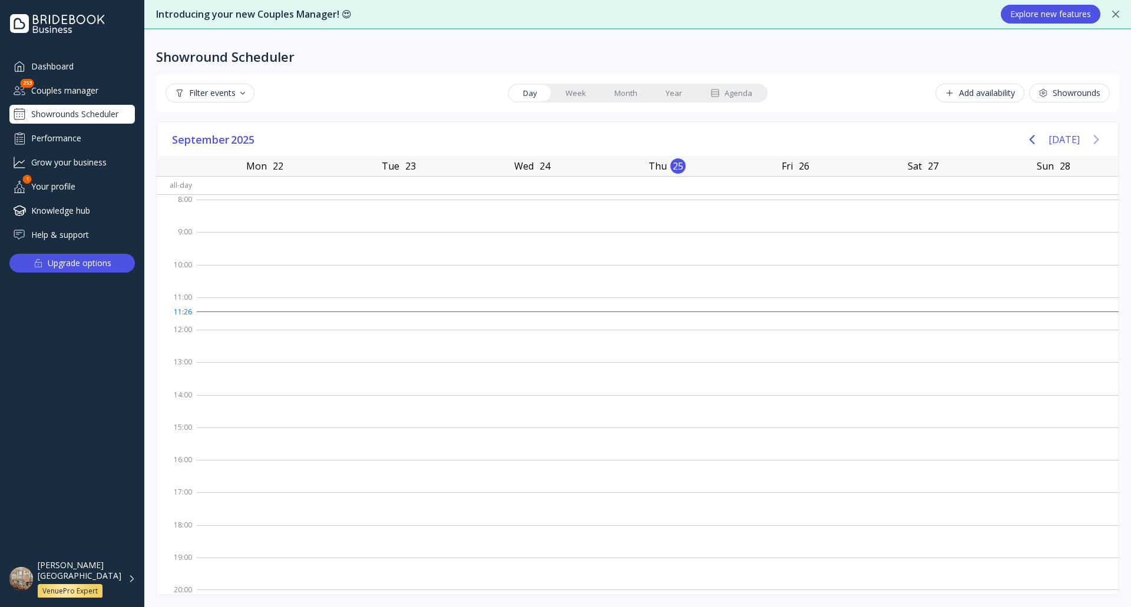
click at [1096, 135] on icon "Next page" at bounding box center [1096, 140] width 14 height 14
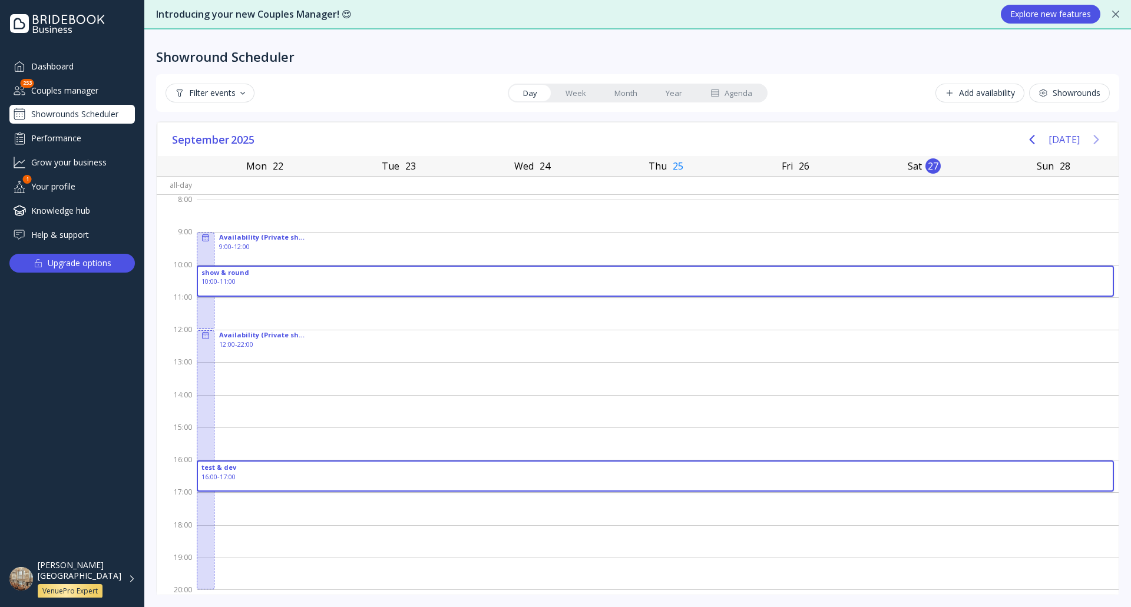
click at [1096, 135] on icon "Next page" at bounding box center [1096, 140] width 14 height 14
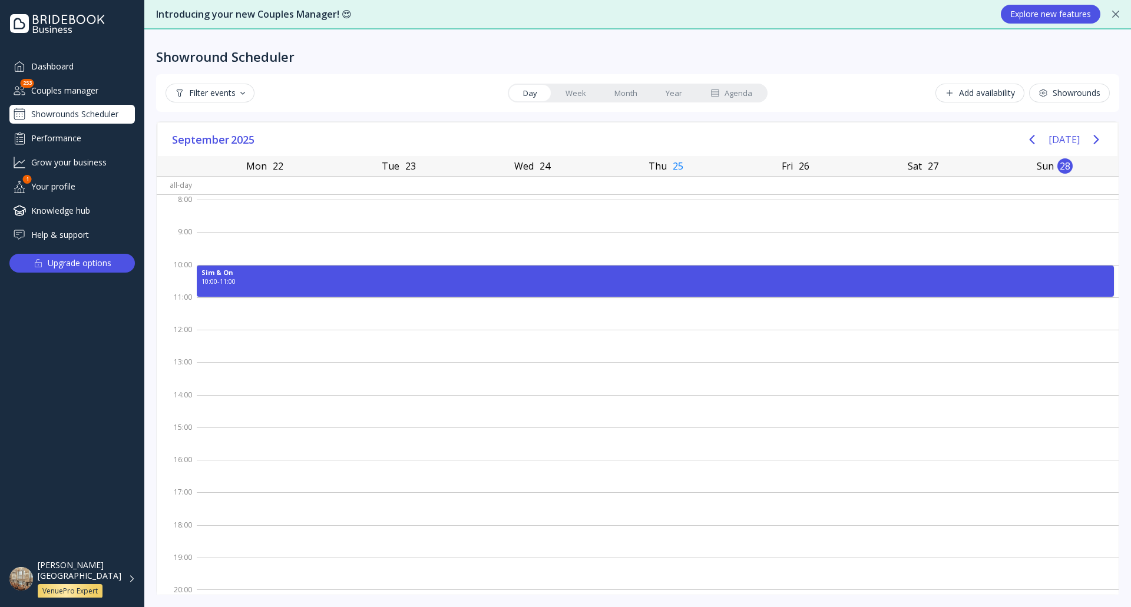
click at [982, 98] on div "Add availability" at bounding box center [980, 92] width 70 height 9
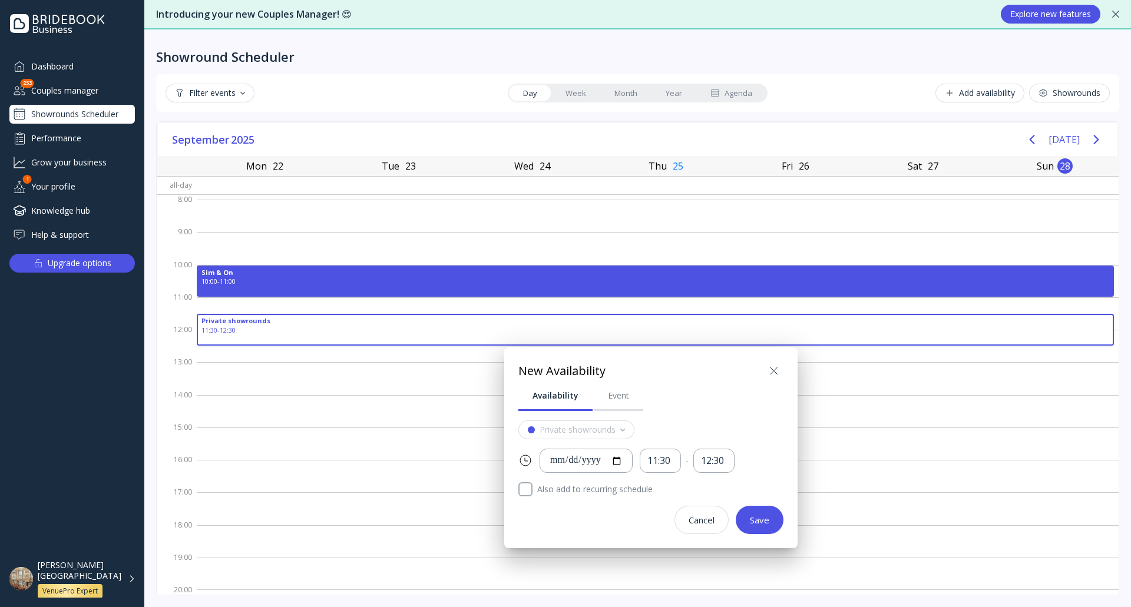
click at [779, 368] on icon at bounding box center [774, 371] width 14 height 14
